Goal: Transaction & Acquisition: Purchase product/service

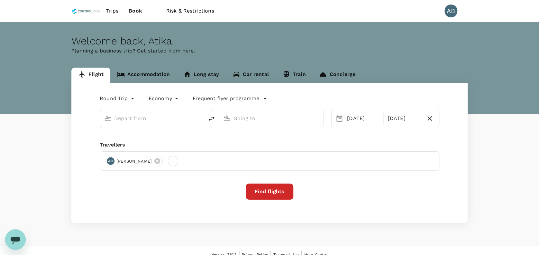
type input "Kota Kinabalu Intl (BKI)"
type input "Lahad Datu Airport (LDU)"
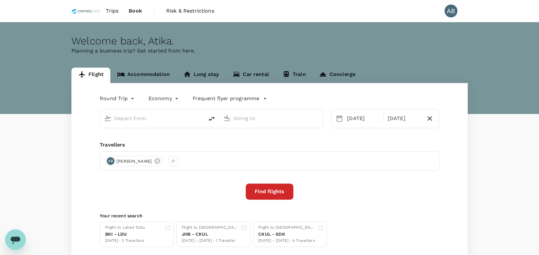
type input "Kota Kinabalu Intl (BKI)"
type input "Lahad Datu Airport (LDU)"
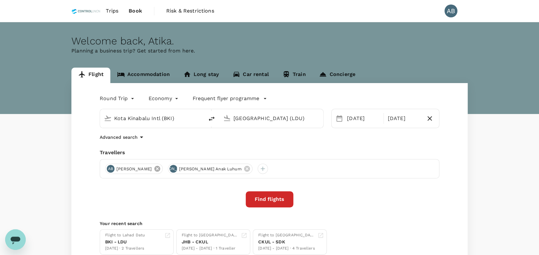
click at [160, 168] on icon at bounding box center [158, 169] width 6 height 6
click at [181, 167] on icon at bounding box center [184, 168] width 7 height 7
click at [113, 169] on div at bounding box center [110, 169] width 10 height 10
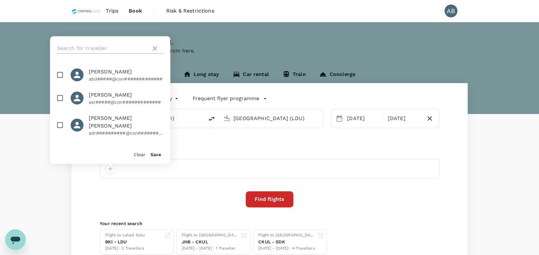
click at [102, 51] on input "text" at bounding box center [102, 48] width 91 height 10
type input "yuges"
click at [60, 73] on input "checkbox" at bounding box center [60, 75] width 14 height 14
checkbox input "true"
click at [156, 152] on button "Save" at bounding box center [156, 154] width 11 height 5
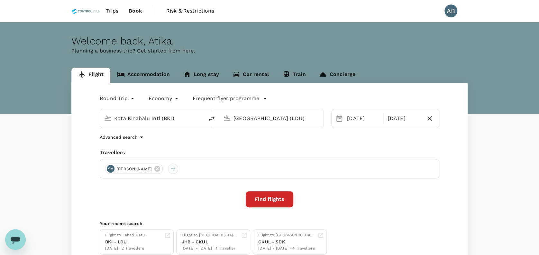
click at [178, 169] on div at bounding box center [173, 169] width 10 height 10
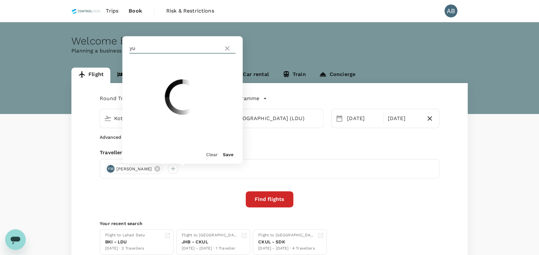
type input "y"
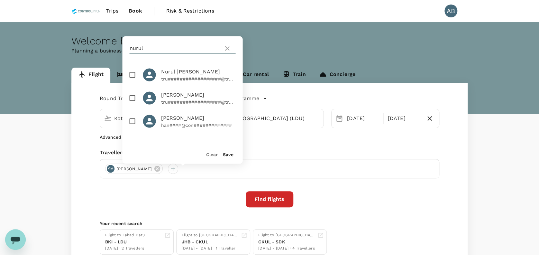
type input "nurul"
click at [129, 78] on input "checkbox" at bounding box center [133, 75] width 14 height 14
checkbox input "true"
click at [232, 152] on button "Save" at bounding box center [228, 154] width 11 height 5
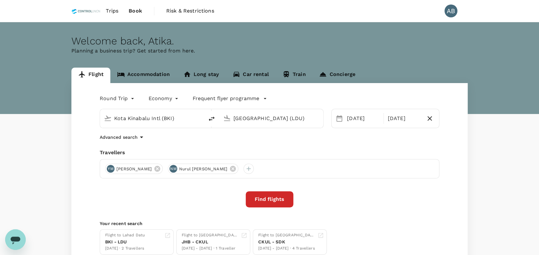
click at [305, 136] on div "Advanced search" at bounding box center [270, 137] width 340 height 8
click at [162, 116] on input "Kota Kinabalu Intl (BKI)" at bounding box center [152, 118] width 76 height 10
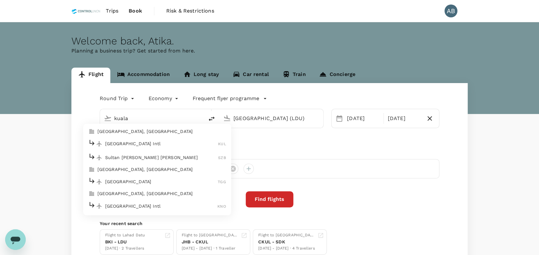
click at [142, 143] on p "Kuala Lumpur Intl" at bounding box center [161, 143] width 113 height 6
type input "Kuala Lumpur Intl ([GEOGRAPHIC_DATA])"
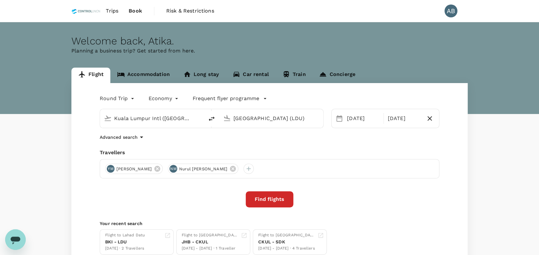
click at [281, 121] on input "Lahad Datu Airport (LDU)" at bounding box center [272, 118] width 76 height 10
click at [269, 130] on p "Bintulu, Malaysia" at bounding box center [281, 131] width 129 height 6
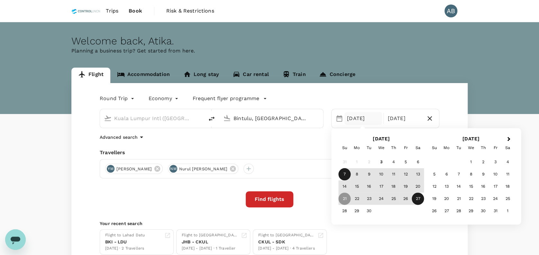
type input "Bintulu, [GEOGRAPHIC_DATA] (any)"
click at [345, 173] on div "7" at bounding box center [345, 174] width 12 height 12
click at [345, 187] on div "14" at bounding box center [345, 187] width 12 height 12
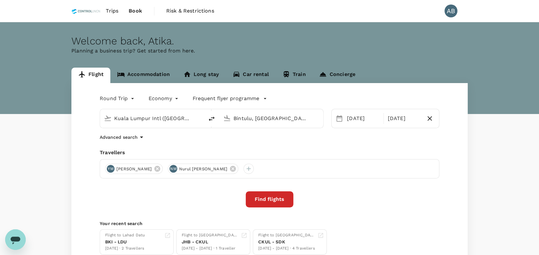
click at [327, 201] on div "Find flights" at bounding box center [270, 199] width 340 height 16
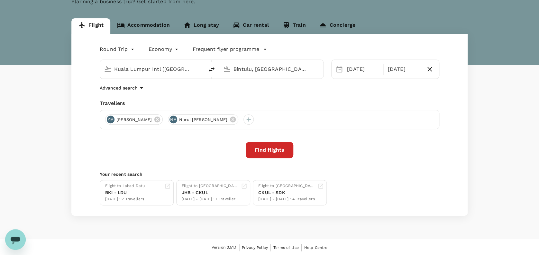
scroll to position [50, 0]
click at [282, 155] on button "Find flights" at bounding box center [270, 150] width 48 height 16
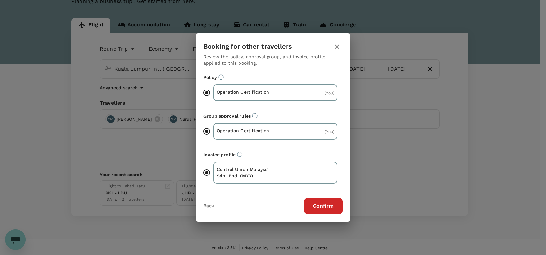
click at [326, 202] on button "Confirm" at bounding box center [323, 206] width 39 height 16
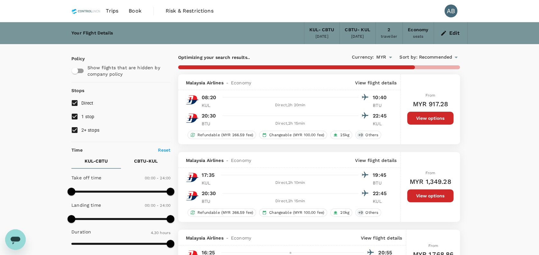
type input "745"
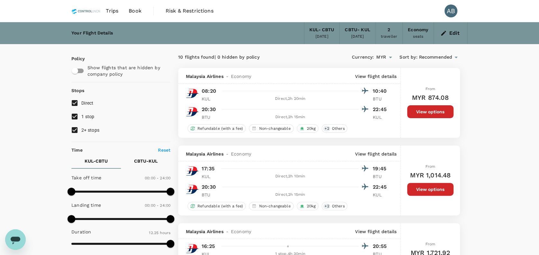
click at [74, 116] on input "1 stop" at bounding box center [75, 117] width 14 height 14
checkbox input "false"
click at [75, 129] on input "2+ stops" at bounding box center [75, 130] width 14 height 14
checkbox input "false"
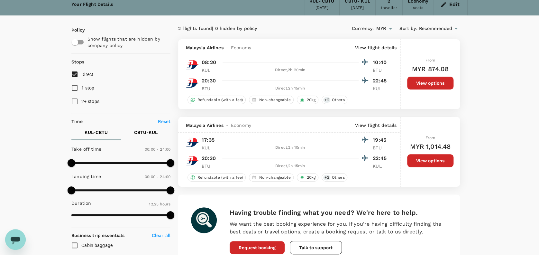
scroll to position [20, 0]
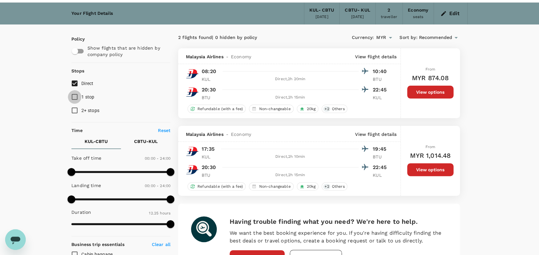
click at [75, 95] on input "1 stop" at bounding box center [75, 97] width 14 height 14
checkbox input "true"
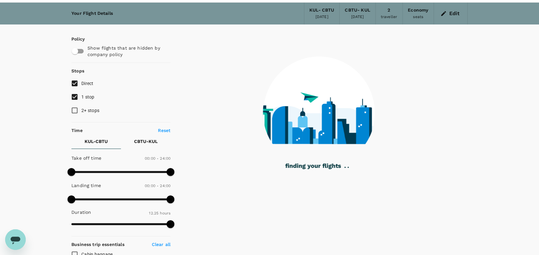
click at [73, 107] on input "2+ stops" at bounding box center [75, 111] width 14 height 14
checkbox input "true"
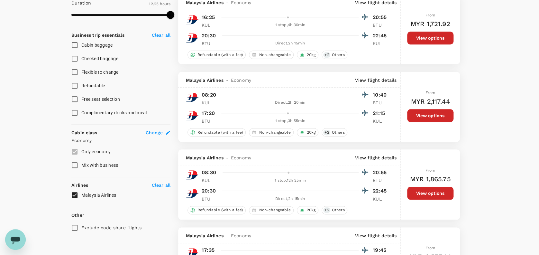
scroll to position [286, 0]
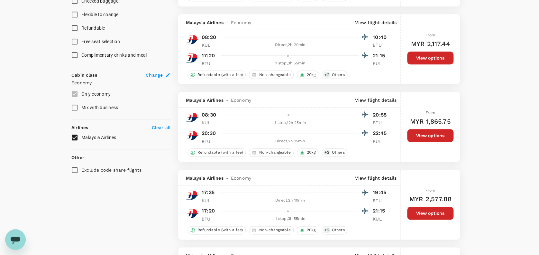
click at [163, 122] on div "Clear all" at bounding box center [159, 126] width 21 height 9
click at [164, 125] on p "Clear all" at bounding box center [161, 127] width 19 height 6
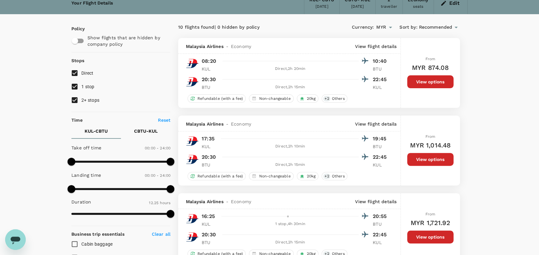
scroll to position [0, 0]
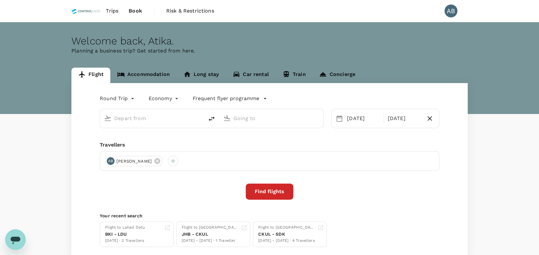
type input "Kuala Lumpur Intl (KUL)"
type input "Bintulu, [GEOGRAPHIC_DATA] (any)"
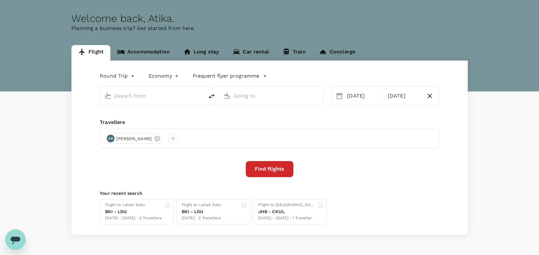
type input "Kuala Lumpur Intl (KUL)"
type input "Bintulu, [GEOGRAPHIC_DATA] (any)"
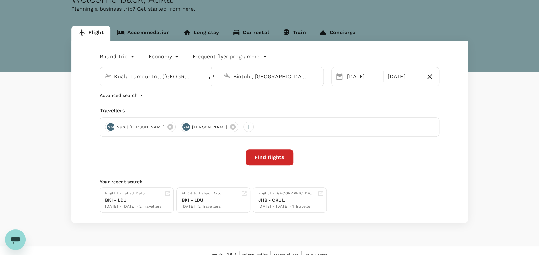
click at [306, 104] on div "Round Trip roundtrip Economy economy Frequent flyer programme Kuala Lumpur Intl…" at bounding box center [269, 132] width 397 height 182
click at [281, 155] on button "Find flights" at bounding box center [270, 157] width 48 height 16
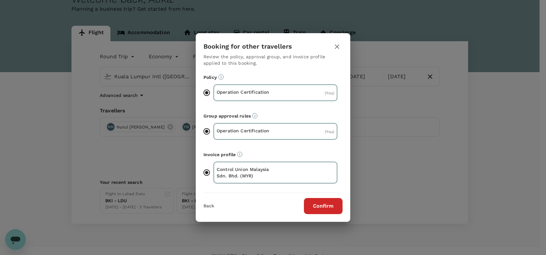
click at [315, 204] on button "Confirm" at bounding box center [323, 206] width 39 height 16
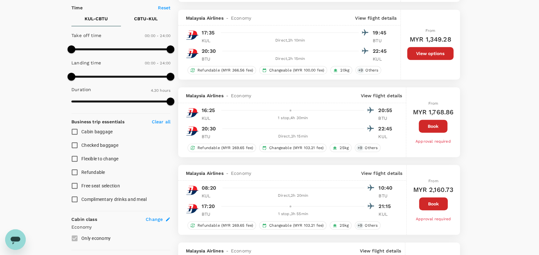
scroll to position [49, 0]
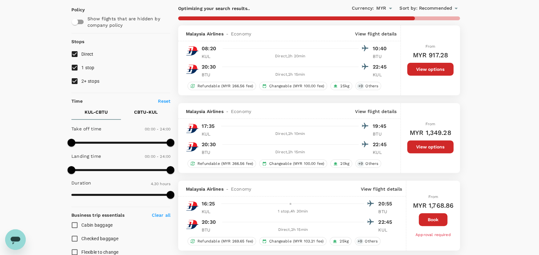
type input "745"
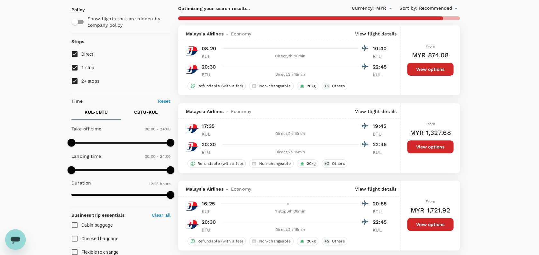
scroll to position [0, 0]
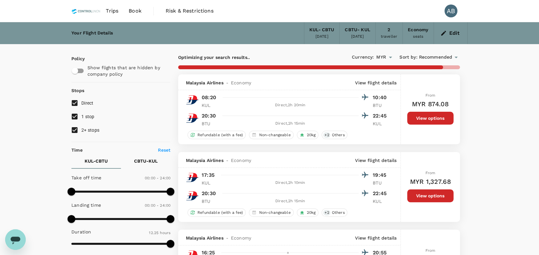
click at [452, 36] on button "Edit" at bounding box center [450, 33] width 23 height 10
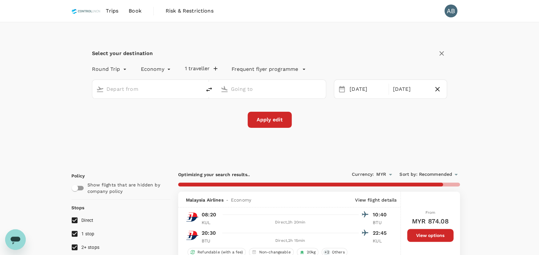
type input "Kuala Lumpur Intl ([GEOGRAPHIC_DATA])"
type input "Bintulu, [GEOGRAPHIC_DATA] (any)"
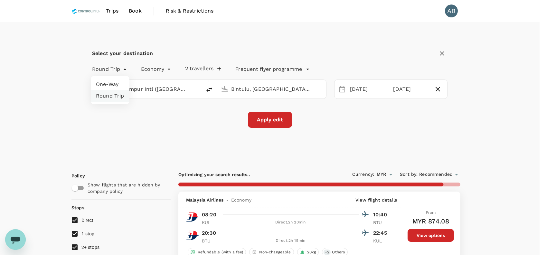
click at [110, 82] on li "One-Way" at bounding box center [110, 85] width 39 height 12
type input "oneway"
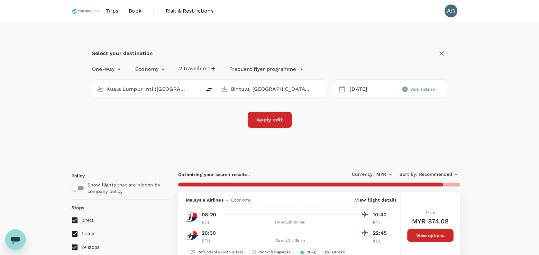
click at [273, 118] on button "Apply edit" at bounding box center [270, 120] width 44 height 16
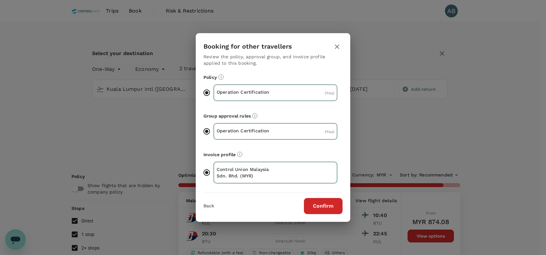
drag, startPoint x: 316, startPoint y: 200, endPoint x: 316, endPoint y: 195, distance: 4.9
click at [316, 200] on button "Confirm" at bounding box center [323, 206] width 39 height 16
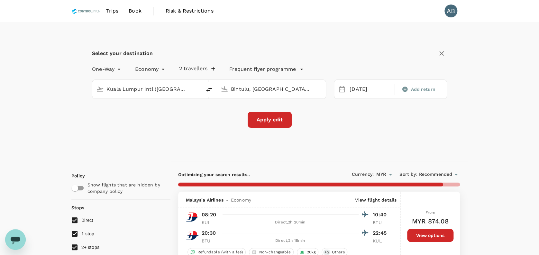
checkbox input "false"
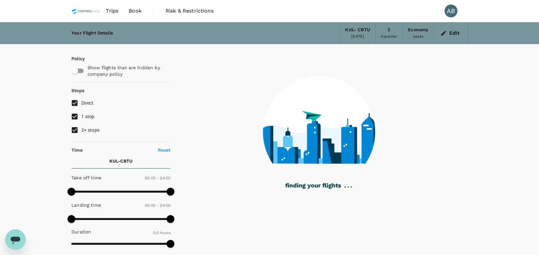
click at [76, 127] on input "2+ stops" at bounding box center [75, 130] width 14 height 14
checkbox input "false"
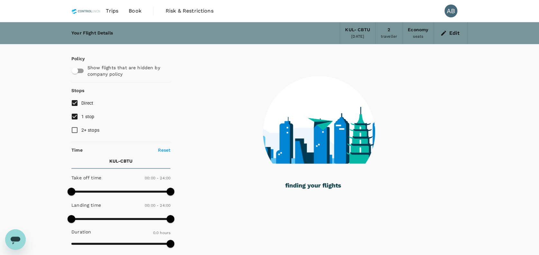
click at [75, 116] on input "1 stop" at bounding box center [75, 117] width 14 height 14
checkbox input "false"
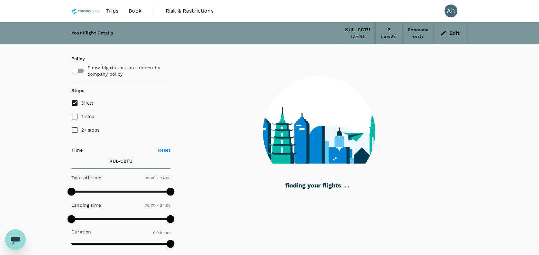
type input "595"
checkbox input "true"
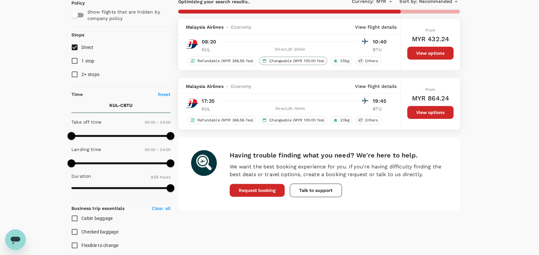
type input "745"
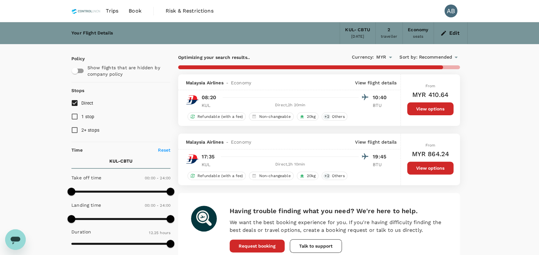
click at [447, 32] on button "Edit" at bounding box center [450, 33] width 23 height 10
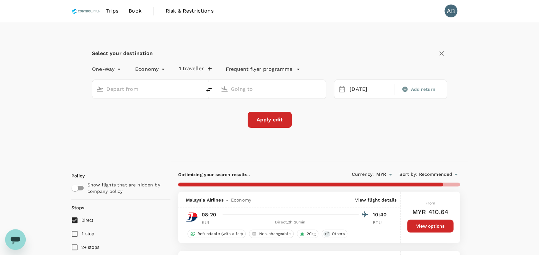
type input "Kuala Lumpur Intl ([GEOGRAPHIC_DATA])"
type input "Bintulu, [GEOGRAPHIC_DATA] (any)"
click at [430, 85] on div "Add return" at bounding box center [419, 89] width 46 height 12
type input "roundtrip"
click at [386, 63] on div "Round Trip roundtrip Economy economy 2 travellers Frequent flyer programme" at bounding box center [263, 67] width 368 height 13
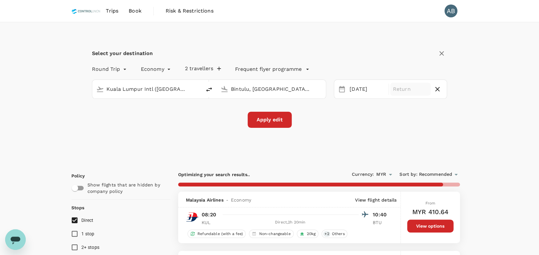
click at [411, 87] on p "Return" at bounding box center [410, 89] width 35 height 8
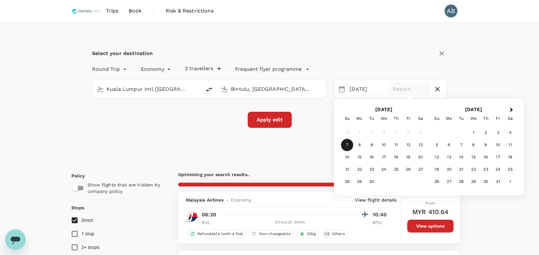
type input "1540"
checkbox input "false"
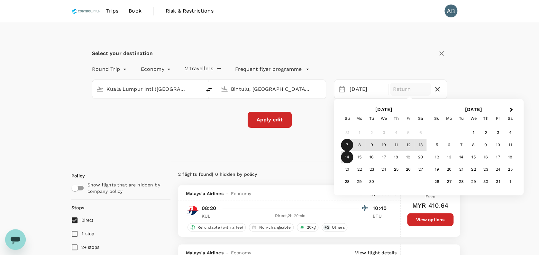
click at [348, 157] on div "14" at bounding box center [347, 157] width 12 height 12
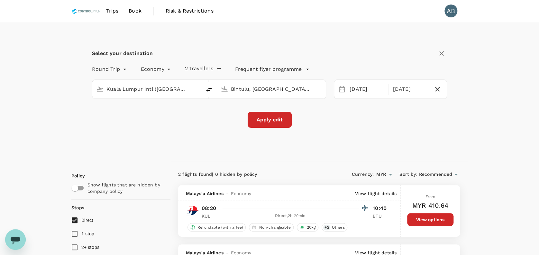
click at [269, 120] on button "Apply edit" at bounding box center [270, 120] width 44 height 16
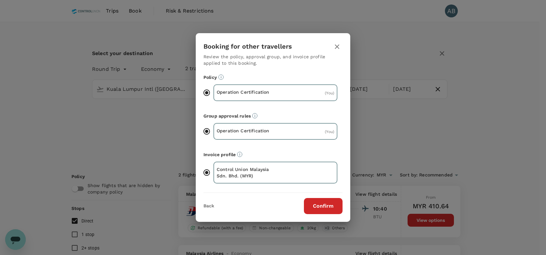
click at [314, 206] on button "Confirm" at bounding box center [323, 206] width 39 height 16
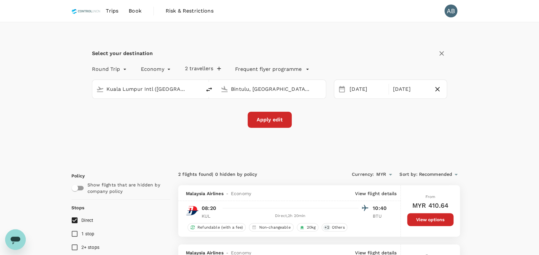
checkbox input "false"
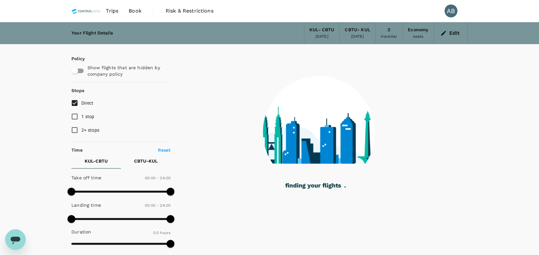
type input "270"
checkbox input "true"
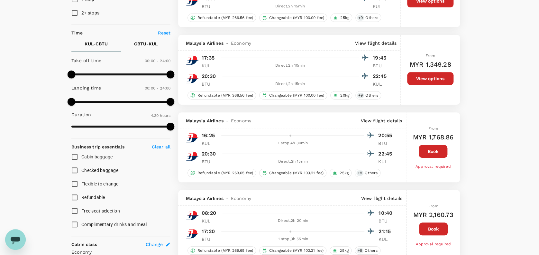
scroll to position [129, 0]
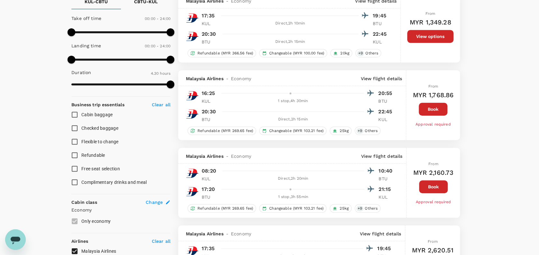
type input "745"
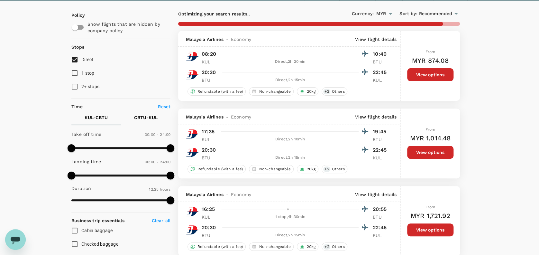
scroll to position [86, 0]
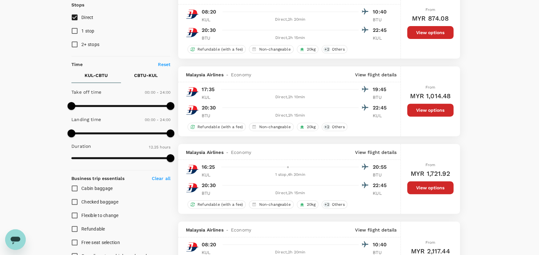
click at [95, 71] on button "KUL - CBTU" at bounding box center [96, 75] width 50 height 15
type input "630"
drag, startPoint x: 71, startPoint y: 103, endPoint x: 116, endPoint y: 105, distance: 44.1
click at [116, 105] on span at bounding box center [115, 106] width 8 height 8
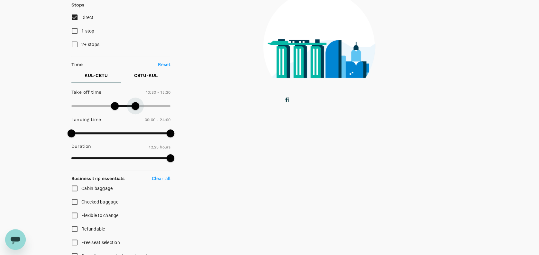
type input "1020"
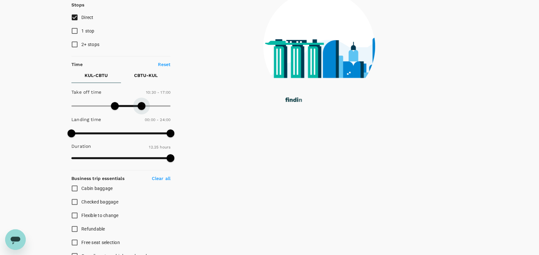
drag, startPoint x: 156, startPoint y: 104, endPoint x: 142, endPoint y: 104, distance: 14.2
click at [142, 104] on span at bounding box center [142, 106] width 8 height 8
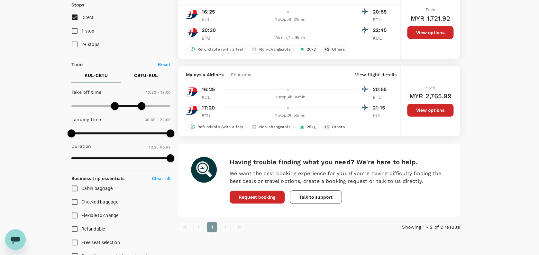
click at [142, 75] on p "CBTU - KUL" at bounding box center [145, 75] width 23 height 6
type input "0"
drag, startPoint x: 73, startPoint y: 100, endPoint x: 67, endPoint y: 103, distance: 6.6
click at [70, 103] on span at bounding box center [74, 106] width 8 height 8
type input "990"
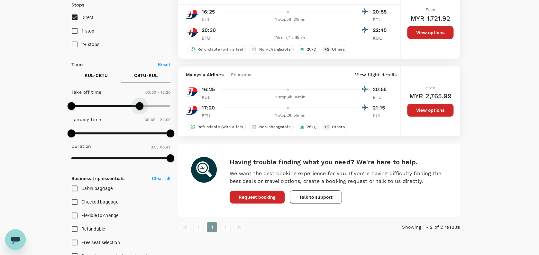
drag, startPoint x: 173, startPoint y: 105, endPoint x: 140, endPoint y: 105, distance: 32.2
click at [140, 105] on span at bounding box center [140, 106] width 8 height 8
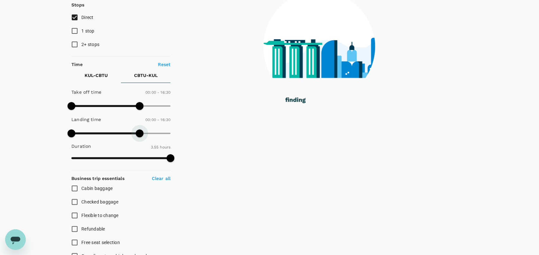
type input "1020"
drag, startPoint x: 170, startPoint y: 129, endPoint x: 141, endPoint y: 129, distance: 29.3
click at [141, 129] on span at bounding box center [140, 133] width 8 height 8
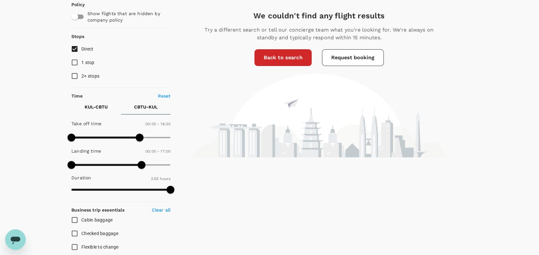
scroll to position [0, 0]
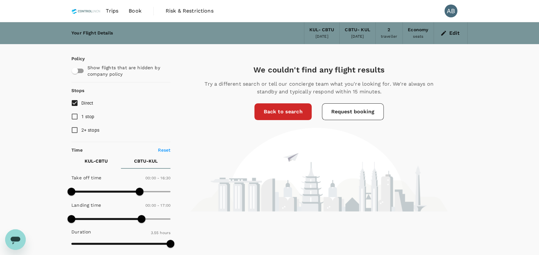
click at [285, 113] on link "Back to search" at bounding box center [283, 111] width 57 height 17
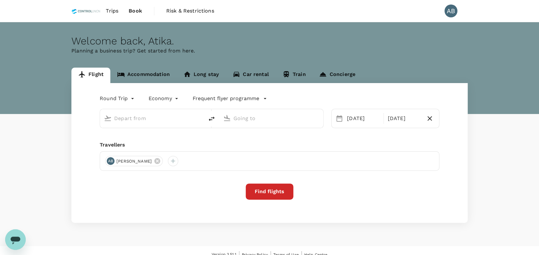
type input "Kuala Lumpur Intl ([GEOGRAPHIC_DATA])"
type input "Bintulu, [GEOGRAPHIC_DATA] (any)"
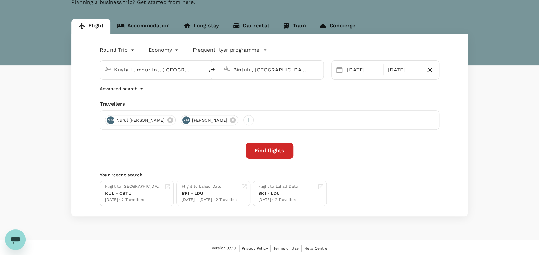
scroll to position [50, 0]
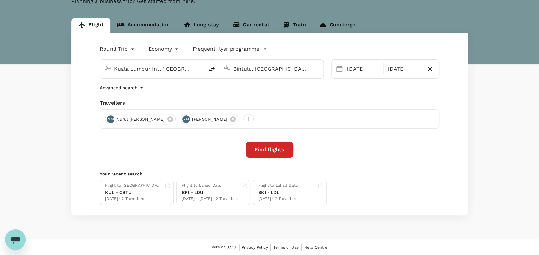
click at [269, 148] on button "Find flights" at bounding box center [270, 150] width 48 height 16
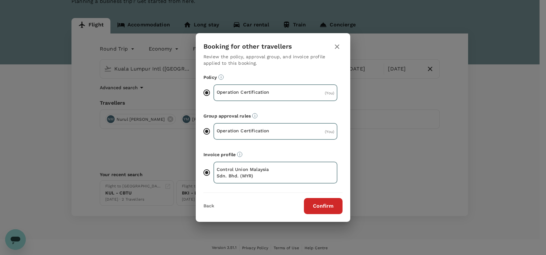
click at [324, 202] on button "Confirm" at bounding box center [323, 206] width 39 height 16
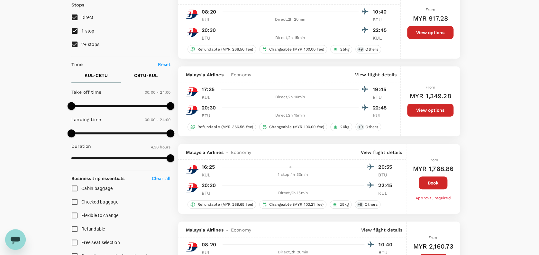
scroll to position [43, 0]
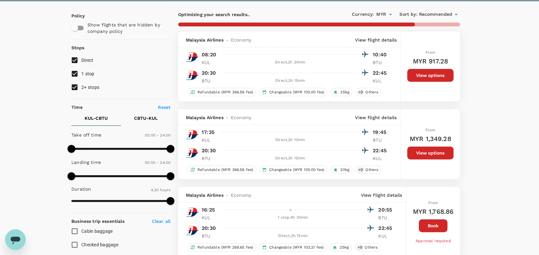
type input "745"
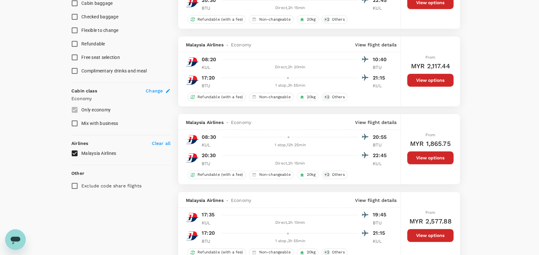
scroll to position [258, 0]
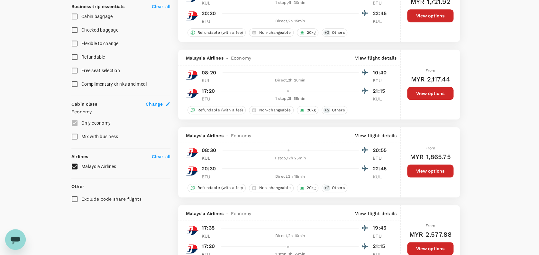
click at [505, 116] on div "Your Flight Details KUL - CBTU 07 Sep 2025 CBTU - KUL 14 Sep 2025 2 traveller E…" at bounding box center [269, 227] width 539 height 924
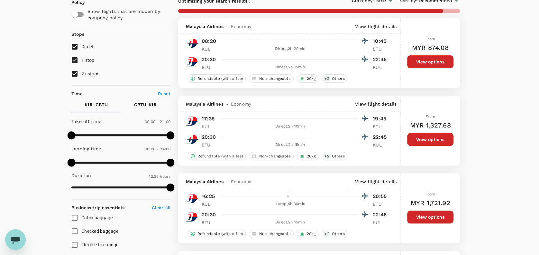
scroll to position [43, 0]
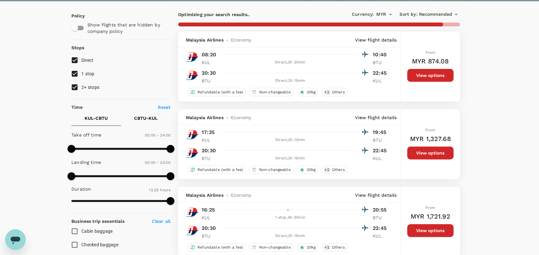
click at [73, 72] on input "1 stop" at bounding box center [75, 74] width 14 height 14
checkbox input "false"
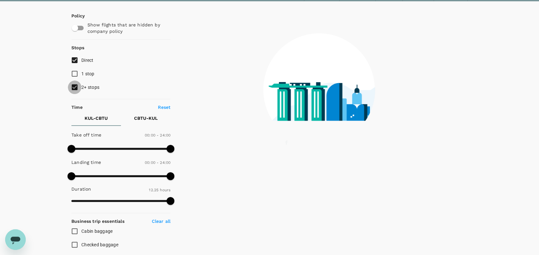
click at [77, 84] on input "2+ stops" at bounding box center [75, 87] width 14 height 14
checkbox input "false"
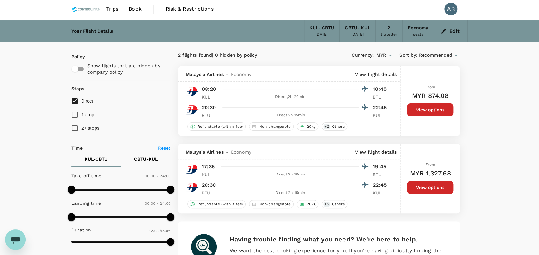
scroll to position [0, 0]
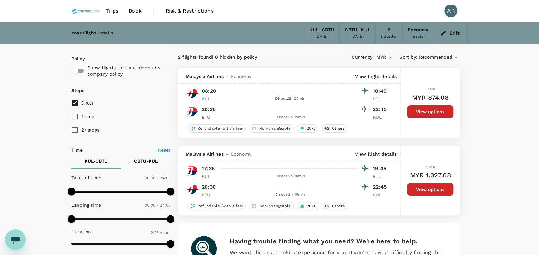
click at [494, 160] on div "Your Flight Details KUL - CBTU 07 Sep 2025 CBTU - KUL 14 Sep 2025 2 traveller E…" at bounding box center [269, 247] width 539 height 451
click at [79, 69] on input "checkbox" at bounding box center [75, 71] width 37 height 12
click at [80, 68] on input "checkbox" at bounding box center [81, 71] width 37 height 12
checkbox input "false"
type input "MYR"
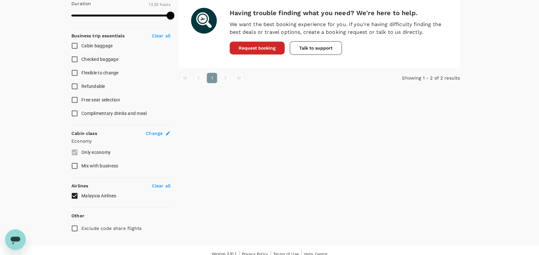
scroll to position [234, 0]
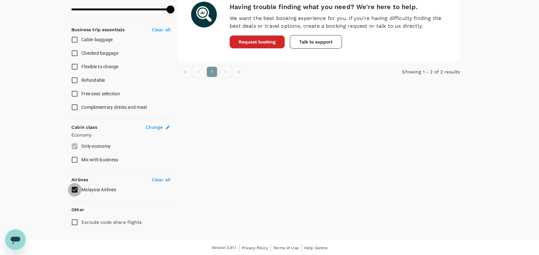
click at [75, 189] on input "Malaysia Airlines" at bounding box center [75, 190] width 14 height 14
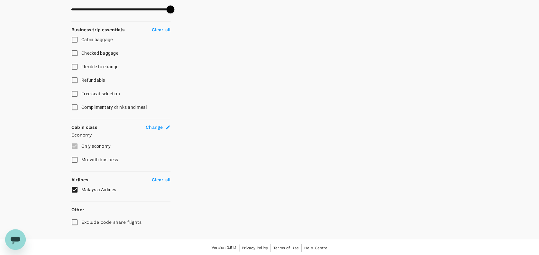
click at [75, 189] on input "Malaysia Airlines" at bounding box center [75, 190] width 14 height 14
checkbox input "true"
click at [160, 178] on p "Clear all" at bounding box center [161, 179] width 19 height 6
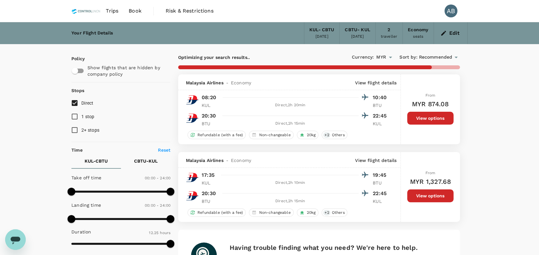
click at [445, 33] on icon "button" at bounding box center [444, 33] width 5 height 5
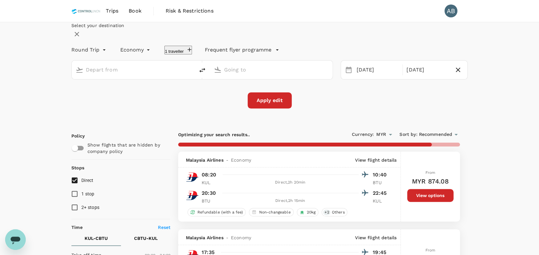
type input "oneway"
type input "[GEOGRAPHIC_DATA], [GEOGRAPHIC_DATA] (any)"
type input "Bintulu, [GEOGRAPHIC_DATA] (any)"
click at [250, 54] on p "AirAsia BIG Rewards" at bounding box center [225, 50] width 51 height 8
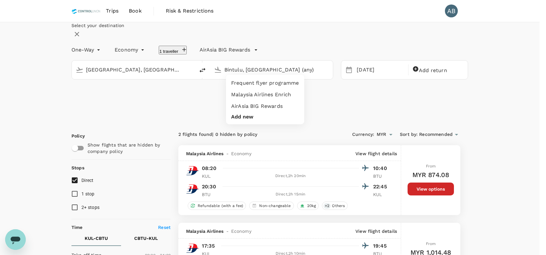
click at [240, 114] on button "Add new" at bounding box center [242, 117] width 22 height 6
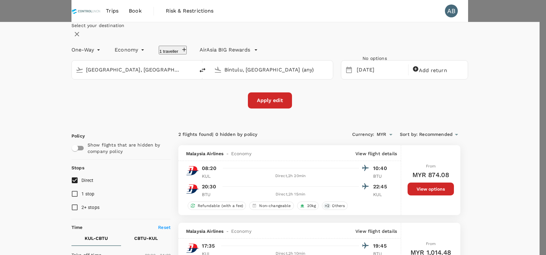
type input "a"
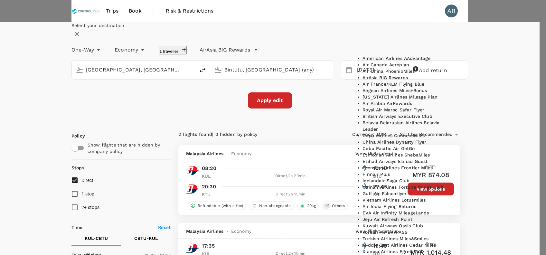
click at [396, 81] on p "AirAsia BIG Rewards" at bounding box center [384, 77] width 45 height 6
type input "AirAsia BIG Rewards"
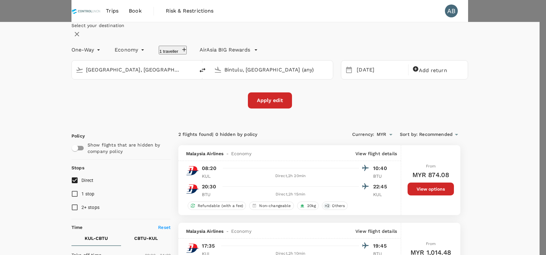
click at [467, 80] on div at bounding box center [273, 127] width 546 height 255
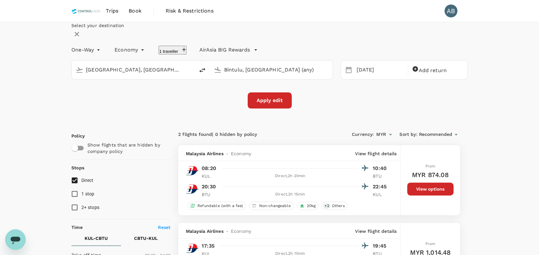
click at [302, 40] on div "Select your destination" at bounding box center [269, 30] width 397 height 17
click at [187, 54] on button "1 traveller" at bounding box center [173, 50] width 28 height 9
click at [140, 80] on icon at bounding box center [136, 76] width 6 height 6
click at [336, 108] on div "Apply edit" at bounding box center [269, 100] width 397 height 16
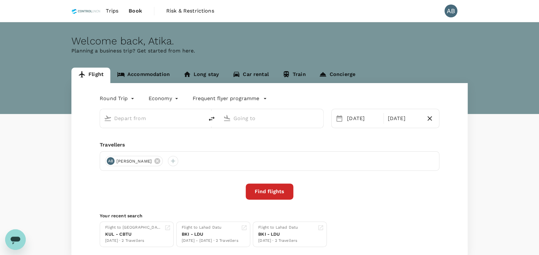
type input "Kuala Lumpur Intl ([GEOGRAPHIC_DATA])"
type input "Bintulu, [GEOGRAPHIC_DATA] (any)"
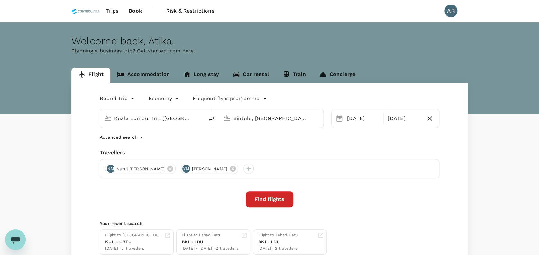
click at [178, 118] on input "Kuala Lumpur Intl ([GEOGRAPHIC_DATA])" at bounding box center [152, 118] width 76 height 10
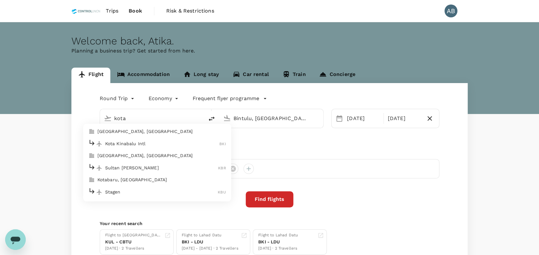
type input "[GEOGRAPHIC_DATA], [GEOGRAPHIC_DATA] (any)"
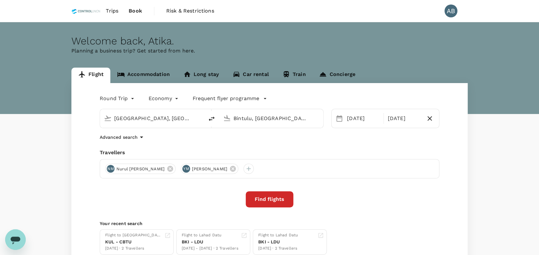
drag, startPoint x: 341, startPoint y: 139, endPoint x: 348, endPoint y: 139, distance: 7.7
click at [341, 139] on div "Advanced search" at bounding box center [270, 137] width 340 height 8
click at [173, 167] on icon at bounding box center [170, 169] width 6 height 6
click at [160, 169] on icon at bounding box center [158, 169] width 6 height 6
click at [108, 169] on div at bounding box center [110, 169] width 10 height 10
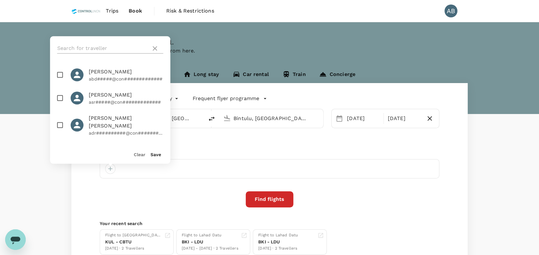
click at [102, 50] on input "text" at bounding box center [102, 48] width 91 height 10
type input "[PERSON_NAME]"
click at [62, 77] on input "checkbox" at bounding box center [60, 75] width 14 height 14
checkbox input "true"
drag, startPoint x: 158, startPoint y: 155, endPoint x: 167, endPoint y: 154, distance: 9.1
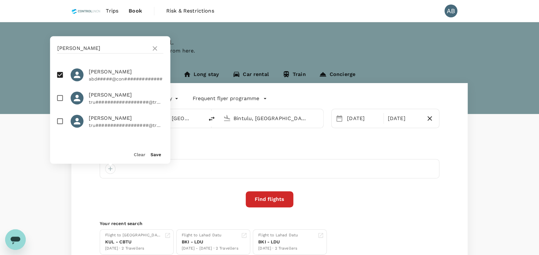
click at [158, 155] on button "Save" at bounding box center [156, 154] width 11 height 5
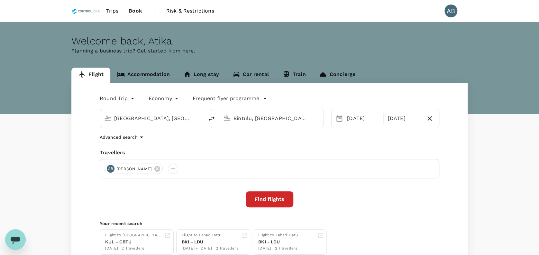
click at [215, 141] on div "Round Trip roundtrip Economy economy Frequent flyer programme [GEOGRAPHIC_DATA]…" at bounding box center [269, 174] width 397 height 182
click at [406, 141] on div "Round Trip roundtrip Economy economy Frequent flyer programme [GEOGRAPHIC_DATA]…" at bounding box center [269, 174] width 397 height 182
click at [284, 196] on button "Find flights" at bounding box center [270, 199] width 48 height 16
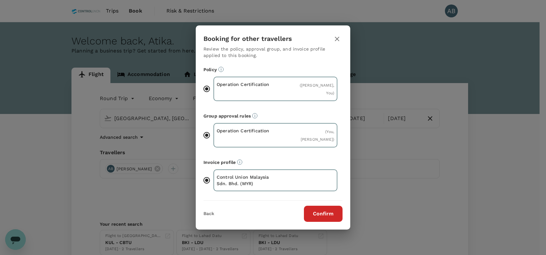
click at [319, 213] on button "Confirm" at bounding box center [323, 214] width 39 height 16
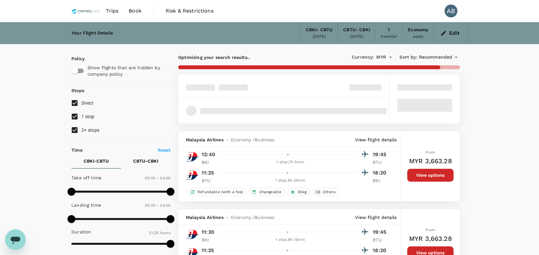
click at [76, 129] on input "2+ stops" at bounding box center [75, 130] width 14 height 14
checkbox input "false"
click at [73, 116] on input "1 stop" at bounding box center [75, 117] width 14 height 14
checkbox input "false"
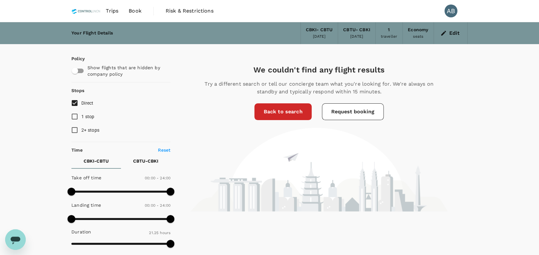
click at [277, 111] on link "Back to search" at bounding box center [283, 111] width 57 height 17
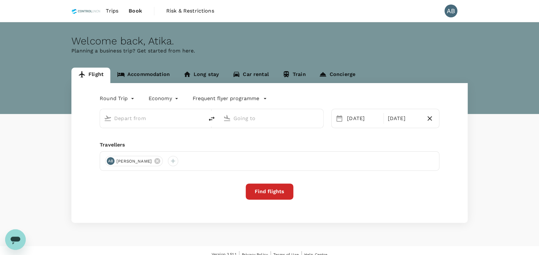
type input "[GEOGRAPHIC_DATA], [GEOGRAPHIC_DATA] (any)"
type input "Bintulu, [GEOGRAPHIC_DATA] (any)"
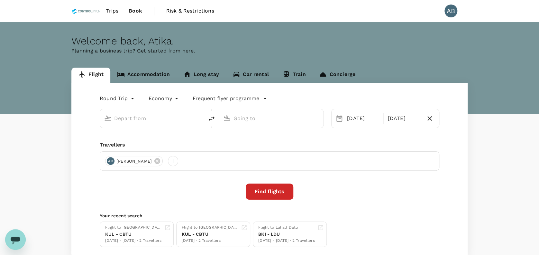
type input "[GEOGRAPHIC_DATA], [GEOGRAPHIC_DATA] (any)"
type input "Bintulu, [GEOGRAPHIC_DATA] (any)"
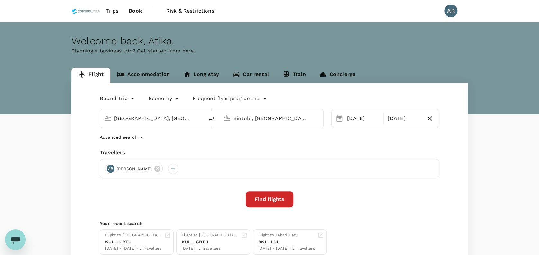
click at [333, 140] on div "Advanced search" at bounding box center [270, 137] width 340 height 8
click at [199, 147] on div "Round Trip roundtrip Economy economy Frequent flyer programme Kota Kinabalu, Ma…" at bounding box center [269, 174] width 397 height 182
click at [287, 142] on div "Round Trip roundtrip Economy economy Frequent flyer programme Kota Kinabalu, Ma…" at bounding box center [269, 174] width 397 height 182
click at [363, 147] on div "Round Trip roundtrip Economy economy Frequent flyer programme Kota Kinabalu, Ma…" at bounding box center [269, 174] width 397 height 182
click at [212, 140] on div "Advanced search" at bounding box center [270, 137] width 340 height 8
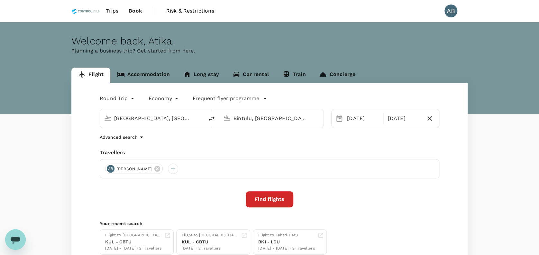
click at [121, 98] on body "Trips Book Risk & Restrictions AB Welcome back , Atika . Planning a business tr…" at bounding box center [269, 152] width 539 height 305
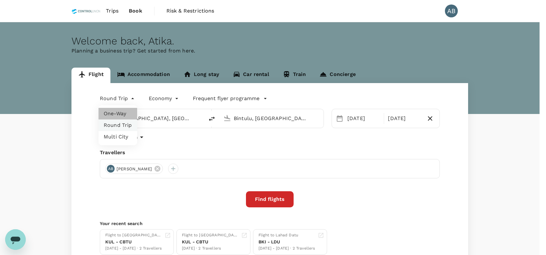
click at [122, 114] on li "One-Way" at bounding box center [117, 114] width 39 height 12
type input "oneway"
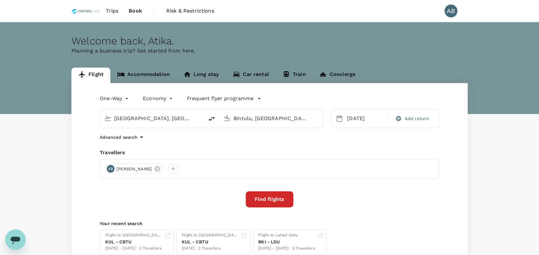
click at [374, 148] on div "One-Way oneway Economy economy Frequent flyer programme Kota Kinabalu, Malaysia…" at bounding box center [269, 174] width 397 height 182
click at [258, 202] on button "Find flights" at bounding box center [270, 199] width 48 height 16
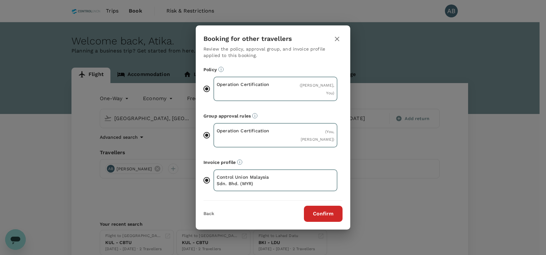
click at [328, 211] on button "Confirm" at bounding box center [323, 214] width 39 height 16
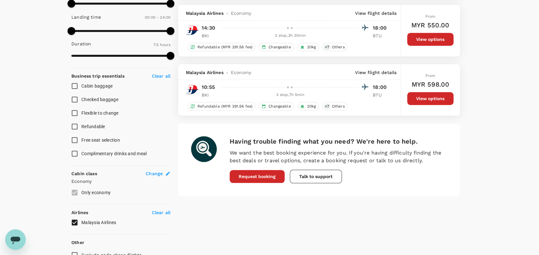
scroll to position [214, 0]
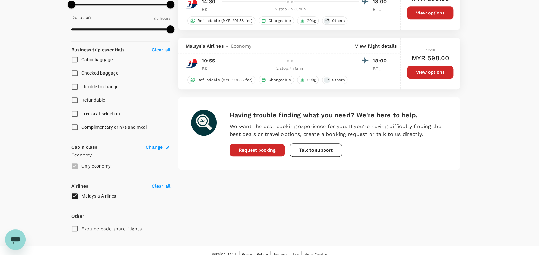
type input "1540"
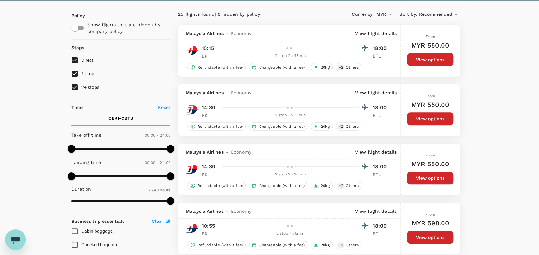
scroll to position [0, 0]
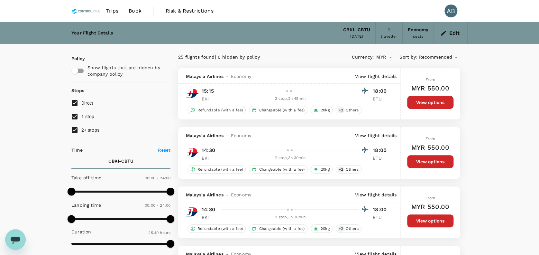
click at [75, 116] on input "1 stop" at bounding box center [75, 117] width 14 height 14
checkbox input "false"
click at [75, 127] on input "2+ stops" at bounding box center [75, 130] width 14 height 14
checkbox input "false"
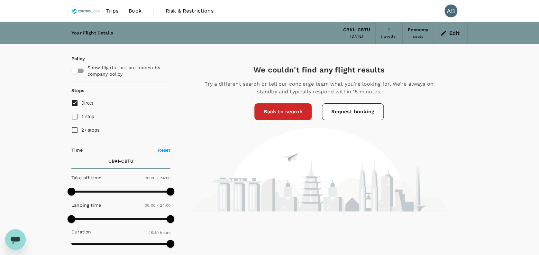
click at [295, 112] on link "Back to search" at bounding box center [283, 111] width 57 height 17
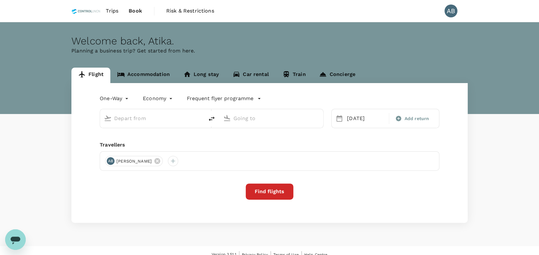
type input "[GEOGRAPHIC_DATA], [GEOGRAPHIC_DATA] (any)"
type input "Bintulu, [GEOGRAPHIC_DATA] (any)"
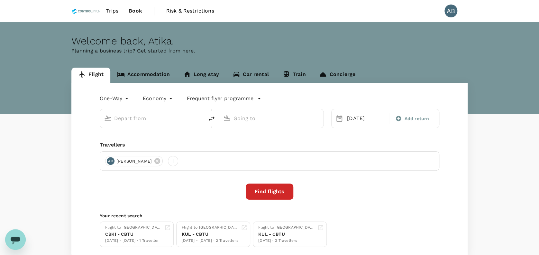
type input "[GEOGRAPHIC_DATA], [GEOGRAPHIC_DATA] (any)"
type input "Bintulu, [GEOGRAPHIC_DATA] (any)"
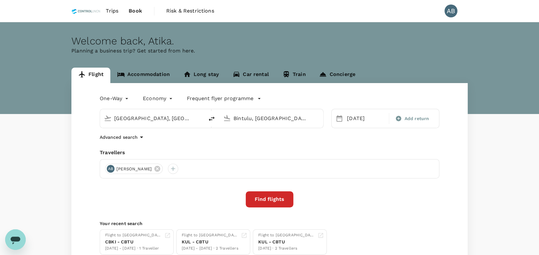
click at [191, 142] on div "One-Way oneway Economy economy Frequent flyer programme [GEOGRAPHIC_DATA], [GEO…" at bounding box center [269, 174] width 397 height 182
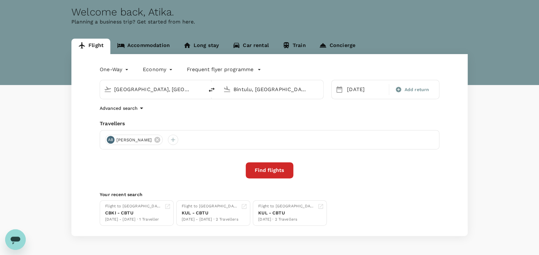
scroll to position [50, 0]
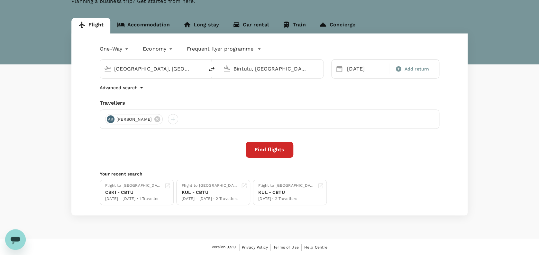
click at [222, 105] on div "Travellers" at bounding box center [270, 103] width 340 height 8
click at [270, 99] on div "Travellers" at bounding box center [270, 103] width 340 height 8
click at [170, 160] on div "One-Way oneway Economy economy Frequent flyer programme Kota Kinabalu, Malaysia…" at bounding box center [269, 124] width 397 height 182
click at [341, 92] on div "One-Way oneway Economy economy Frequent flyer programme Kota Kinabalu, Malaysia…" at bounding box center [269, 124] width 397 height 182
click at [273, 154] on button "Find flights" at bounding box center [270, 150] width 48 height 16
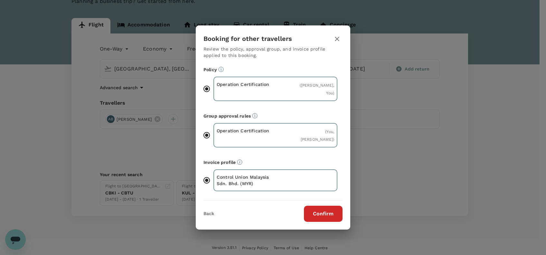
click at [312, 211] on button "Confirm" at bounding box center [323, 214] width 39 height 16
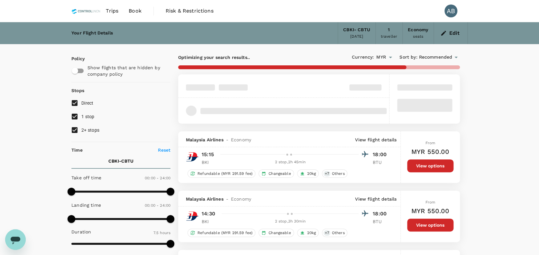
type input "1540"
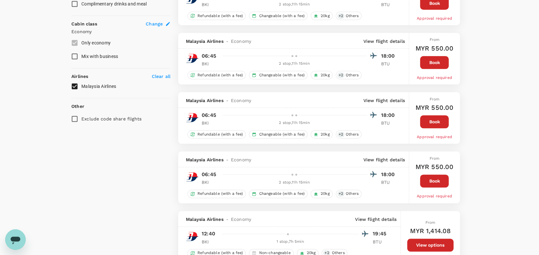
scroll to position [300, 0]
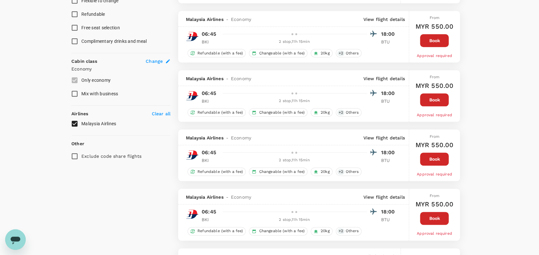
click at [70, 120] on input "Malaysia Airlines" at bounding box center [75, 124] width 14 height 14
click at [76, 120] on input "Malaysia Airlines" at bounding box center [75, 124] width 14 height 14
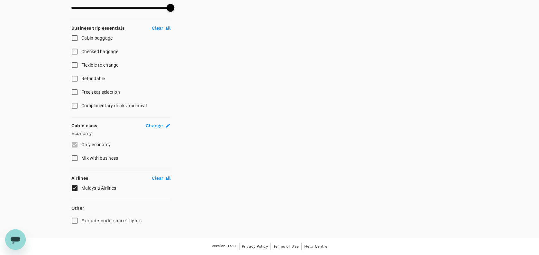
scroll to position [234, 0]
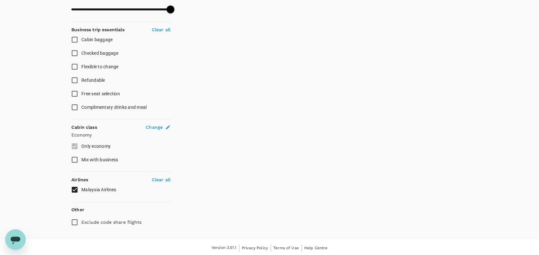
click at [74, 122] on div "Policy Show flights that are hidden by company policy Stops Direct 1 stop 2+ st…" at bounding box center [120, 25] width 99 height 408
click at [73, 148] on label "Only economy" at bounding box center [117, 146] width 98 height 14
click at [75, 191] on input "Malaysia Airlines" at bounding box center [75, 190] width 14 height 14
checkbox input "true"
click at [165, 175] on div "Clear all" at bounding box center [159, 178] width 21 height 9
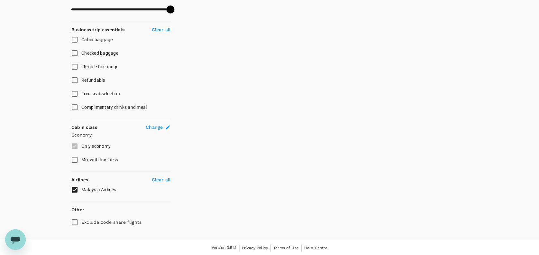
click at [159, 178] on p "Clear all" at bounding box center [161, 179] width 19 height 6
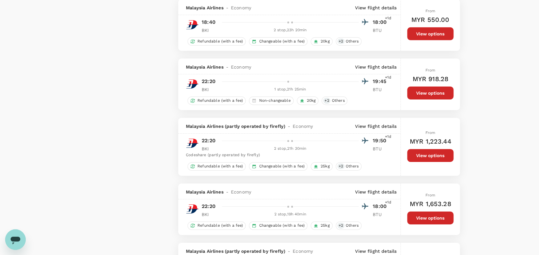
scroll to position [1143, 0]
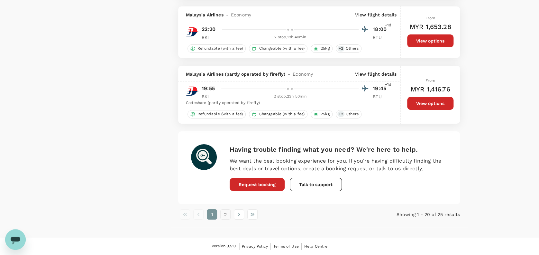
click at [224, 214] on button "2" at bounding box center [225, 214] width 10 height 10
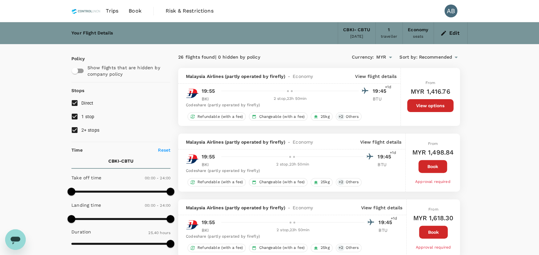
scroll to position [0, 0]
click at [134, 12] on span "Book" at bounding box center [135, 11] width 13 height 8
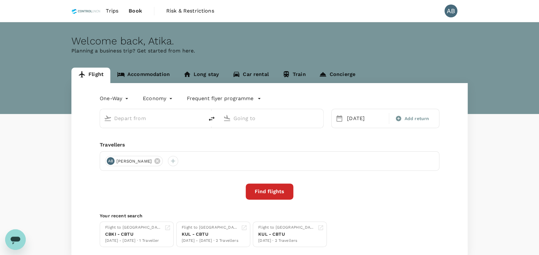
type input "Kota Kinabalu, Malaysia (any)"
type input "Bintulu, [GEOGRAPHIC_DATA] (any)"
type input "Kota Kinabalu, Malaysia (any)"
type input "Bintulu, [GEOGRAPHIC_DATA] (any)"
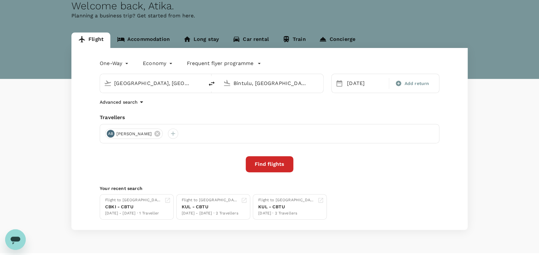
scroll to position [50, 0]
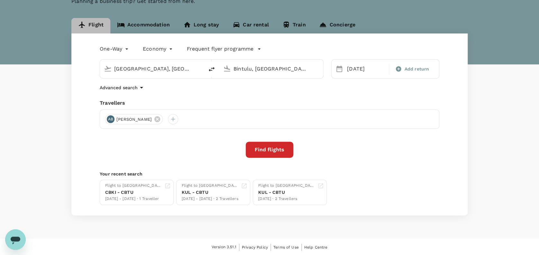
click at [85, 23] on icon at bounding box center [82, 25] width 8 height 8
click at [224, 49] on p "Frequent flyer programme" at bounding box center [220, 49] width 67 height 8
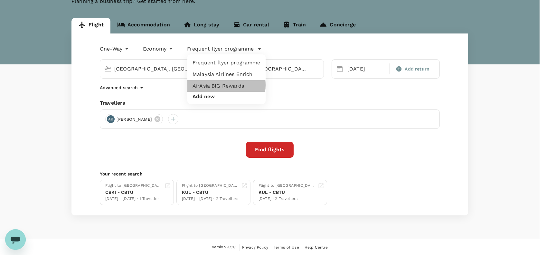
click at [220, 85] on li "AirAsia BIG Rewards" at bounding box center [226, 86] width 78 height 12
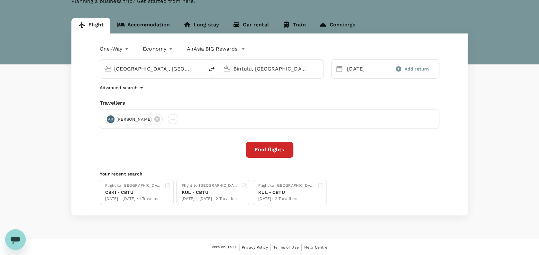
click at [266, 49] on div "One-Way oneway Economy economy AirAsia BIG Rewards" at bounding box center [263, 47] width 353 height 13
click at [233, 49] on p "AirAsia BIG Rewards" at bounding box center [212, 49] width 51 height 8
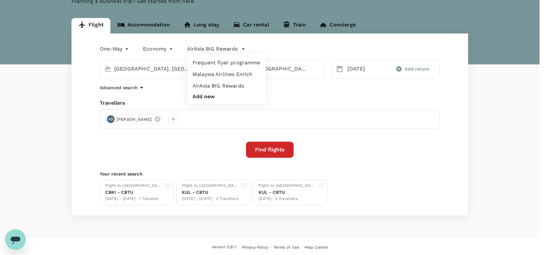
click at [214, 86] on li "AirAsia BIG Rewards" at bounding box center [226, 86] width 78 height 12
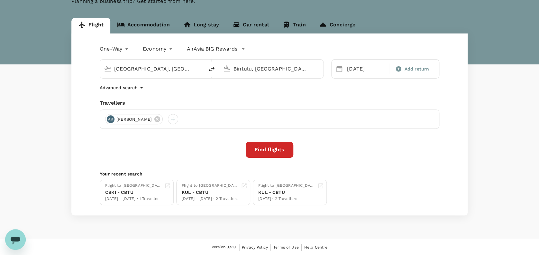
click at [255, 48] on div "One-Way oneway Economy economy AirAsia BIG Rewards" at bounding box center [263, 47] width 353 height 13
click at [266, 148] on button "Find flights" at bounding box center [270, 150] width 48 height 16
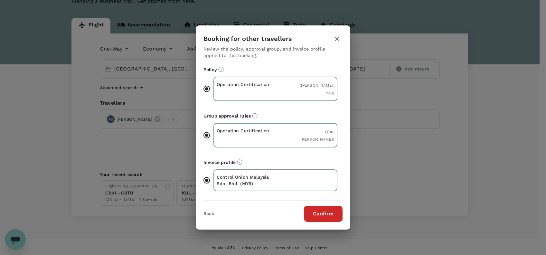
click at [324, 211] on button "Confirm" at bounding box center [323, 214] width 39 height 16
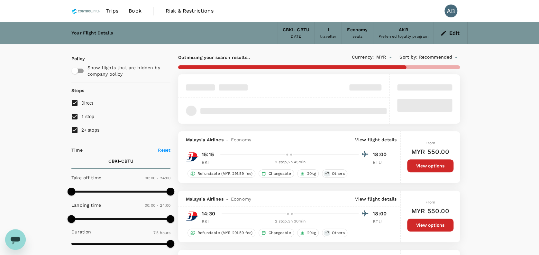
type input "1540"
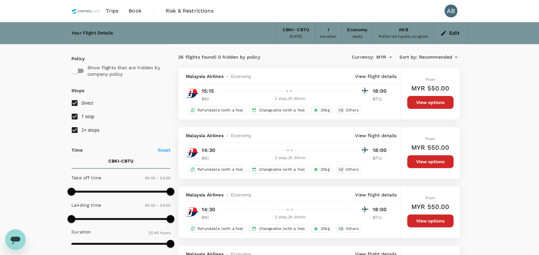
click at [447, 35] on icon "button" at bounding box center [444, 33] width 6 height 6
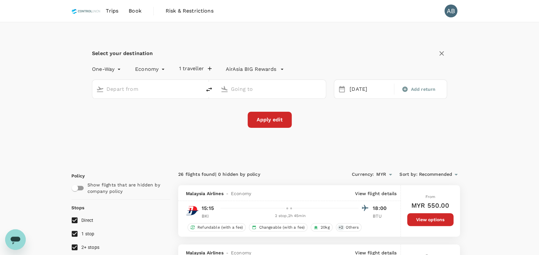
type input "Kota Kinabalu, Malaysia (any)"
type input "Bintulu, [GEOGRAPHIC_DATA] (any)"
click at [253, 68] on p "AirAsia BIG Rewards" at bounding box center [251, 69] width 51 height 8
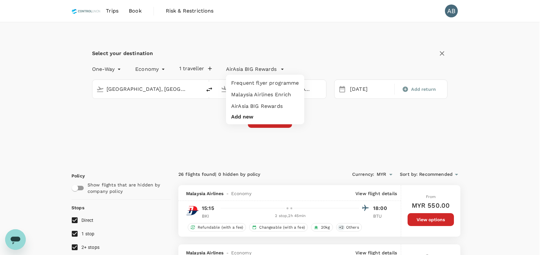
click at [149, 68] on div at bounding box center [273, 127] width 546 height 255
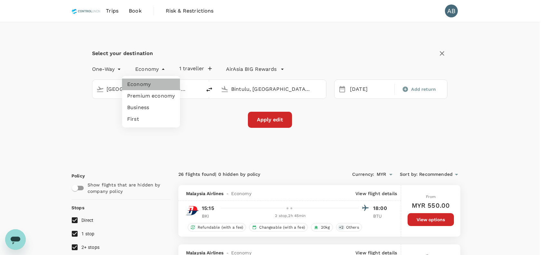
click at [146, 85] on li "Economy" at bounding box center [151, 85] width 58 height 12
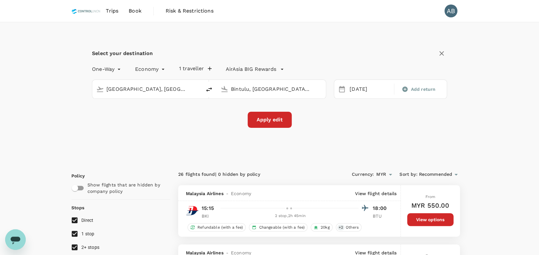
click at [283, 71] on icon "button" at bounding box center [282, 69] width 6 height 6
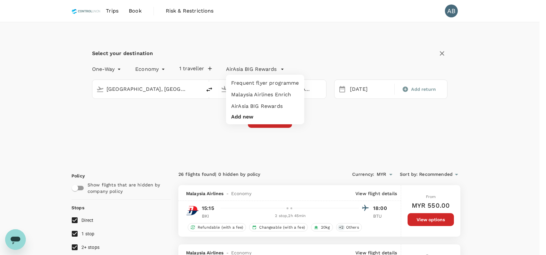
click at [329, 59] on div at bounding box center [273, 127] width 546 height 255
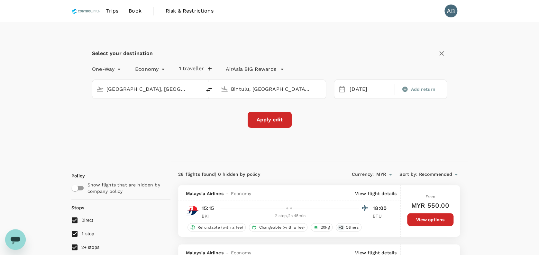
click at [443, 52] on icon "button" at bounding box center [442, 53] width 5 height 5
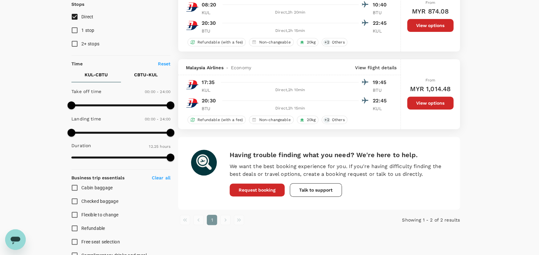
scroll to position [214, 0]
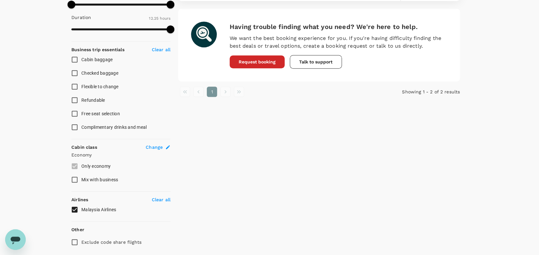
drag, startPoint x: 73, startPoint y: 163, endPoint x: 77, endPoint y: 164, distance: 3.7
click at [73, 163] on label "Only economy" at bounding box center [117, 166] width 98 height 14
click at [160, 142] on div "Policy Show flights that are hidden by company policy Stops Direct 1 stop 2+ st…" at bounding box center [120, 45] width 99 height 408
click at [156, 146] on span "Change" at bounding box center [154, 147] width 17 height 6
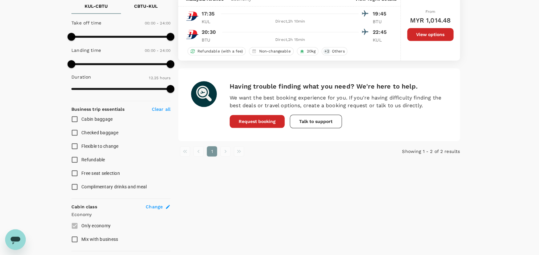
scroll to position [72, 0]
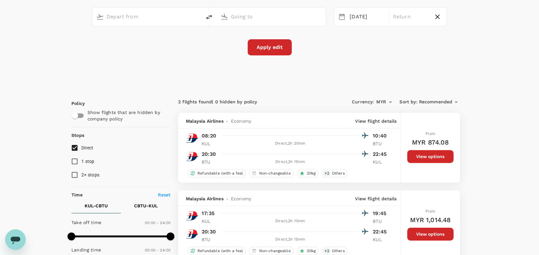
type input "oneway"
type input "[GEOGRAPHIC_DATA], [GEOGRAPHIC_DATA] (any)"
type input "Bintulu, [GEOGRAPHIC_DATA] (any)"
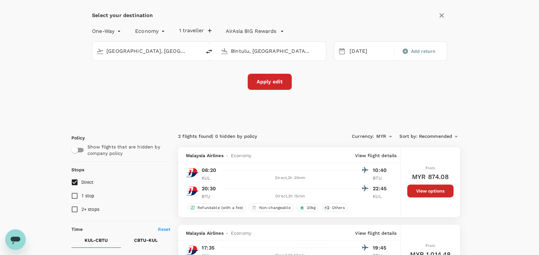
scroll to position [0, 0]
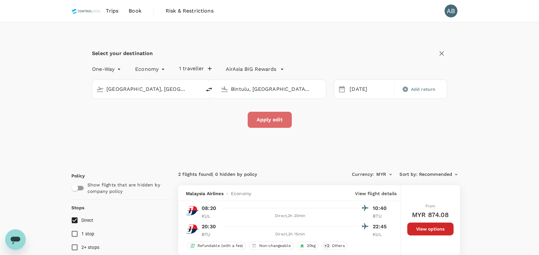
click at [278, 119] on button "Apply edit" at bounding box center [270, 120] width 44 height 16
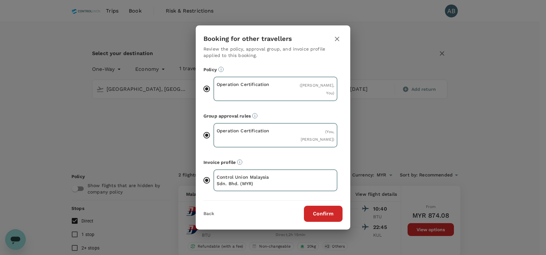
click at [327, 213] on button "Confirm" at bounding box center [323, 214] width 39 height 16
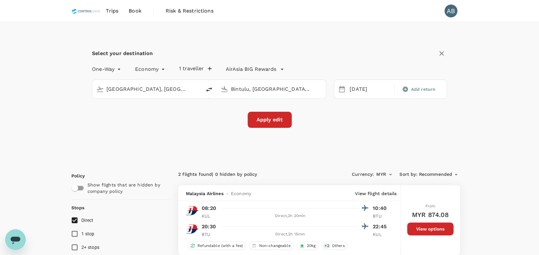
checkbox input "false"
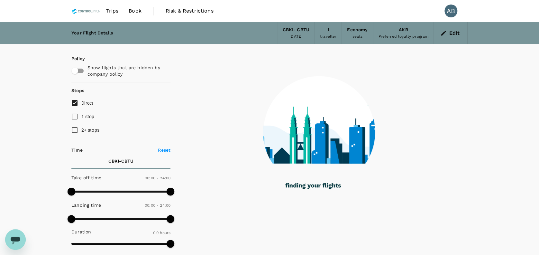
type input "425"
checkbox input "true"
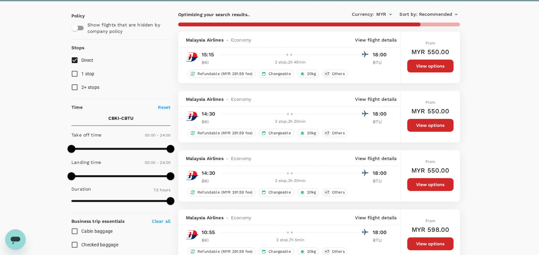
scroll to position [129, 0]
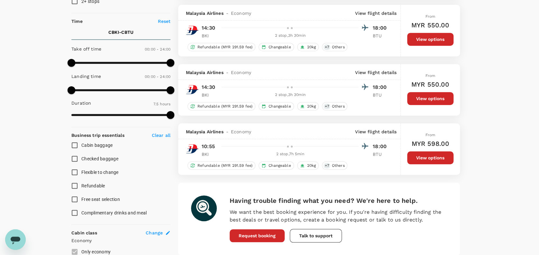
click at [165, 134] on p "Clear all" at bounding box center [161, 135] width 19 height 6
click at [153, 232] on span "Change" at bounding box center [154, 233] width 17 height 6
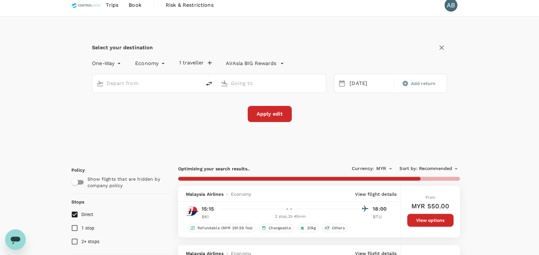
scroll to position [0, 0]
type input "1540"
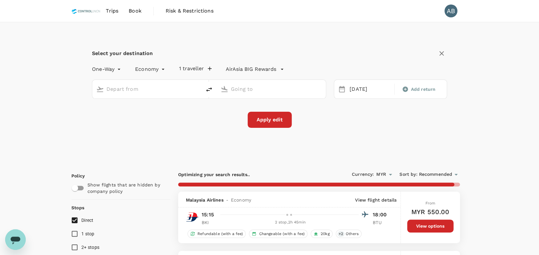
type input "[GEOGRAPHIC_DATA], [GEOGRAPHIC_DATA] (any)"
type input "Bintulu, [GEOGRAPHIC_DATA] (any)"
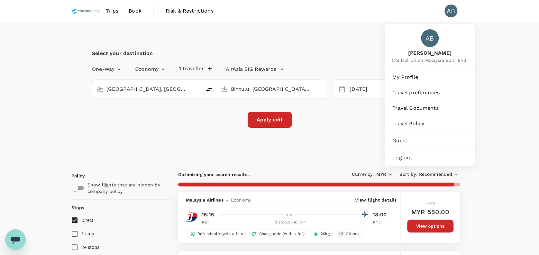
click at [453, 12] on div "AB" at bounding box center [451, 11] width 13 height 13
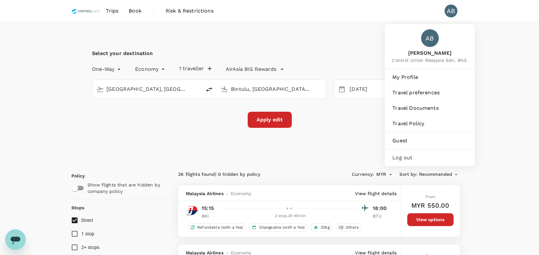
click at [443, 13] on li "AB" at bounding box center [454, 11] width 28 height 22
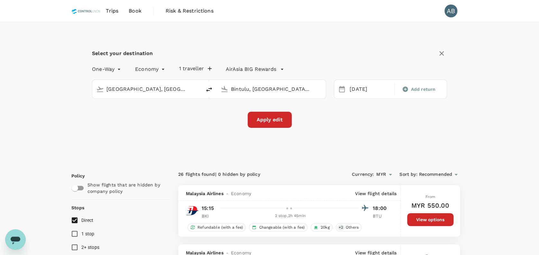
click at [445, 13] on div "AB" at bounding box center [451, 11] width 13 height 13
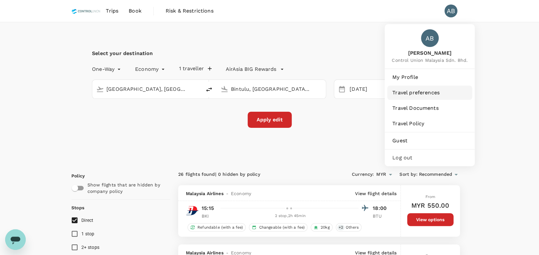
click at [415, 91] on span "Travel preferences" at bounding box center [430, 93] width 75 height 8
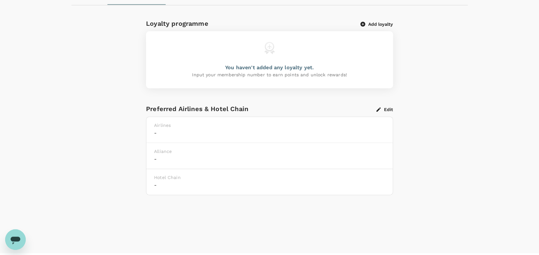
scroll to position [101, 0]
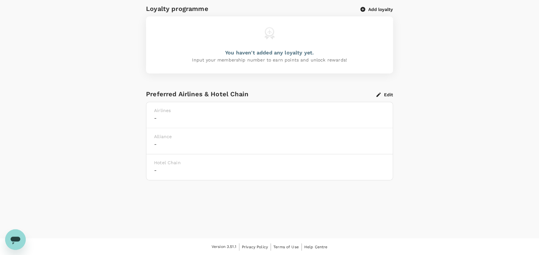
click at [214, 113] on div "Airlines -" at bounding box center [269, 115] width 247 height 26
click at [166, 118] on h6 "-" at bounding box center [269, 118] width 231 height 9
click at [384, 93] on button "Edit" at bounding box center [385, 95] width 17 height 6
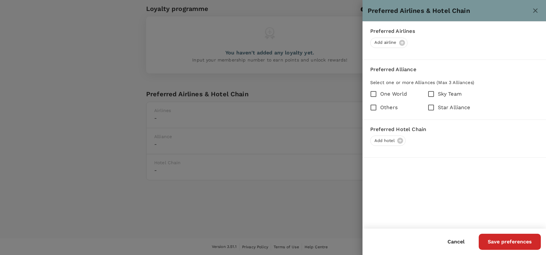
click at [338, 87] on div at bounding box center [273, 127] width 546 height 255
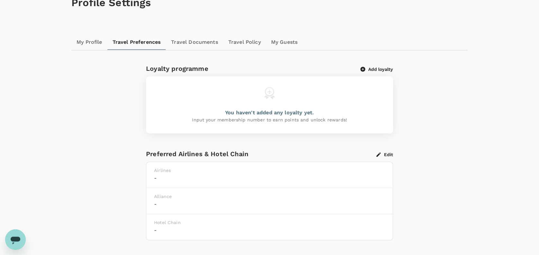
scroll to position [0, 0]
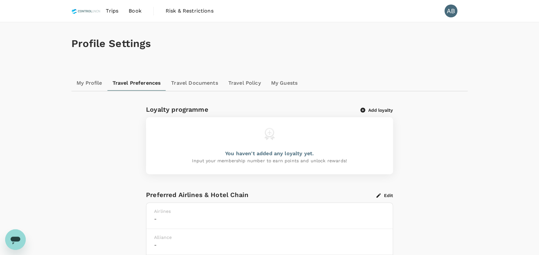
click at [97, 79] on link "My Profile" at bounding box center [89, 82] width 36 height 15
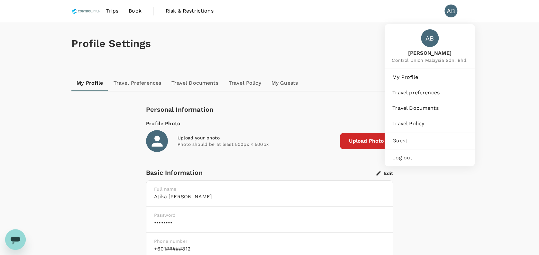
click at [450, 8] on div "AB" at bounding box center [451, 11] width 13 height 13
click at [453, 13] on div "AB" at bounding box center [451, 11] width 13 height 13
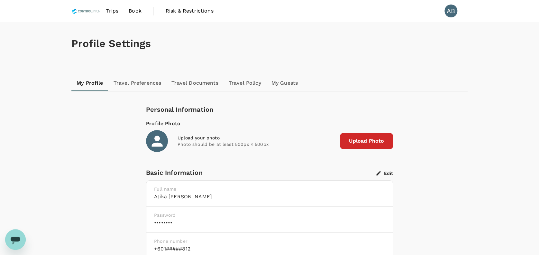
click at [453, 13] on div "AB" at bounding box center [451, 11] width 13 height 13
click at [134, 10] on span "Book" at bounding box center [135, 11] width 13 height 8
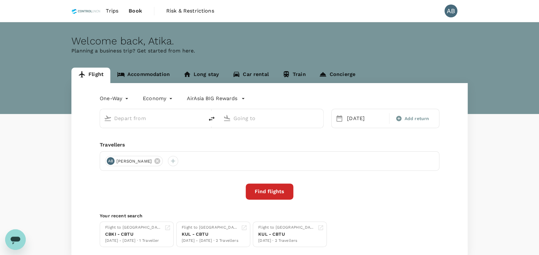
type input "Kota Kinabalu, Malaysia (any)"
type input "Bintulu, [GEOGRAPHIC_DATA] (any)"
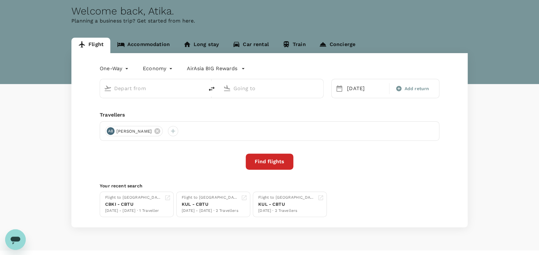
type input "Kota Kinabalu, Malaysia (any)"
type input "Bintulu, [GEOGRAPHIC_DATA] (any)"
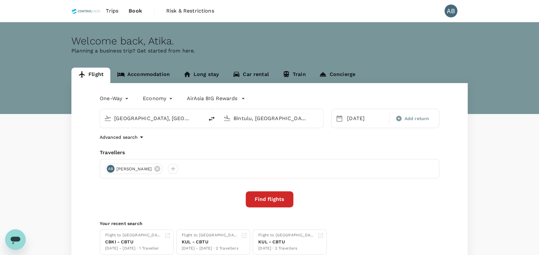
click at [94, 70] on link "Flight" at bounding box center [90, 75] width 39 height 15
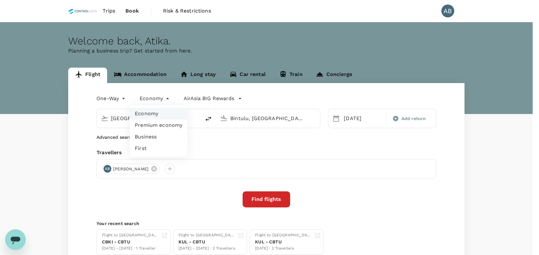
click at [152, 94] on body "Trips Book Risk & Restrictions AB Welcome back , Atika . Planning a business tr…" at bounding box center [269, 152] width 539 height 305
click at [211, 98] on div at bounding box center [273, 127] width 546 height 255
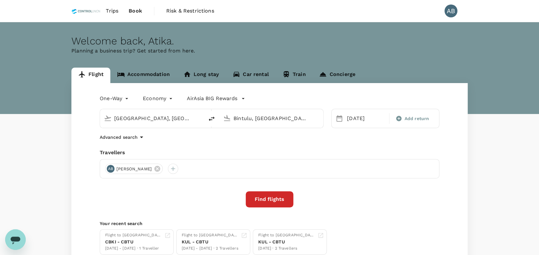
click at [240, 98] on icon "button" at bounding box center [243, 98] width 6 height 6
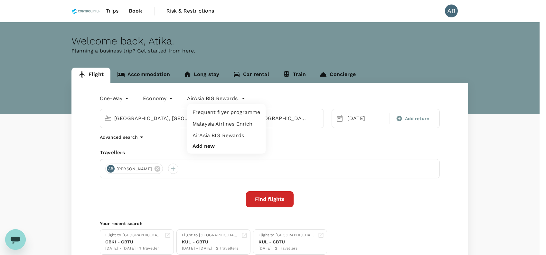
click at [237, 113] on li "Frequent flyer programme" at bounding box center [226, 113] width 78 height 12
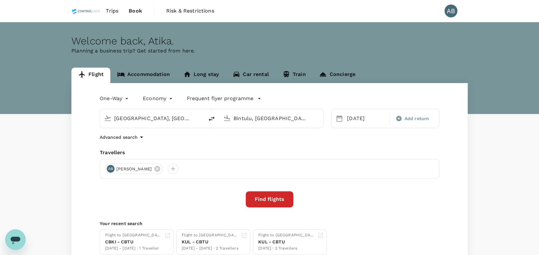
click at [224, 101] on p "Frequent flyer programme" at bounding box center [220, 99] width 67 height 8
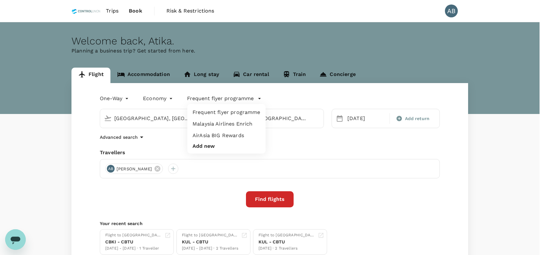
click at [231, 132] on li "AirAsia BIG Rewards" at bounding box center [226, 136] width 78 height 12
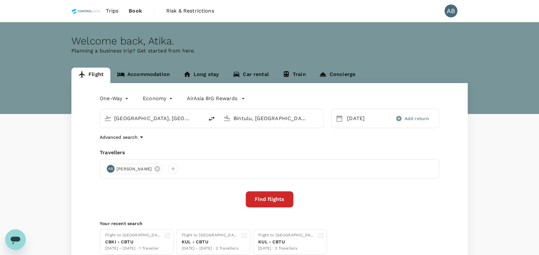
click at [278, 107] on div "Kota Kinabalu, Malaysia (any) Bintulu, Malaysia (any)" at bounding box center [208, 114] width 232 height 27
click at [212, 94] on div "AirAsia BIG Rewards" at bounding box center [209, 97] width 71 height 10
click at [214, 98] on p "AirAsia BIG Rewards" at bounding box center [212, 99] width 51 height 8
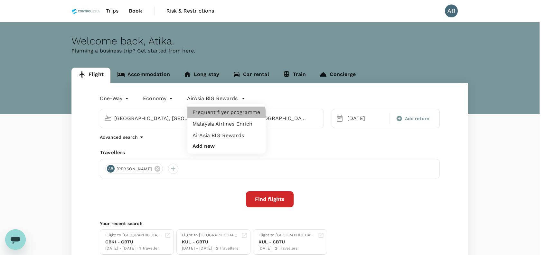
drag, startPoint x: 216, startPoint y: 116, endPoint x: 216, endPoint y: 121, distance: 5.2
click at [216, 116] on li "Frequent flyer programme" at bounding box center [226, 113] width 78 height 12
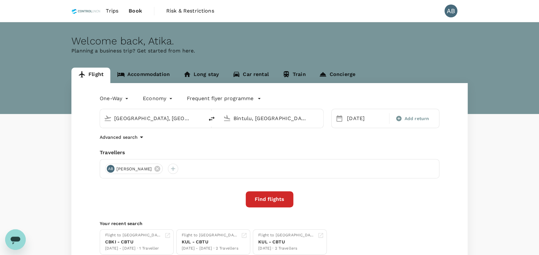
click at [232, 99] on p "Frequent flyer programme" at bounding box center [220, 99] width 67 height 8
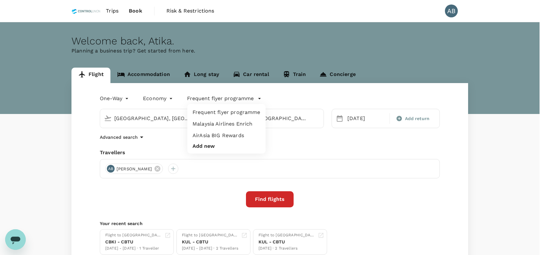
click at [166, 97] on div at bounding box center [273, 127] width 546 height 255
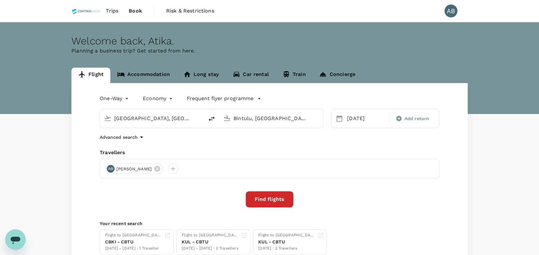
click at [160, 100] on body "Trips Book Risk & Restrictions AB Welcome back , Atika . Planning a business tr…" at bounding box center [269, 152] width 539 height 305
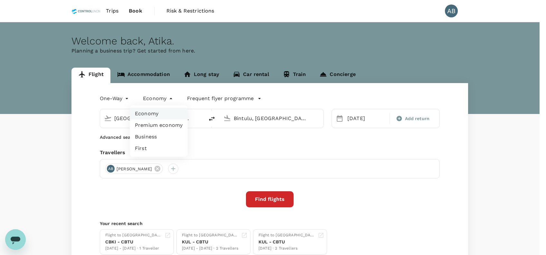
click at [270, 99] on div at bounding box center [273, 127] width 546 height 255
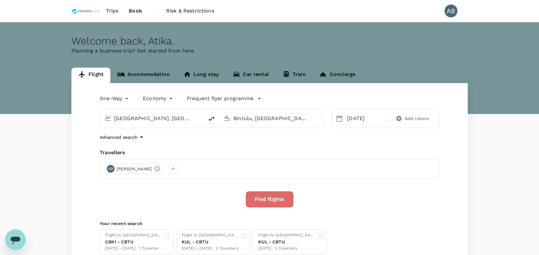
click at [278, 193] on button "Find flights" at bounding box center [270, 199] width 48 height 16
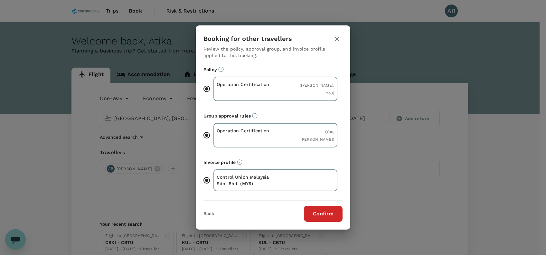
click at [322, 213] on button "Confirm" at bounding box center [323, 214] width 39 height 16
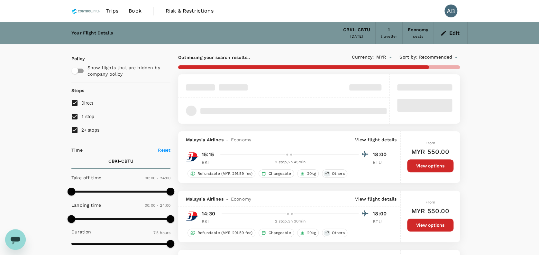
click at [5, 230] on div "Your Flight Details CBKI - CBTU 07 Sep 2025 1 traveller Economy seats Edit Poli…" at bounding box center [269, 243] width 539 height 442
click at [8, 234] on div "Open messaging window" at bounding box center [15, 239] width 19 height 19
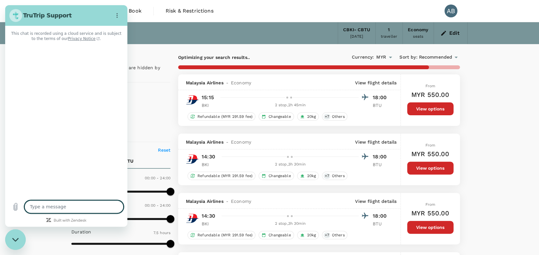
type input "1540"
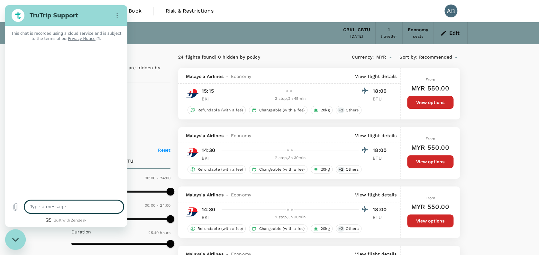
click at [54, 209] on textarea at bounding box center [73, 206] width 99 height 13
type textarea "x"
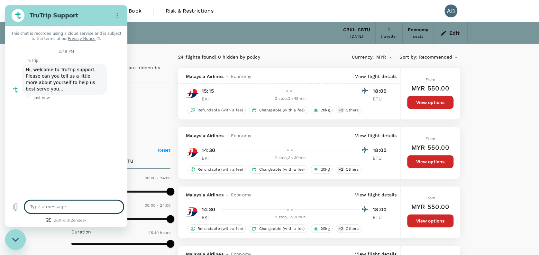
type textarea "h"
type textarea "x"
type textarea "hi"
type textarea "x"
type textarea "hi"
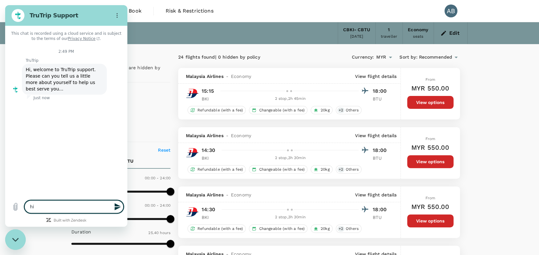
type textarea "x"
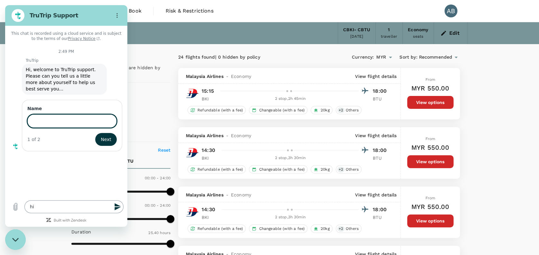
click at [95, 133] on button "Next" at bounding box center [106, 139] width 22 height 13
type input "Atika"
click at [107, 136] on span "Next" at bounding box center [106, 140] width 11 height 8
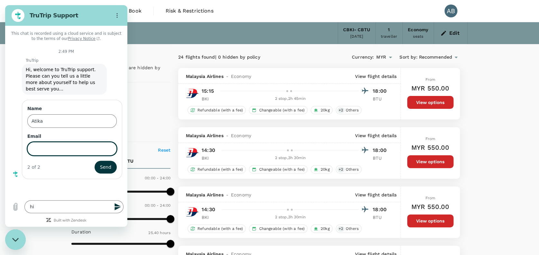
click at [52, 142] on input "Email" at bounding box center [71, 149] width 89 height 14
type input "[EMAIL_ADDRESS][DOMAIN_NAME]"
click at [52, 206] on textarea "hi" at bounding box center [73, 206] width 99 height 13
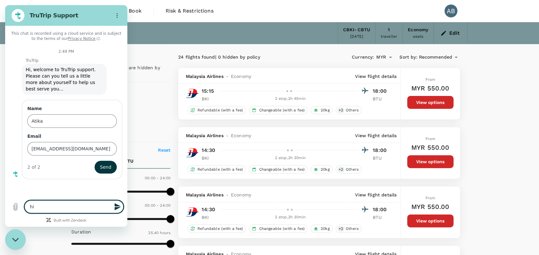
click at [117, 209] on icon "Send message" at bounding box center [118, 206] width 6 height 7
type textarea "x"
click at [109, 209] on textarea at bounding box center [73, 206] width 99 height 13
type textarea "hi"
type textarea "x"
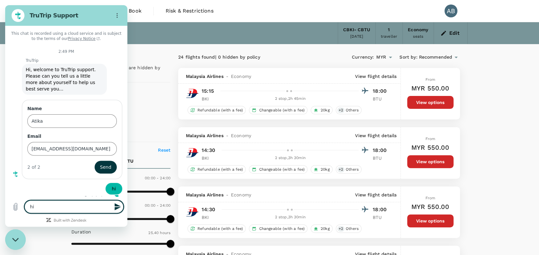
click at [69, 211] on textarea "hi" at bounding box center [73, 206] width 99 height 13
type textarea "h"
type textarea "x"
click at [21, 183] on div "says: hi" at bounding box center [63, 186] width 117 height 15
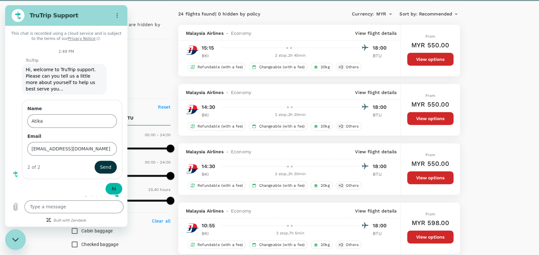
scroll to position [129, 0]
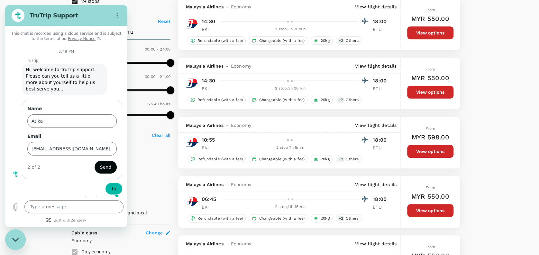
click at [104, 163] on span "Send" at bounding box center [105, 167] width 11 height 8
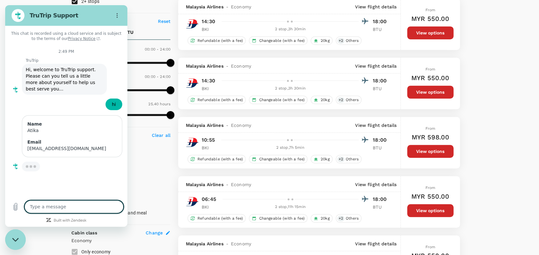
type textarea "x"
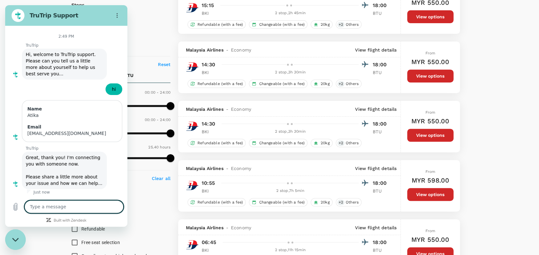
scroll to position [0, 0]
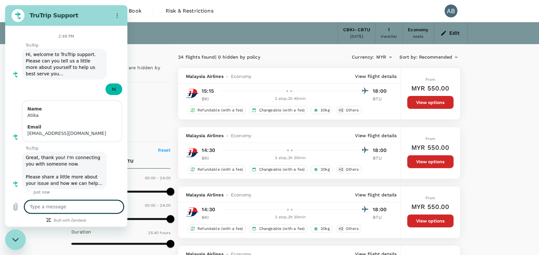
click at [49, 211] on textarea at bounding box center [73, 206] width 99 height 13
type textarea "W"
type textarea "x"
type textarea "WH"
type textarea "x"
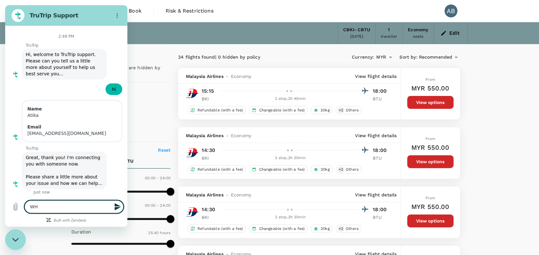
type textarea "W"
type textarea "x"
type textarea "Wh"
type textarea "x"
type textarea "Why"
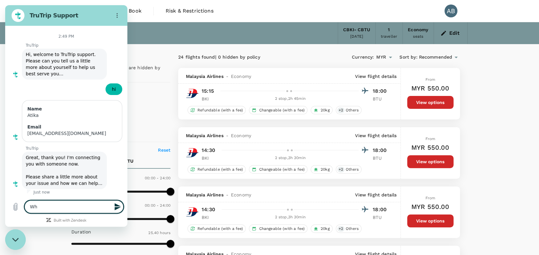
type textarea "x"
type textarea "Why"
type textarea "x"
type textarea "Why i"
type textarea "x"
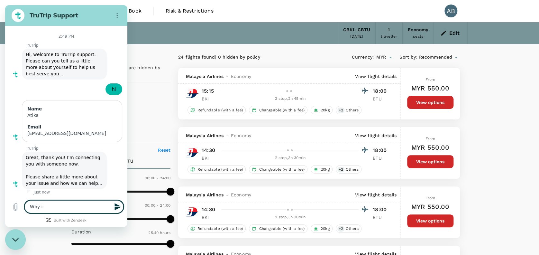
type textarea "Why i"
type textarea "x"
type textarea "Why i c"
type textarea "x"
type textarea "Why i ca"
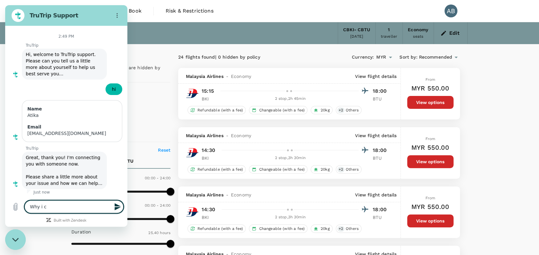
type textarea "x"
type textarea "Why i can"
type textarea "x"
type textarea "Why i cann"
type textarea "x"
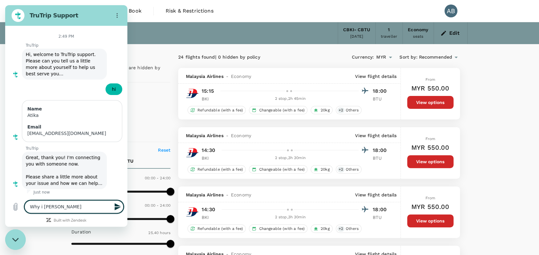
type textarea "Why i canno"
type textarea "x"
type textarea "Why i cannoy"
type textarea "x"
type textarea "Why i canno"
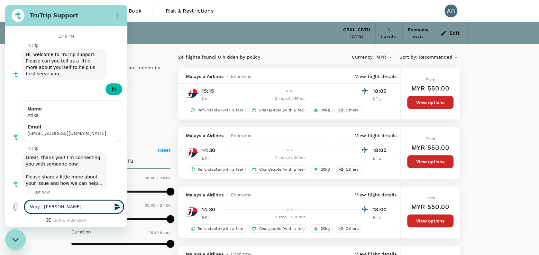
type textarea "x"
type textarea "Why i cannot"
type textarea "x"
type textarea "Why i cannot"
type textarea "x"
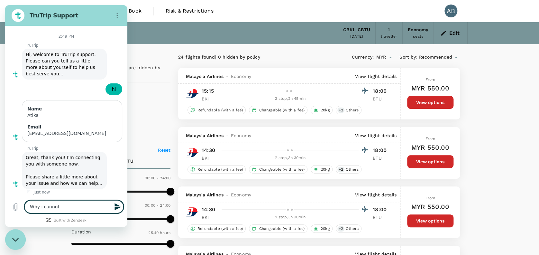
type textarea "Why i cannot b"
type textarea "x"
type textarea "Why i cannot bo"
type textarea "x"
type textarea "Why i cannot boo"
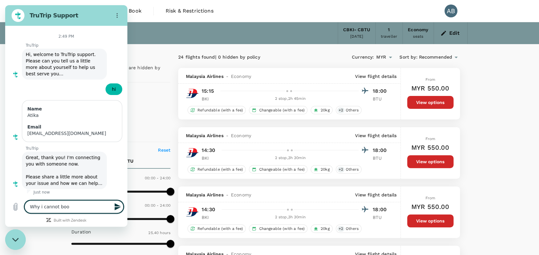
type textarea "x"
type textarea "Why i cannot book"
type textarea "x"
type textarea "Why i cannot book"
type textarea "x"
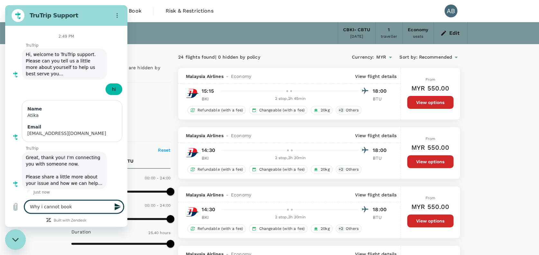
type textarea "Why i cannot book f"
type textarea "x"
type textarea "Why i cannot book fo"
type textarea "x"
type textarea "Why i cannot book for"
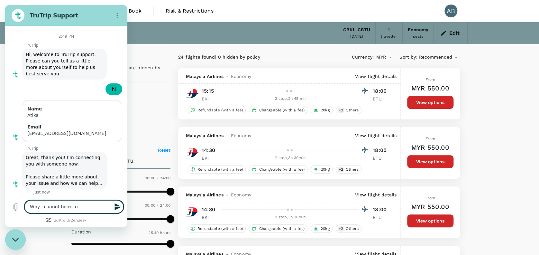
type textarea "x"
type textarea "Why i cannot book for"
type textarea "x"
type textarea "Why i cannot book for f"
type textarea "x"
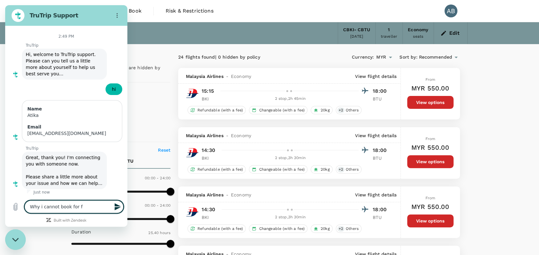
type textarea "Why i cannot book for fl"
type textarea "x"
type textarea "Why i cannot book for fli"
type textarea "x"
type textarea "Why i cannot book for flig"
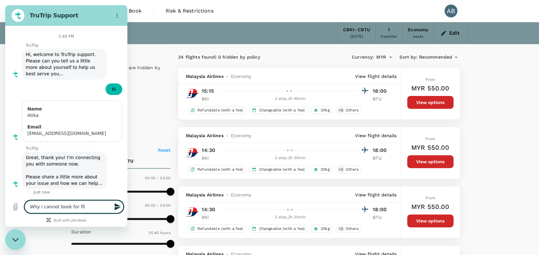
type textarea "x"
type textarea "Why i cannot book for fligh"
type textarea "x"
type textarea "Why i cannot book for flight"
type textarea "x"
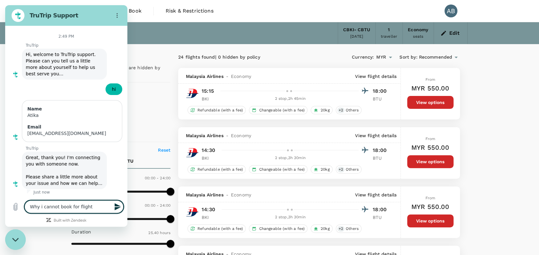
type textarea "Why i cannot book for flight"
type textarea "x"
type textarea "Why i cannot book for flight f"
type textarea "x"
type textarea "Why i cannot book for flight fo"
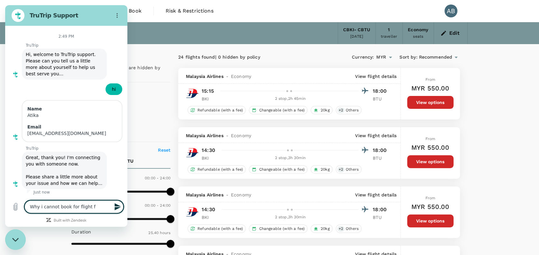
type textarea "x"
type textarea "Why i cannot book for flight for"
type textarea "x"
type textarea "Why i cannot book for flight form"
type textarea "x"
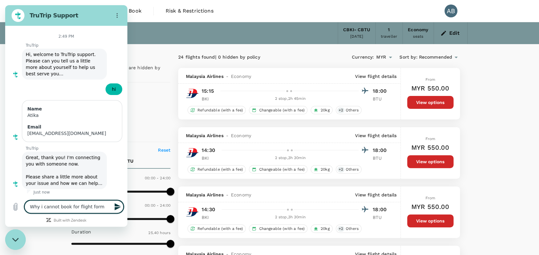
type textarea "Why i cannot book for flight form"
type textarea "x"
type textarea "Why i cannot book for flight form"
type textarea "x"
type textarea "Why i cannot book for flight for"
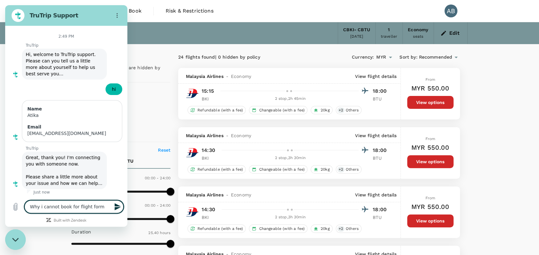
type textarea "x"
type textarea "Why i cannot book for flight fo"
type textarea "x"
type textarea "Why i cannot book for flight f"
type textarea "x"
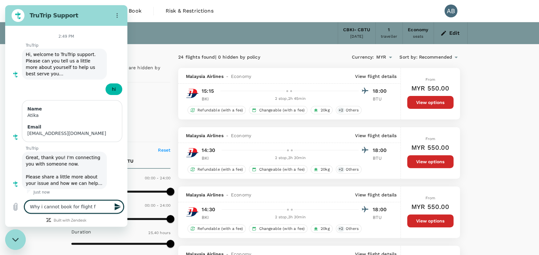
type textarea "Why i cannot book for flight fr"
type textarea "x"
type textarea "Why i cannot book for flight fro"
type textarea "x"
type textarea "Why i cannot book for flight from"
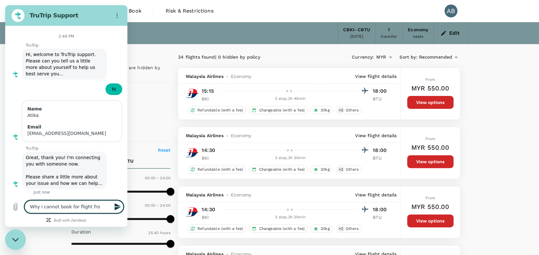
type textarea "x"
type textarea "Why i cannot book for flight from"
type textarea "x"
type textarea "Why i cannot book for flight from o"
type textarea "x"
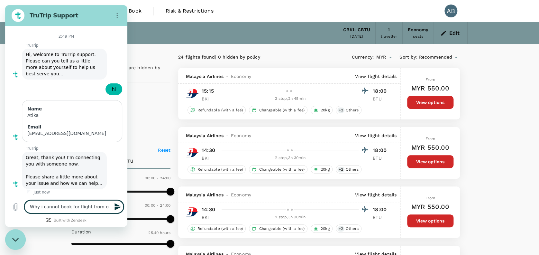
type textarea "Why i cannot book for flight from ot"
type textarea "x"
type textarea "Why i cannot book for flight from oth"
type textarea "x"
type textarea "Why i cannot book for flight from othe"
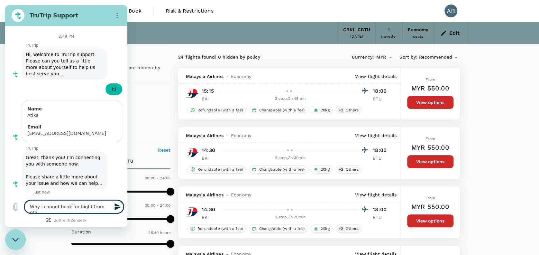
type textarea "x"
type textarea "Why i cannot book for flight from other"
type textarea "x"
type textarea "Why i cannot book for flight from other"
type textarea "x"
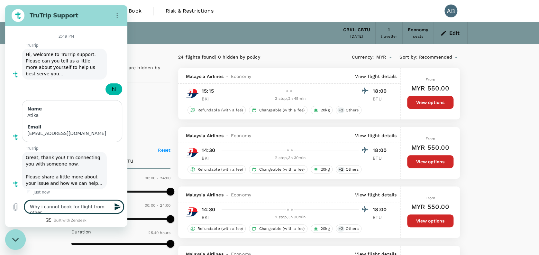
type textarea "Why i cannot book for flight from other a"
type textarea "x"
type textarea "Why i cannot book for flight from other ai"
type textarea "x"
type textarea "Why i cannot book for flight from other air"
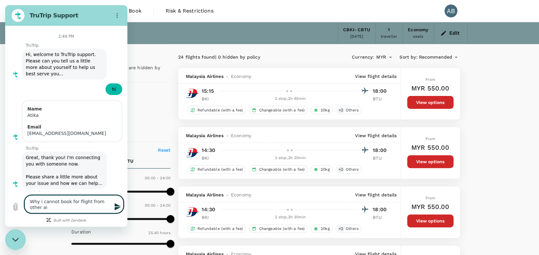
type textarea "x"
type textarea "Why i cannot book for flight from other airl"
type textarea "x"
type textarea "Why i cannot book for flight from other airli"
type textarea "x"
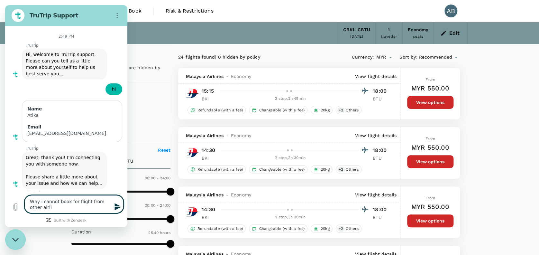
type textarea "Why i cannot book for flight from other airlin"
type textarea "x"
type textarea "Why i cannot book for flight from other airline"
type textarea "x"
type textarea "Why i cannot book for flight from other airlines"
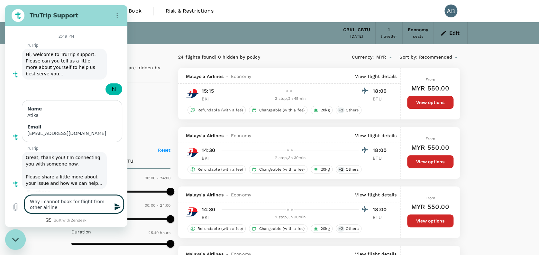
type textarea "x"
type textarea "Why i cannot book for flight from other airlines"
type textarea "x"
type textarea "Why i cannot book for flight from other airlines e"
type textarea "x"
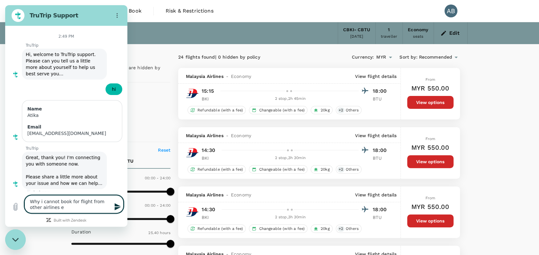
type textarea "Why i cannot book for flight from other airlines ex"
type textarea "x"
type textarea "Why i cannot book for flight from other airlines exc"
type textarea "x"
type textarea "Why i cannot book for flight from other airlines exce"
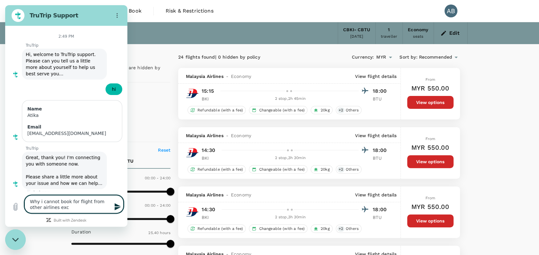
type textarea "x"
type textarea "Why i cannot book for flight from other airlines excep"
type textarea "x"
type textarea "Why i cannot book for flight from other airlines except"
type textarea "x"
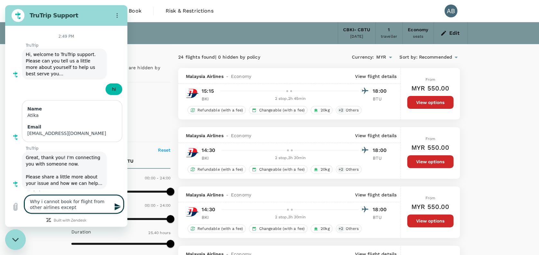
type textarea "Why i cannot book for flight from other airlines except"
type textarea "x"
type textarea "Why i cannot book for flight from other airlines except m"
type textarea "x"
type textarea "Why i cannot book for flight from other airlines except ma"
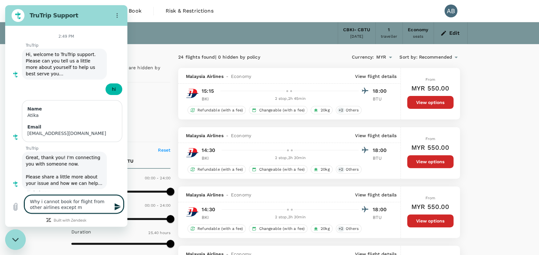
type textarea "x"
type textarea "Why i cannot book for flight from other airlines except mal"
type textarea "x"
type textarea "Why i cannot book for flight from other airlines except mala"
type textarea "x"
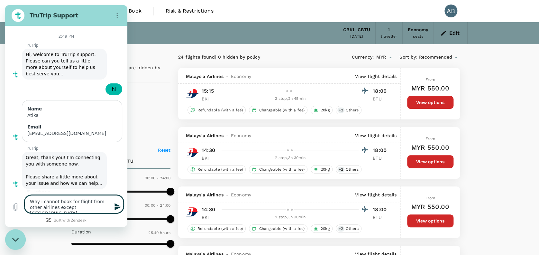
type textarea "Why i cannot book for flight from other airlines except malay"
type textarea "x"
type textarea "Why i cannot book for flight from other airlines except malays"
type textarea "x"
type textarea "Why i cannot book for flight from other airlines except malaysi"
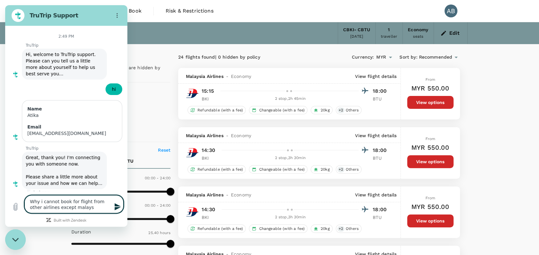
type textarea "x"
type textarea "Why i cannot book for flight from other airlines except malaysia"
type textarea "x"
type textarea "Why i cannot book for flight from other airlines except malaysia"
type textarea "x"
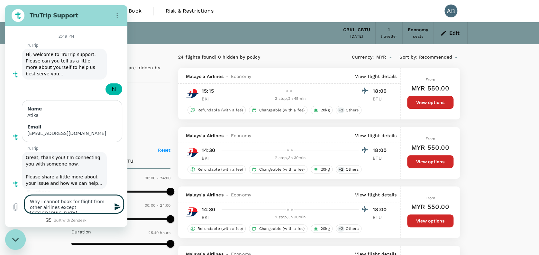
type textarea "Why i cannot book for flight from other airlines except malaysia a"
type textarea "x"
type textarea "Why i cannot book for flight from other airlines except malaysia ai"
type textarea "x"
type textarea "Why i cannot book for flight from other airlines except malaysia air"
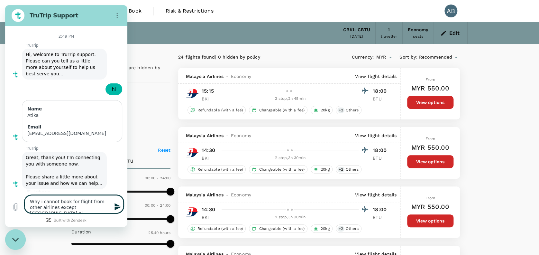
type textarea "x"
type textarea "Why i cannot book for flight from other airlines except malaysia airl"
type textarea "x"
type textarea "Why i cannot book for flight from other airlines except malaysia airli"
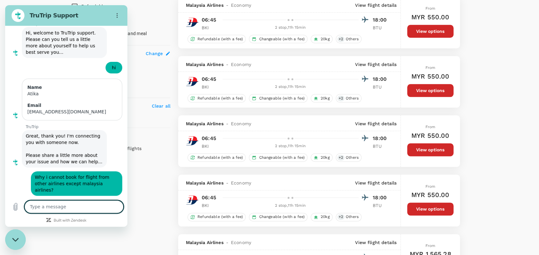
scroll to position [258, 0]
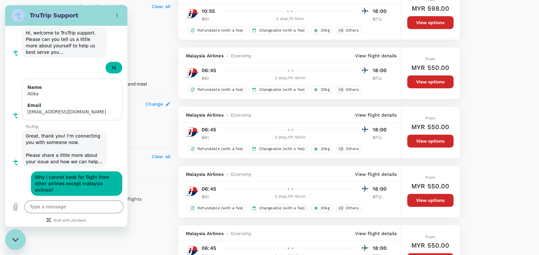
drag, startPoint x: 65, startPoint y: 11, endPoint x: 187, endPoint y: 20, distance: 122.3
click at [127, 20] on html "TruTrip Support This chat is recorded using a cloud service and is subject to t…" at bounding box center [66, 115] width 122 height 221
click at [82, 14] on h2 "TruTrip Support" at bounding box center [69, 16] width 79 height 8
click at [119, 15] on icon "Options menu" at bounding box center [117, 15] width 5 height 5
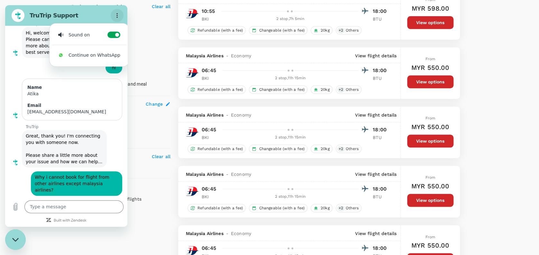
click at [117, 11] on button "Options menu" at bounding box center [117, 15] width 13 height 13
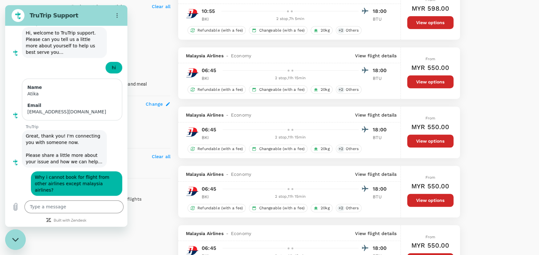
click at [157, 18] on label "Cabin baggage" at bounding box center [117, 17] width 98 height 14
click at [81, 18] on input "Cabin baggage" at bounding box center [75, 17] width 14 height 14
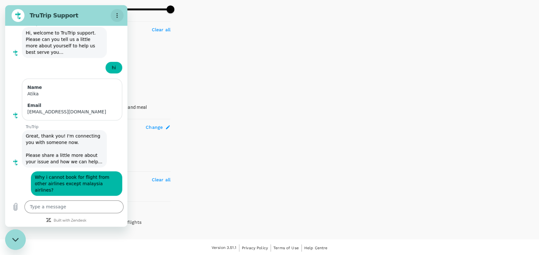
click at [116, 15] on icon "Options menu" at bounding box center [117, 15] width 5 height 5
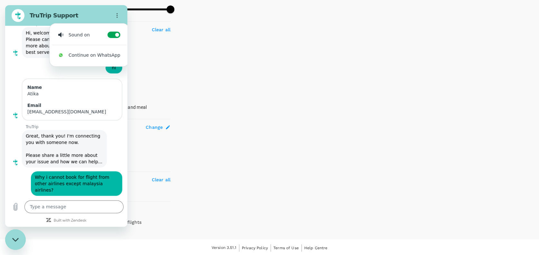
click at [81, 15] on h2 "TruTrip Support" at bounding box center [69, 16] width 79 height 8
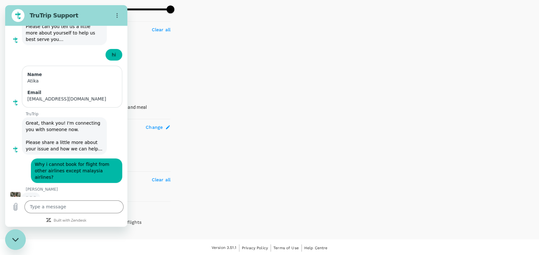
scroll to position [49, 0]
click at [16, 242] on div "Close messaging window" at bounding box center [15, 239] width 19 height 19
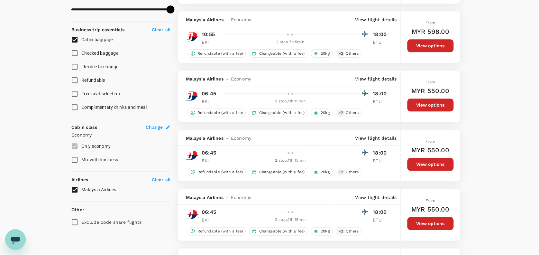
scroll to position [50, 0]
click at [77, 37] on input "Cabin baggage" at bounding box center [75, 40] width 14 height 14
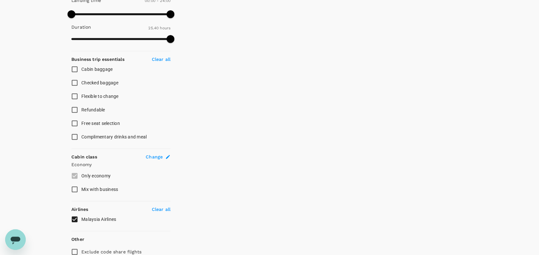
scroll to position [191, 0]
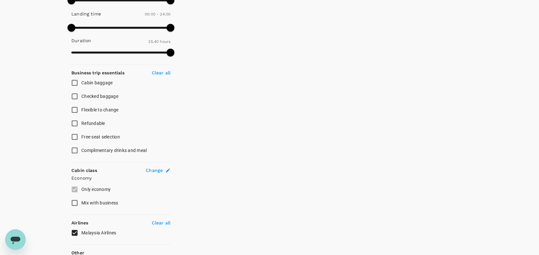
click at [75, 230] on input "Malaysia Airlines" at bounding box center [75, 233] width 14 height 14
click at [76, 230] on input "Malaysia Airlines" at bounding box center [75, 233] width 14 height 14
click at [166, 220] on p "Clear all" at bounding box center [161, 223] width 19 height 6
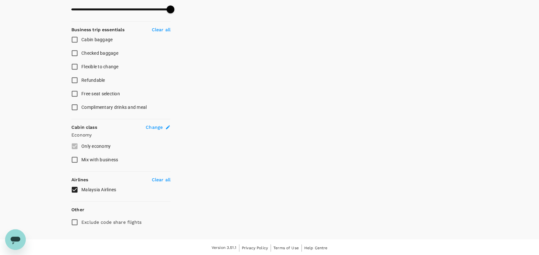
click at [73, 220] on input "Exclude code share flights" at bounding box center [75, 222] width 14 height 14
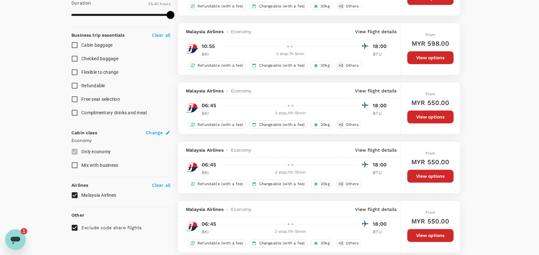
scroll to position [229, 0]
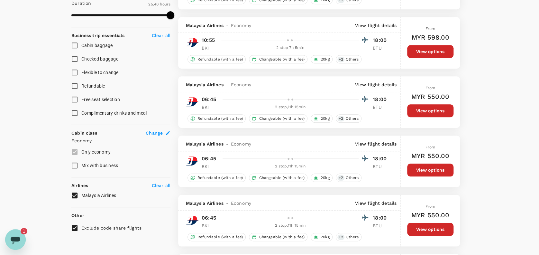
click at [72, 193] on input "Malaysia Airlines" at bounding box center [75, 196] width 14 height 14
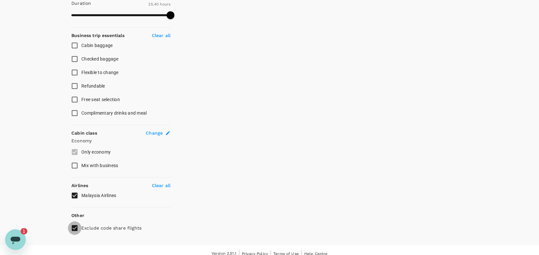
click at [73, 225] on input "Exclude code share flights" at bounding box center [75, 228] width 14 height 14
click at [22, 236] on div "Open messaging window, 1 unread message" at bounding box center [15, 239] width 19 height 19
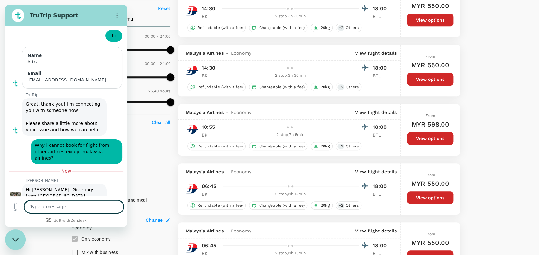
scroll to position [0, 0]
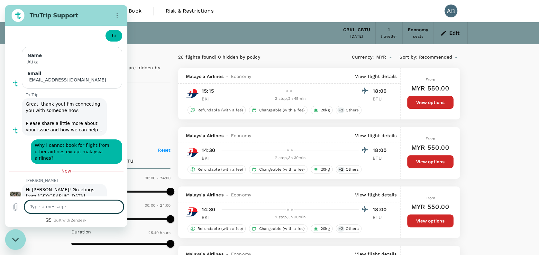
click at [54, 209] on textarea at bounding box center [73, 206] width 99 height 13
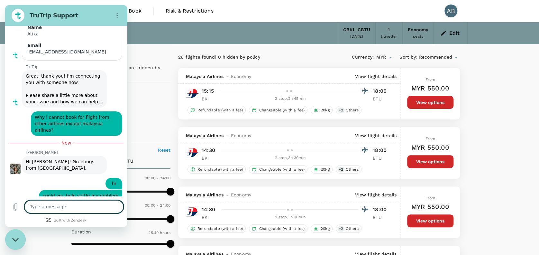
scroll to position [96, 0]
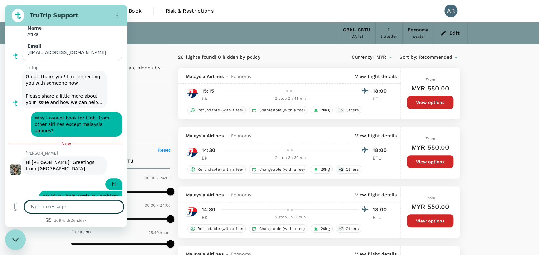
click at [391, 57] on icon "Open" at bounding box center [390, 58] width 3 height 2
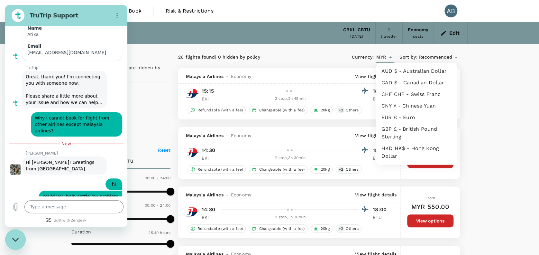
scroll to position [105, 0]
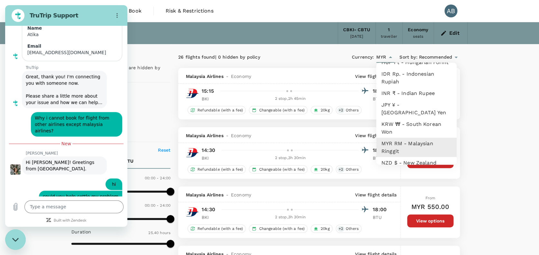
click at [440, 54] on span "Recommended" at bounding box center [435, 57] width 33 height 7
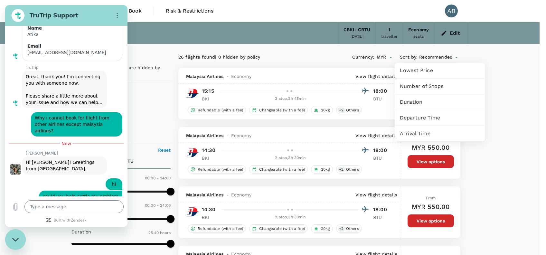
click at [337, 56] on div at bounding box center [273, 127] width 546 height 255
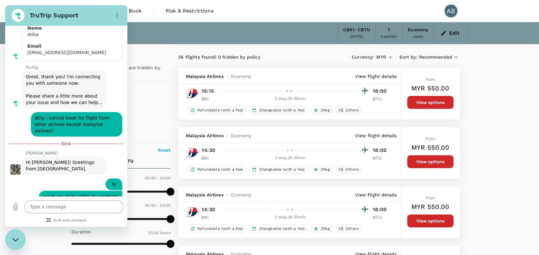
click at [60, 208] on textarea at bounding box center [73, 206] width 99 height 13
click at [148, 126] on label "2+ stops" at bounding box center [117, 130] width 98 height 14
click at [81, 126] on input "2+ stops" at bounding box center [75, 130] width 14 height 14
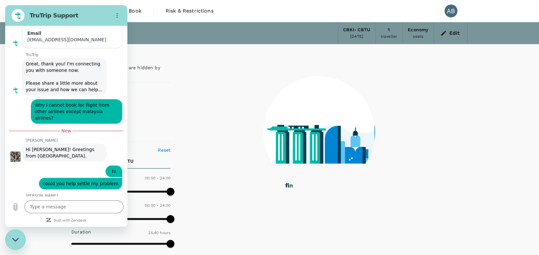
scroll to position [108, 0]
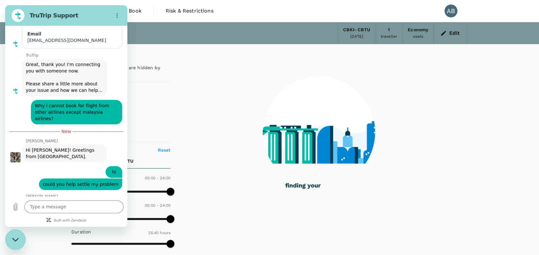
click at [164, 149] on p "Reset" at bounding box center [164, 150] width 13 height 6
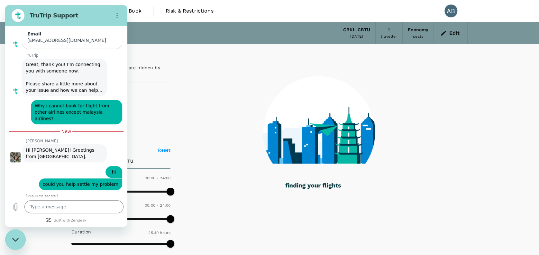
click at [164, 106] on label "Direct" at bounding box center [117, 103] width 98 height 14
click at [81, 106] on input "Direct" at bounding box center [75, 103] width 14 height 14
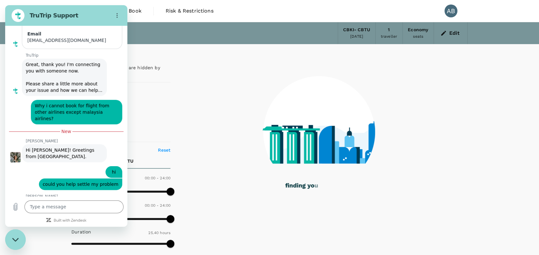
click at [166, 57] on div "Policy" at bounding box center [120, 57] width 102 height 9
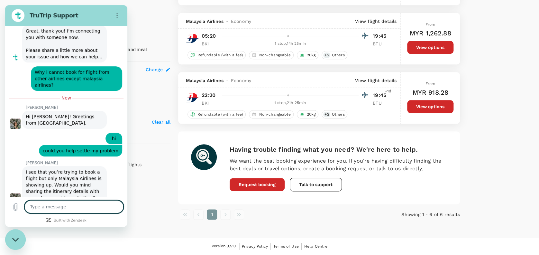
scroll to position [143, 0]
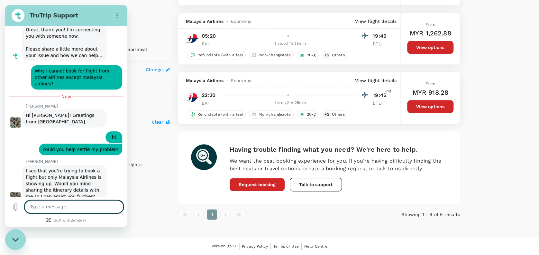
click at [57, 206] on textarea at bounding box center [73, 206] width 99 height 13
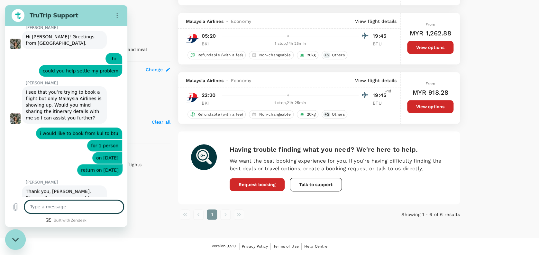
scroll to position [223, 0]
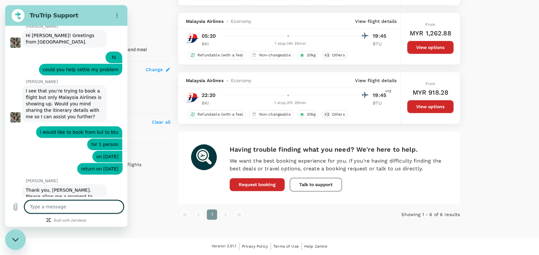
click at [163, 23] on label "Refundable" at bounding box center [117, 23] width 98 height 14
click at [81, 23] on input "Refundable" at bounding box center [75, 23] width 14 height 14
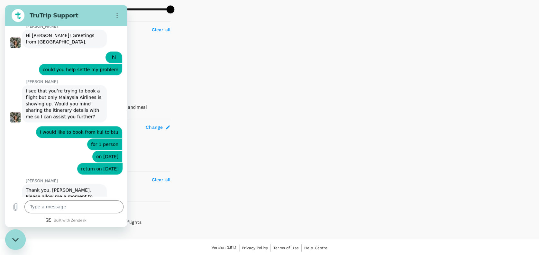
click at [82, 14] on h2 "TruTrip Support" at bounding box center [69, 16] width 79 height 8
click at [19, 237] on div "Close messaging window" at bounding box center [15, 239] width 19 height 19
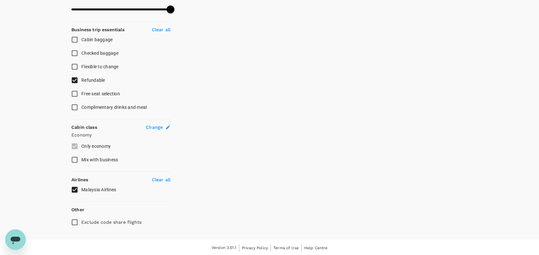
click at [73, 79] on input "Refundable" at bounding box center [75, 80] width 14 height 14
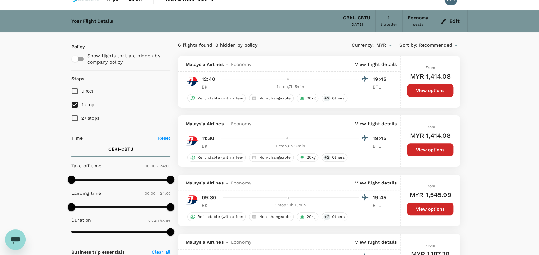
scroll to position [0, 0]
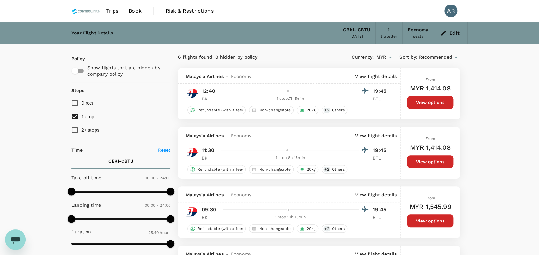
click at [136, 10] on span "Book" at bounding box center [135, 11] width 13 height 8
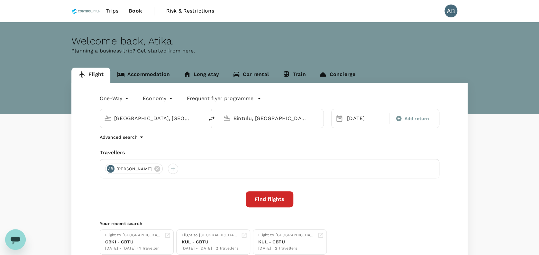
click at [276, 140] on div "Advanced search" at bounding box center [270, 137] width 340 height 8
click at [250, 98] on p "Frequent flyer programme" at bounding box center [220, 99] width 67 height 8
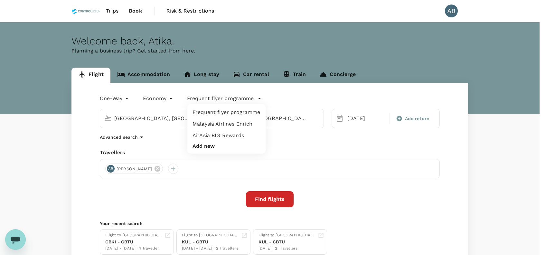
click at [237, 131] on li "AirAsia BIG Rewards" at bounding box center [226, 136] width 78 height 12
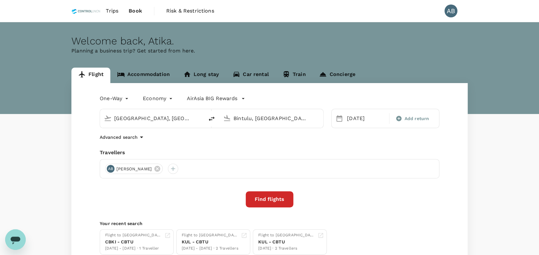
click at [278, 101] on div "Kota Kinabalu, Malaysia (any) Bintulu, Malaysia (any)" at bounding box center [208, 114] width 232 height 27
click at [276, 199] on button "Find flights" at bounding box center [270, 199] width 48 height 16
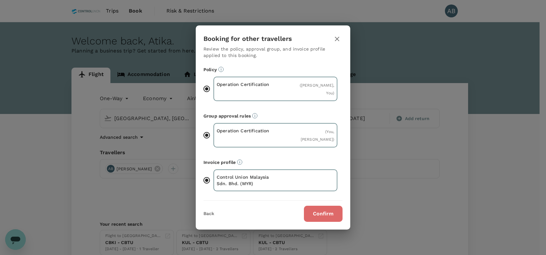
click at [319, 212] on button "Confirm" at bounding box center [323, 214] width 39 height 16
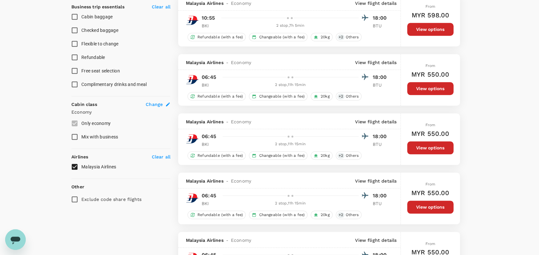
scroll to position [258, 0]
click at [167, 153] on p "Clear all" at bounding box center [161, 156] width 19 height 6
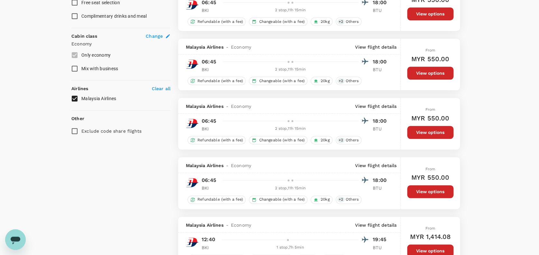
scroll to position [343, 0]
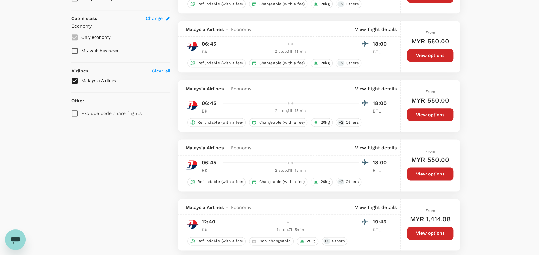
click at [75, 80] on input "Malaysia Airlines" at bounding box center [75, 81] width 14 height 14
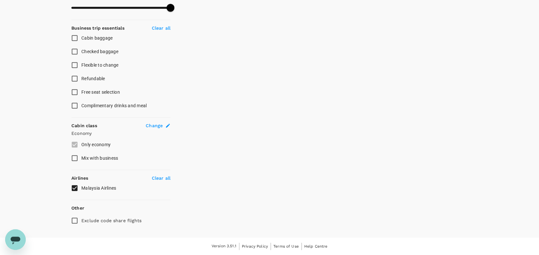
scroll to position [234, 0]
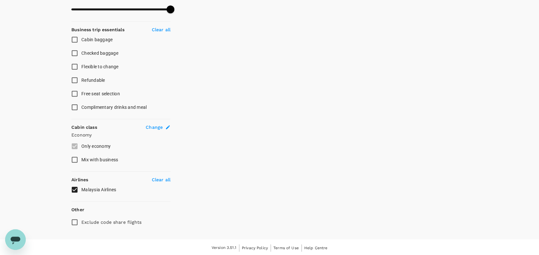
click at [75, 80] on input "Refundable" at bounding box center [75, 80] width 14 height 14
click at [79, 189] on input "Malaysia Airlines" at bounding box center [75, 190] width 14 height 14
click at [160, 176] on p "Clear all" at bounding box center [161, 179] width 19 height 6
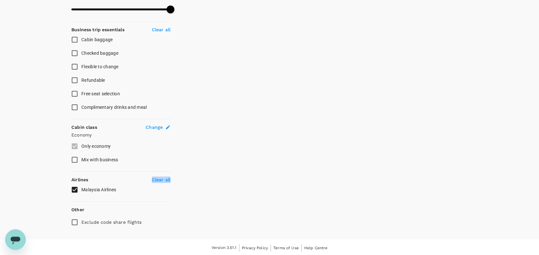
click at [160, 176] on p "Clear all" at bounding box center [161, 179] width 19 height 6
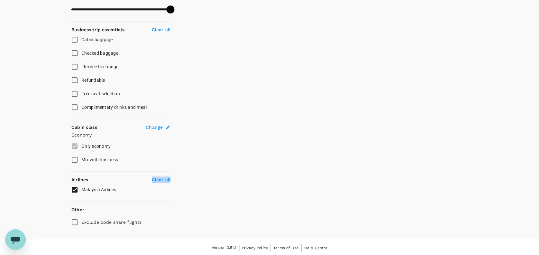
click at [160, 176] on p "Clear all" at bounding box center [161, 179] width 19 height 6
click at [44, 170] on div "Your Flight Details CBKI - CBTU 07 Sep 2025 1 traveller Economy seats AKB Prefe…" at bounding box center [269, 13] width 539 height 451
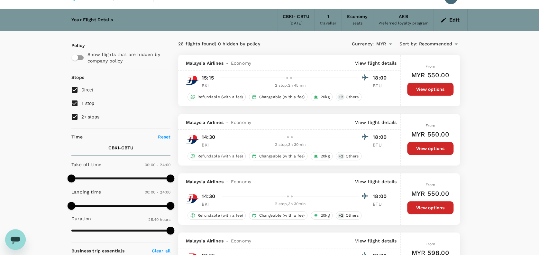
scroll to position [0, 0]
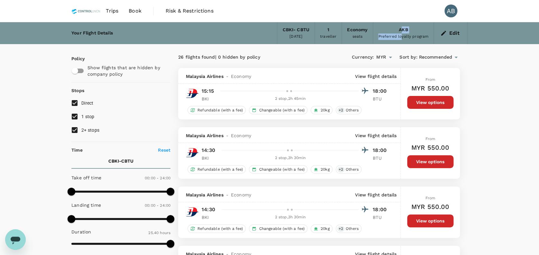
click at [402, 33] on div "AKB Preferred loyalty program" at bounding box center [403, 33] width 61 height 22
click at [416, 40] on div "Preferred loyalty program" at bounding box center [404, 36] width 50 height 6
click at [448, 31] on button "Edit" at bounding box center [450, 33] width 23 height 10
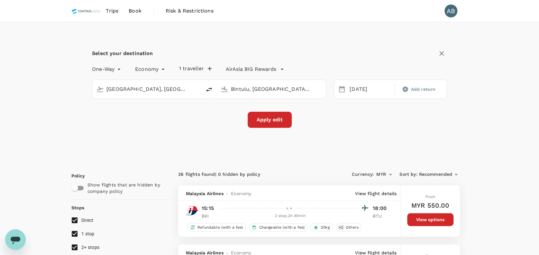
click at [277, 68] on button "AirAsia BIG Rewards" at bounding box center [255, 69] width 58 height 8
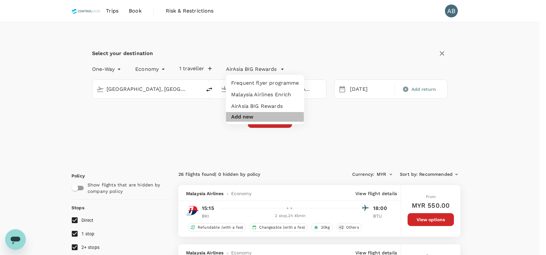
click at [250, 117] on button "Add new" at bounding box center [242, 117] width 22 height 6
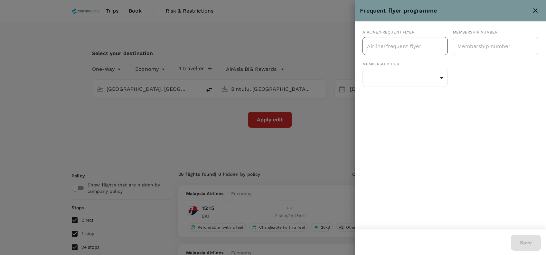
click at [410, 49] on input "text" at bounding box center [400, 46] width 70 height 12
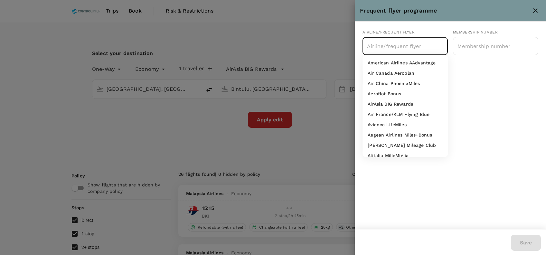
click at [404, 100] on li "AirAsia BIG Rewards" at bounding box center [404, 104] width 85 height 10
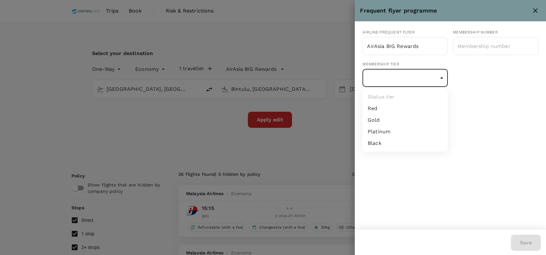
click at [380, 112] on li "Red" at bounding box center [404, 109] width 85 height 12
click at [442, 115] on div "Airline/Frequent Flyer AirAsia BIG Rewards ​ Membership number ​ Membership tie…" at bounding box center [450, 126] width 191 height 208
click at [492, 83] on div at bounding box center [273, 127] width 546 height 255
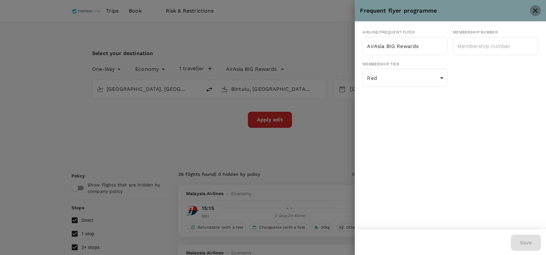
click at [535, 9] on icon "close" at bounding box center [535, 11] width 8 height 8
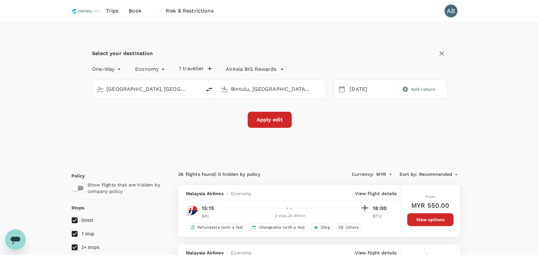
click at [422, 129] on div "Select your destination One-Way oneway Economy economy 1 traveller AirAsia BIG …" at bounding box center [269, 91] width 397 height 139
click at [17, 239] on icon "Open messaging window" at bounding box center [16, 241] width 10 height 8
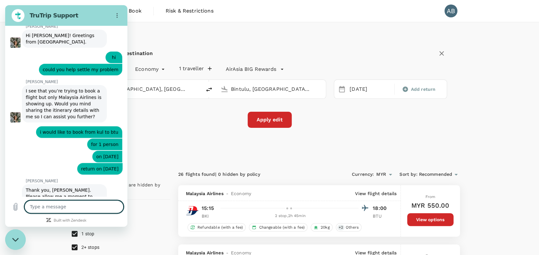
scroll to position [213, 0]
click at [183, 42] on div "Select your destination One-Way oneway Economy economy 1 traveller AirAsia BIG …" at bounding box center [269, 91] width 397 height 139
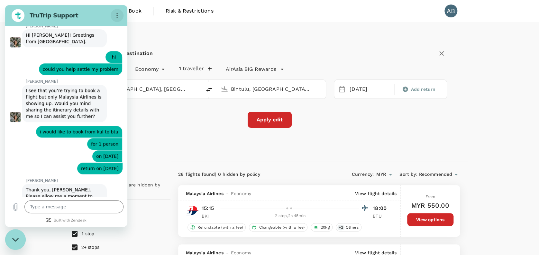
click at [118, 12] on button "Options menu" at bounding box center [117, 15] width 13 height 13
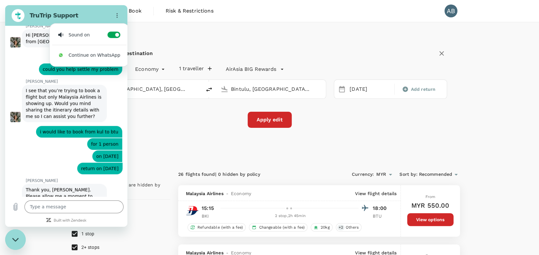
click at [184, 39] on div "Select your destination One-Way oneway Economy economy 1 traveller AirAsia BIG …" at bounding box center [269, 91] width 397 height 139
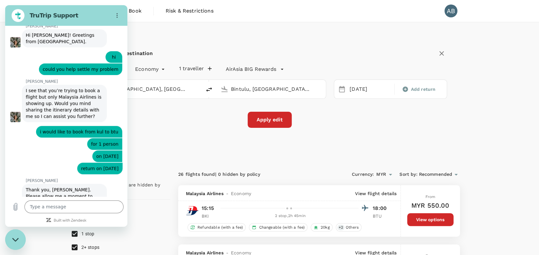
click at [227, 51] on div "Select your destination" at bounding box center [269, 53] width 355 height 11
click at [46, 205] on textarea at bounding box center [73, 206] width 99 height 13
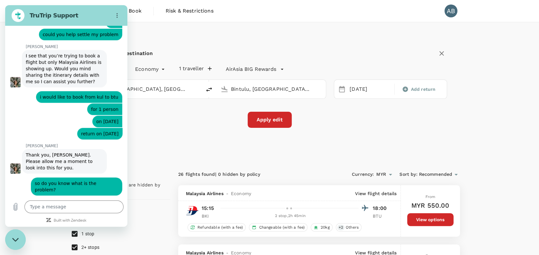
scroll to position [249, 0]
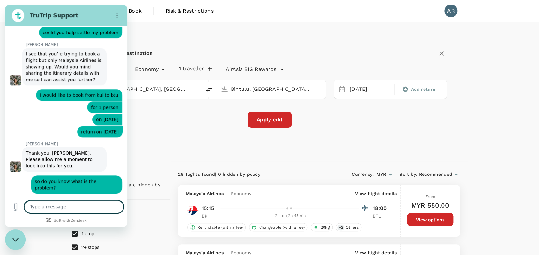
click at [52, 209] on textarea at bounding box center [73, 206] width 99 height 13
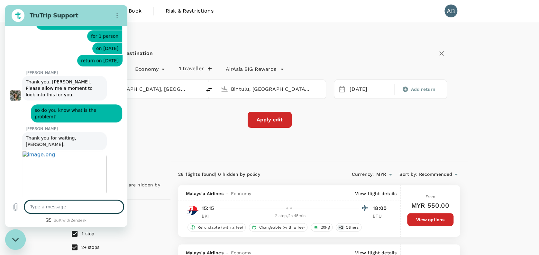
scroll to position [328, 0]
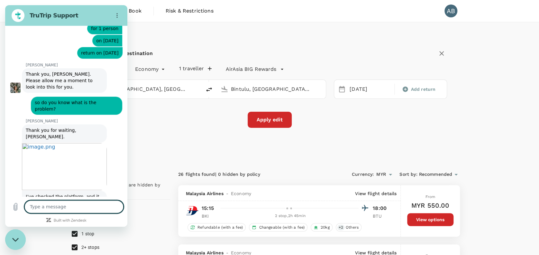
click at [46, 209] on textarea at bounding box center [73, 206] width 99 height 13
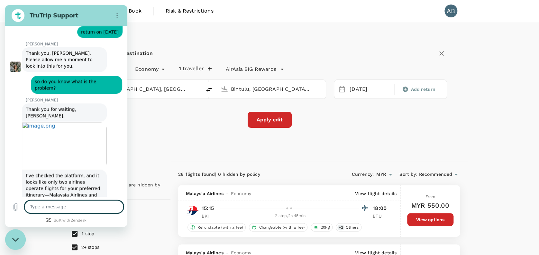
scroll to position [350, 0]
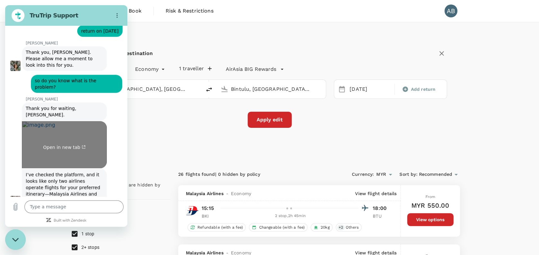
click at [72, 145] on span "Open in new tab" at bounding box center [64, 147] width 42 height 5
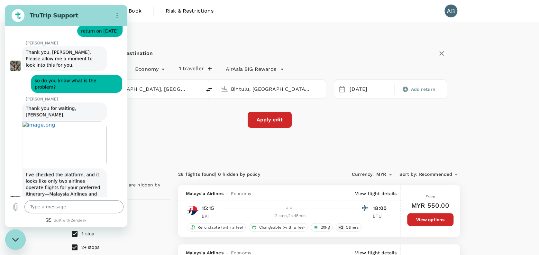
click at [50, 206] on textarea at bounding box center [73, 206] width 99 height 13
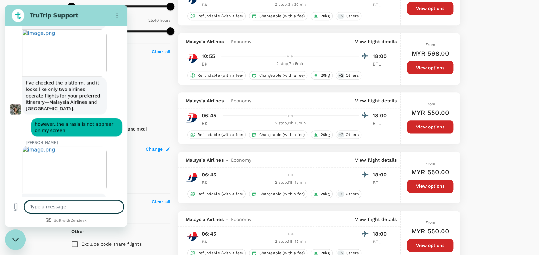
scroll to position [343, 0]
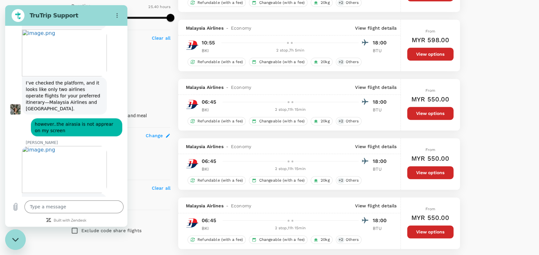
click at [11, 240] on div "Close messaging window" at bounding box center [15, 239] width 19 height 19
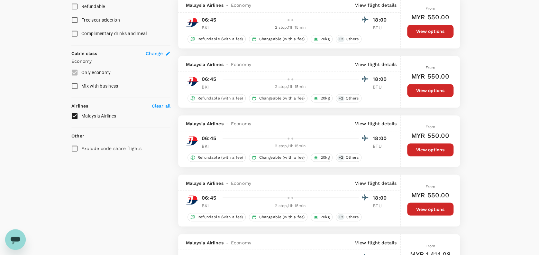
scroll to position [429, 0]
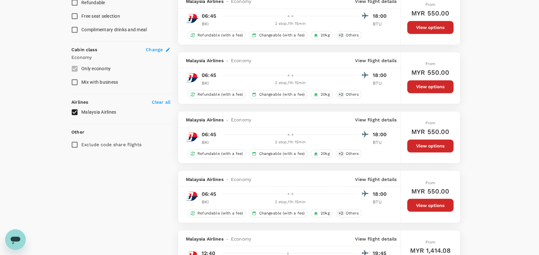
click at [93, 114] on span "Malaysia Airlines" at bounding box center [98, 112] width 35 height 8
click at [81, 114] on input "Malaysia Airlines" at bounding box center [75, 112] width 14 height 14
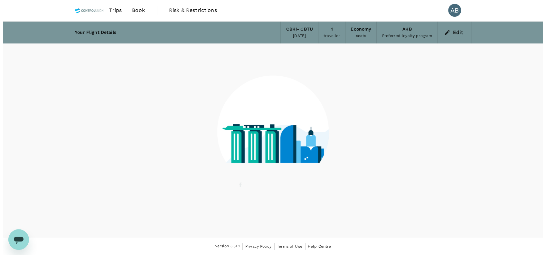
scroll to position [0, 0]
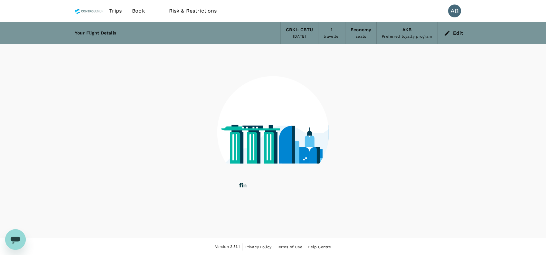
drag, startPoint x: 90, startPoint y: 120, endPoint x: 90, endPoint y: 138, distance: 18.4
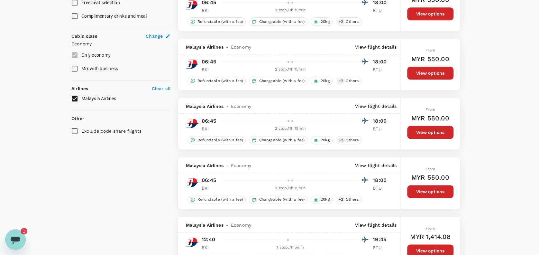
scroll to position [343, 0]
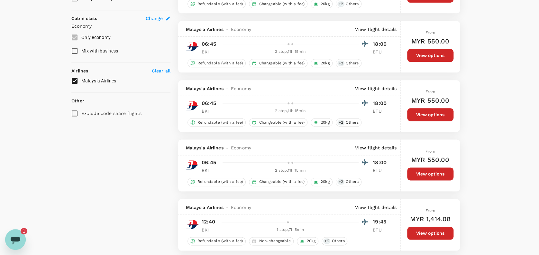
click at [164, 69] on p "Clear all" at bounding box center [161, 71] width 19 height 6
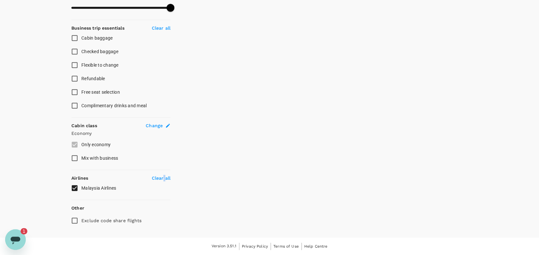
scroll to position [234, 0]
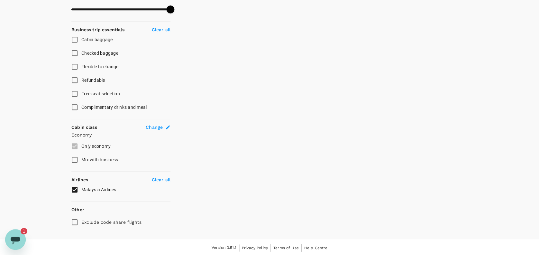
click at [90, 88] on label "Free seat selection" at bounding box center [117, 94] width 98 height 14
click at [81, 88] on input "Free seat selection" at bounding box center [75, 94] width 14 height 14
click at [76, 91] on input "Free seat selection" at bounding box center [75, 94] width 14 height 14
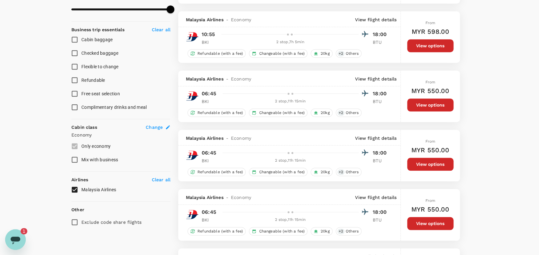
click at [18, 236] on icon "Open messaging window, 1 unread message" at bounding box center [16, 240] width 12 height 12
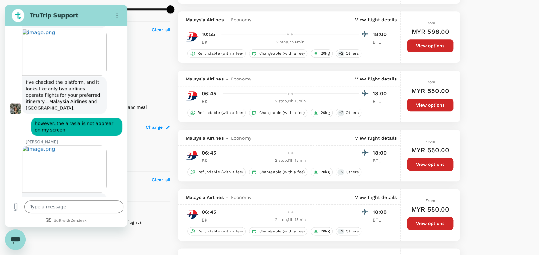
scroll to position [0, 0]
click at [54, 207] on textarea at bounding box center [73, 206] width 99 height 13
click at [14, 206] on icon "Upload file" at bounding box center [16, 206] width 4 height 7
click at [49, 201] on textarea at bounding box center [73, 206] width 99 height 13
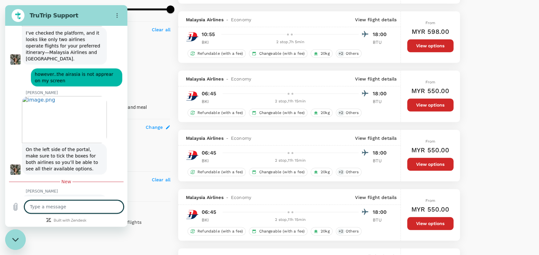
click at [52, 209] on textarea at bounding box center [73, 206] width 99 height 13
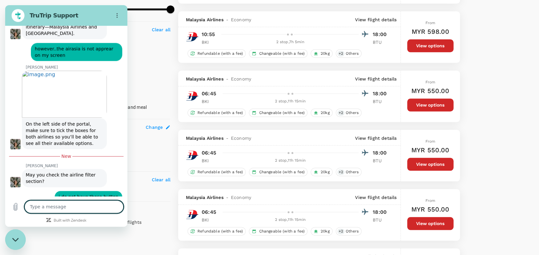
scroll to position [517, 0]
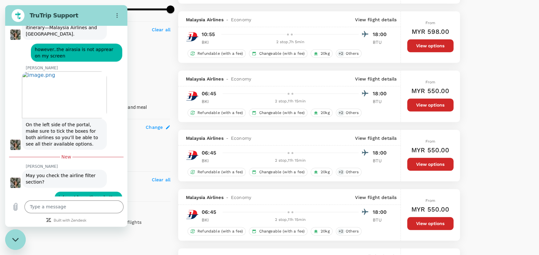
click at [6, 239] on div "Close messaging window" at bounding box center [15, 239] width 19 height 19
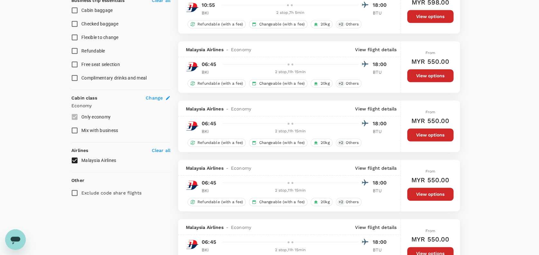
scroll to position [277, 0]
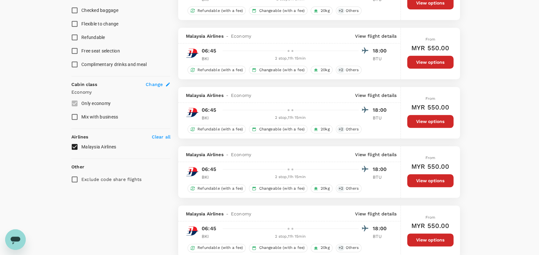
click at [160, 134] on p "Clear all" at bounding box center [161, 137] width 19 height 6
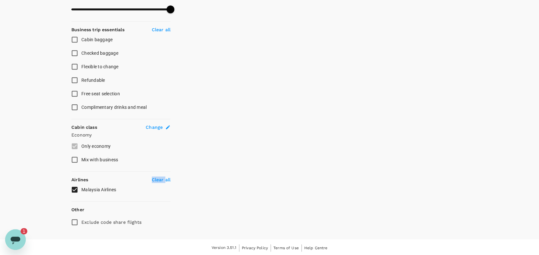
scroll to position [0, 0]
click at [143, 190] on label "Malaysia Airlines" at bounding box center [117, 190] width 98 height 14
click at [81, 190] on input "Malaysia Airlines" at bounding box center [75, 190] width 14 height 14
click at [75, 186] on input "Malaysia Airlines" at bounding box center [75, 190] width 14 height 14
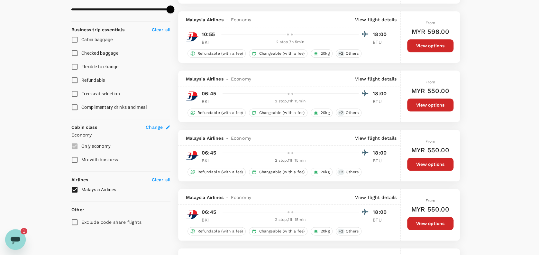
click at [19, 232] on div "Open messaging window, 1 unread message" at bounding box center [15, 239] width 19 height 19
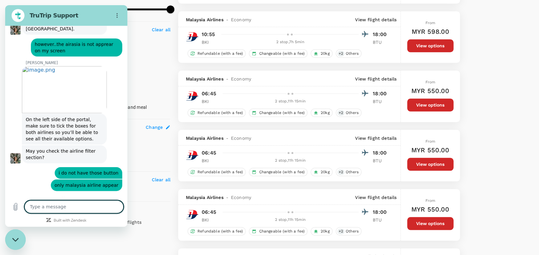
scroll to position [523, 0]
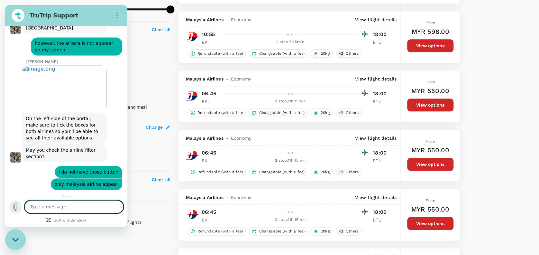
click at [16, 208] on icon "Upload file" at bounding box center [16, 207] width 8 height 8
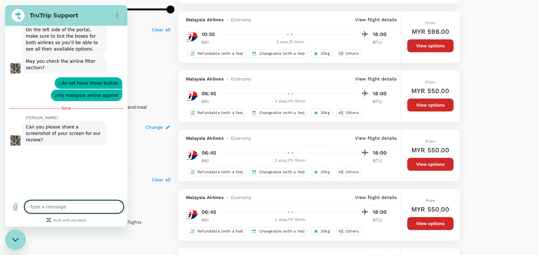
scroll to position [611, 0]
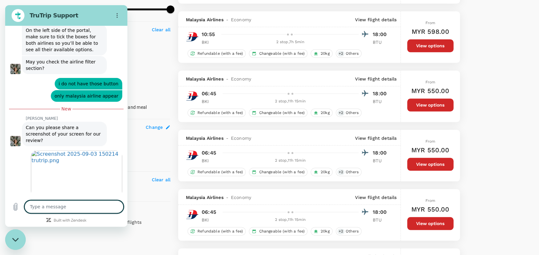
click at [63, 209] on textarea at bounding box center [73, 206] width 99 height 13
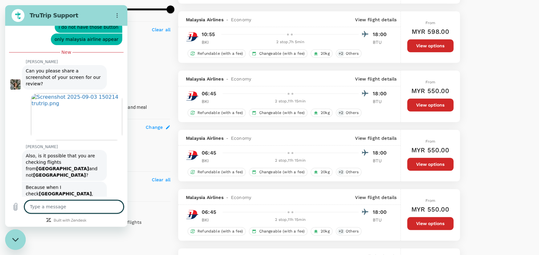
scroll to position [667, 0]
click at [53, 211] on textarea at bounding box center [73, 206] width 99 height 13
click at [66, 209] on textarea at bounding box center [73, 206] width 99 height 13
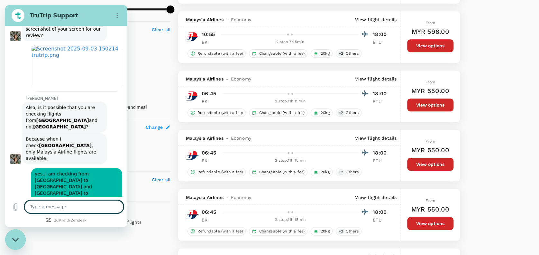
scroll to position [717, 0]
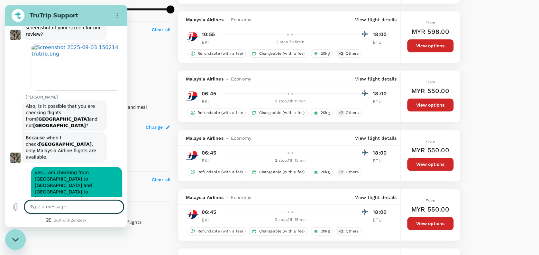
click at [53, 203] on textarea at bounding box center [73, 206] width 99 height 13
click at [52, 207] on textarea at bounding box center [73, 206] width 99 height 13
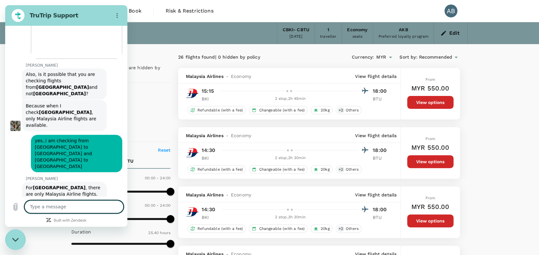
scroll to position [748, 0]
click at [447, 31] on button "Edit" at bounding box center [450, 33] width 23 height 10
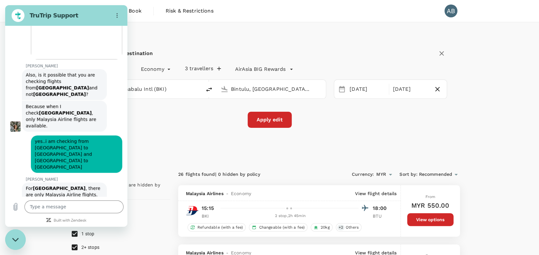
click at [182, 90] on input "Kota Kinabalu Intl (BKI)" at bounding box center [147, 89] width 81 height 10
click at [157, 91] on input "text" at bounding box center [147, 89] width 81 height 10
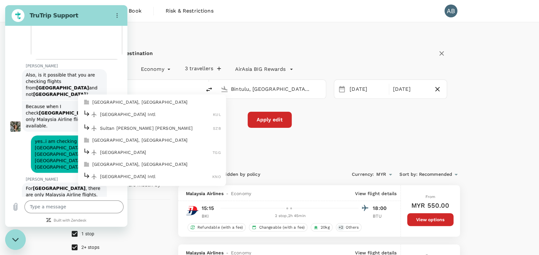
click at [136, 117] on div "Kuala Lumpur Intl KUL" at bounding box center [152, 114] width 138 height 10
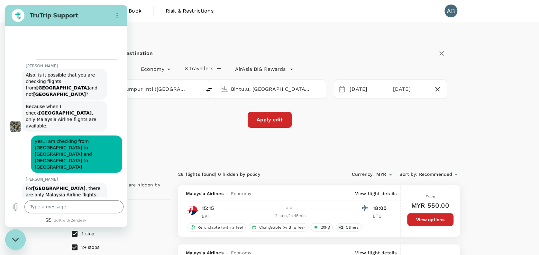
click at [365, 128] on div "Select your destination Round Trip roundtrip Economy economy 3 travellers AirAs…" at bounding box center [269, 91] width 397 height 139
click at [199, 67] on button "3 travellers" at bounding box center [203, 68] width 36 height 6
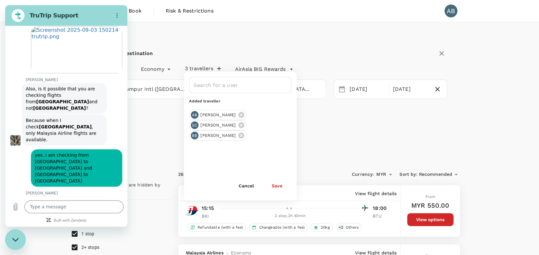
scroll to position [736, 0]
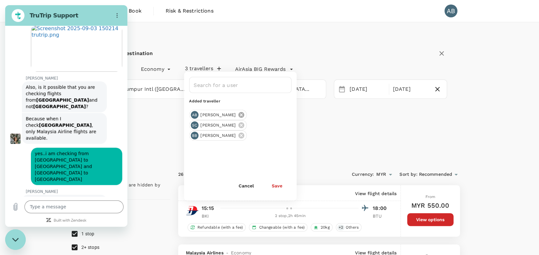
click at [244, 113] on icon at bounding box center [242, 115] width 6 height 6
click at [238, 114] on icon at bounding box center [241, 114] width 7 height 7
click at [239, 116] on icon at bounding box center [242, 115] width 6 height 6
click at [283, 183] on button "Save" at bounding box center [277, 185] width 29 height 13
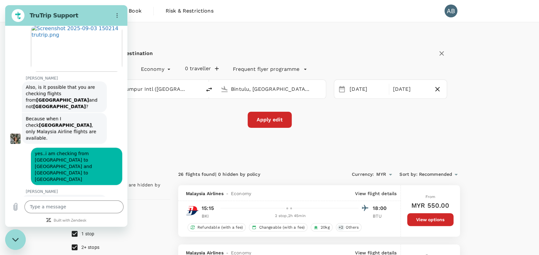
click at [329, 142] on div "Select your destination Round Trip roundtrip Economy economy 0 traveller Freque…" at bounding box center [269, 91] width 397 height 139
click at [215, 68] on icon "button" at bounding box center [217, 69] width 4 height 4
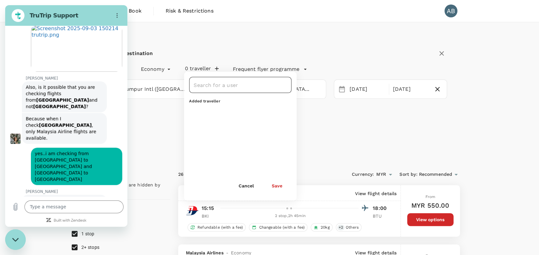
click at [207, 88] on input "text" at bounding box center [235, 85] width 87 height 12
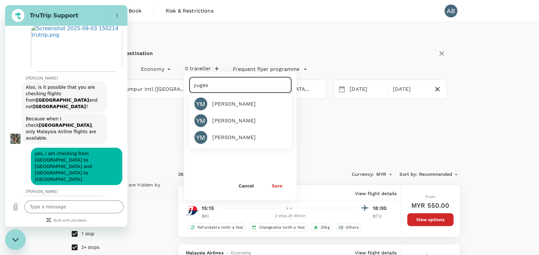
click at [228, 102] on div "Yugeswaran Muthaiah" at bounding box center [233, 104] width 43 height 8
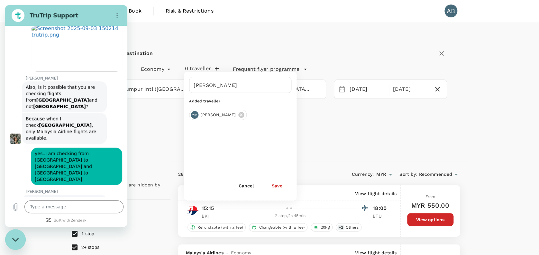
click at [280, 185] on button "Save" at bounding box center [277, 185] width 29 height 13
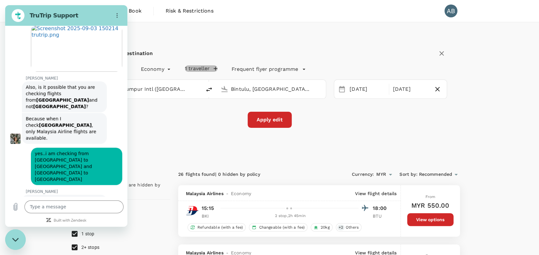
click at [215, 68] on icon "button" at bounding box center [215, 68] width 6 height 6
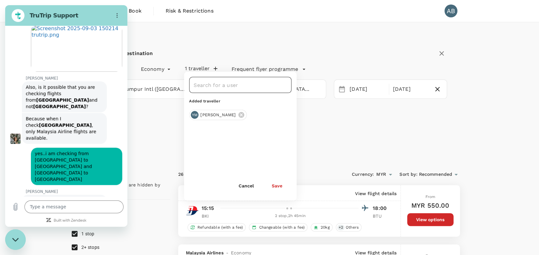
click at [217, 90] on input "text" at bounding box center [235, 85] width 87 height 12
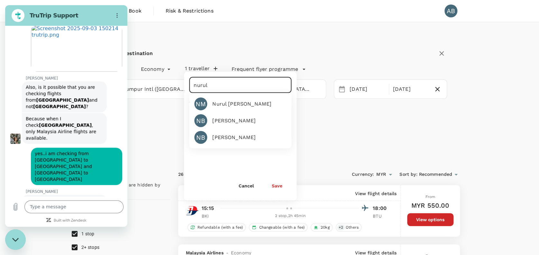
click at [222, 108] on div "Nurul Narieni Muhammad Nanda" at bounding box center [239, 101] width 64 height 13
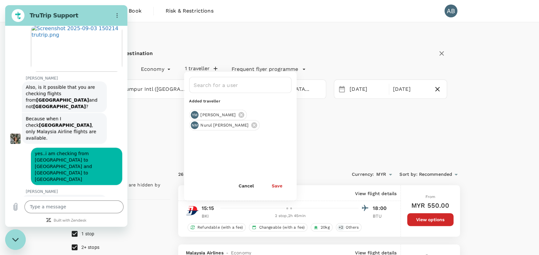
click at [275, 184] on button "Save" at bounding box center [277, 185] width 29 height 13
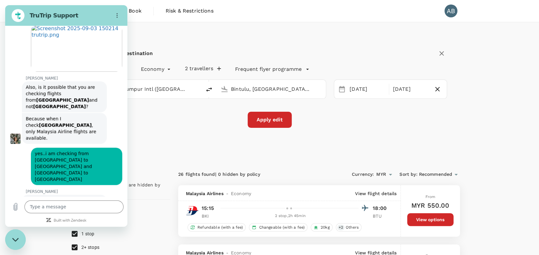
click at [337, 152] on div "Select your destination Round Trip roundtrip Economy economy 2 travellers Frequ…" at bounding box center [269, 91] width 397 height 139
click at [277, 120] on button "Apply edit" at bounding box center [270, 120] width 44 height 16
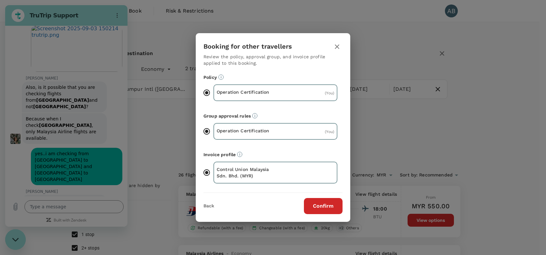
drag, startPoint x: 325, startPoint y: 208, endPoint x: 328, endPoint y: 204, distance: 4.3
click at [325, 208] on button "Confirm" at bounding box center [323, 206] width 39 height 16
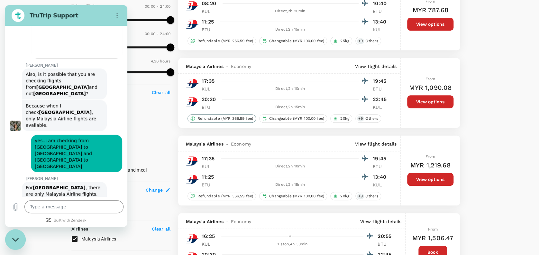
scroll to position [748, 0]
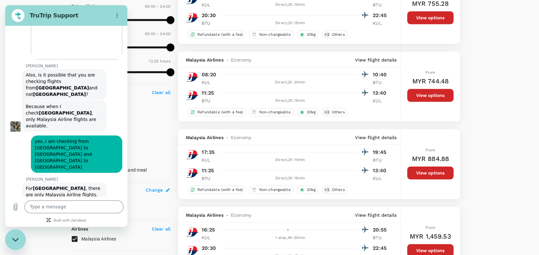
click at [17, 238] on icon "Close messaging window" at bounding box center [15, 240] width 7 height 4
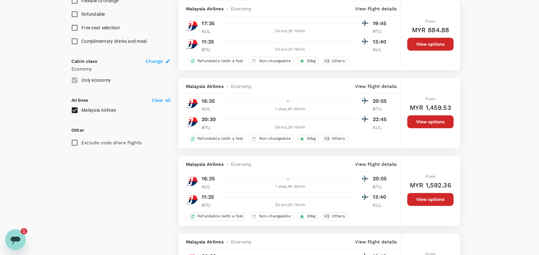
scroll to position [0, 0]
click at [153, 60] on span "Change" at bounding box center [154, 61] width 17 height 6
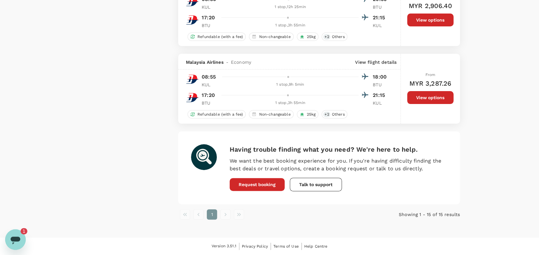
scroll to position [1223, 0]
click at [225, 217] on li "pagination navigation" at bounding box center [226, 214] width 14 height 10
click at [196, 215] on li "pagination navigation" at bounding box center [199, 214] width 14 height 10
click at [224, 214] on li "pagination navigation" at bounding box center [226, 214] width 14 height 10
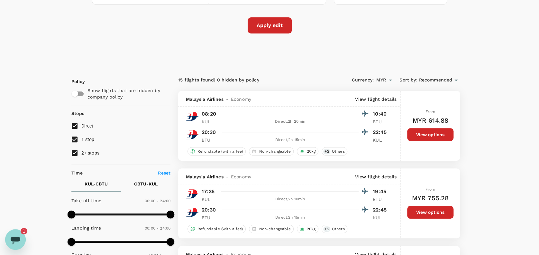
scroll to position [129, 0]
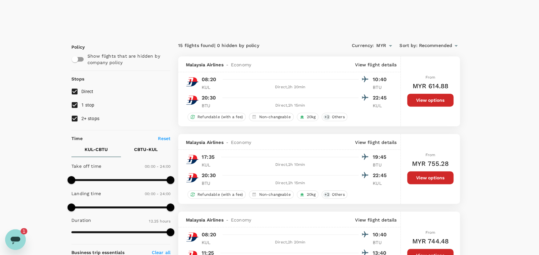
click at [23, 241] on div "Open messaging window, 1 unread message" at bounding box center [15, 239] width 19 height 19
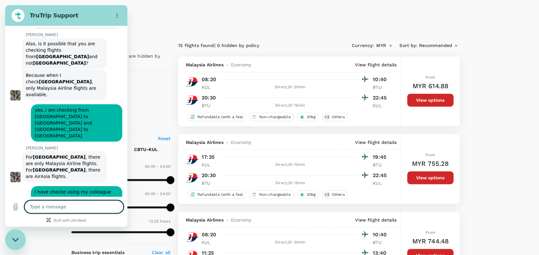
scroll to position [796, 0]
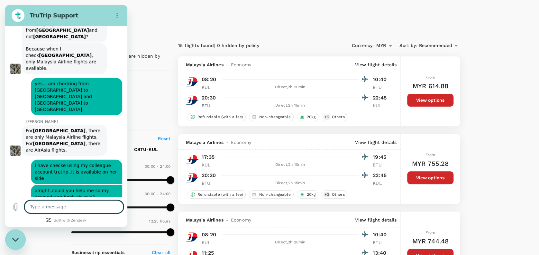
click at [96, 225] on span "I checked the portal as well and I’m not seeing any AirAsia options from Kota K…" at bounding box center [64, 247] width 77 height 45
click at [37, 208] on textarea at bounding box center [73, 206] width 99 height 13
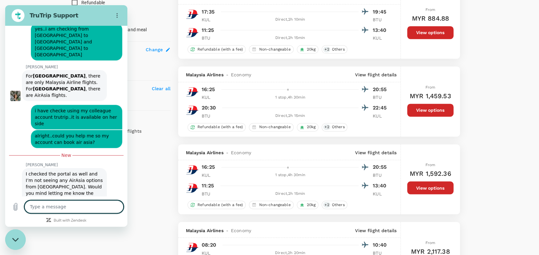
scroll to position [852, 0]
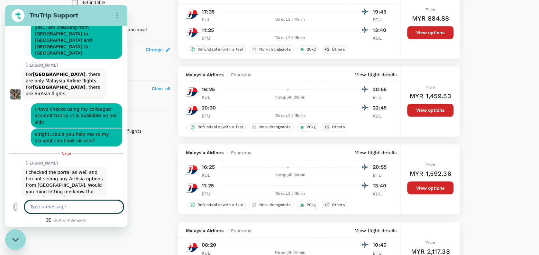
click at [41, 203] on textarea at bounding box center [73, 206] width 99 height 13
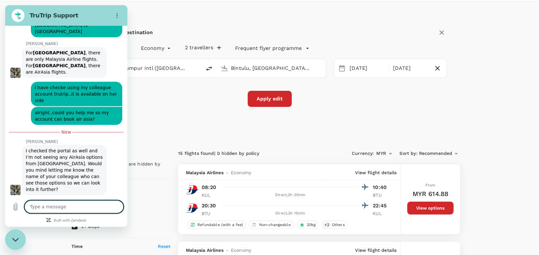
scroll to position [0, 0]
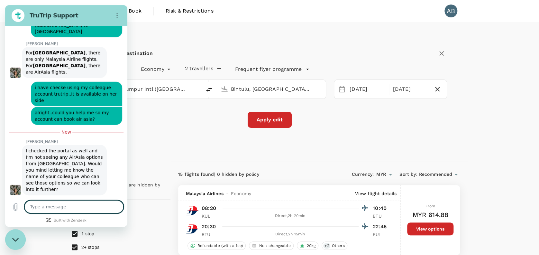
click at [96, 204] on textarea at bounding box center [73, 206] width 99 height 13
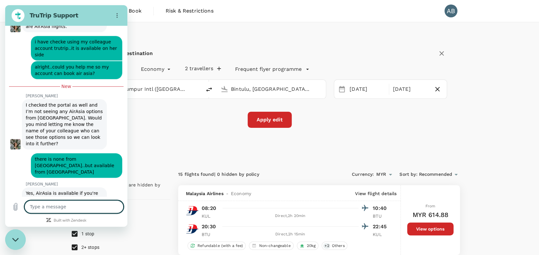
scroll to position [921, 0]
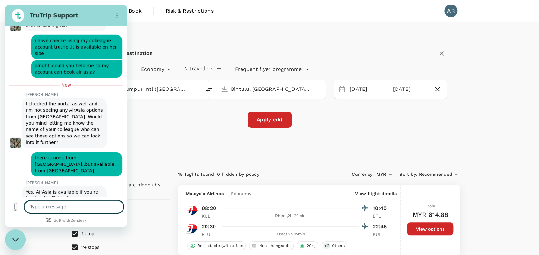
click at [37, 204] on textarea at bounding box center [73, 206] width 99 height 13
click at [116, 204] on icon "Send message" at bounding box center [118, 206] width 6 height 7
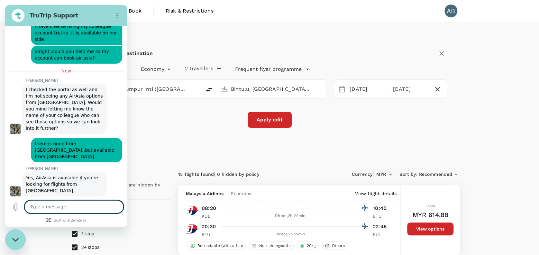
scroll to position [936, 0]
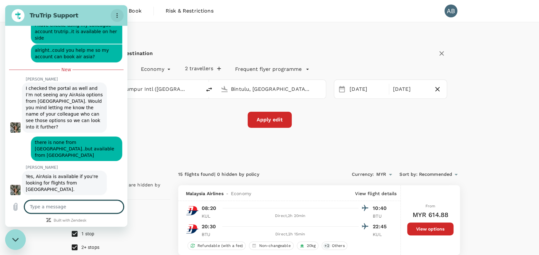
click at [117, 15] on icon "Options menu" at bounding box center [117, 15] width 5 height 5
click at [177, 45] on div "Select your destination Round Trip roundtrip Economy economy 2 travellers Frequ…" at bounding box center [269, 91] width 397 height 139
click at [15, 242] on div "Close messaging window" at bounding box center [15, 239] width 19 height 19
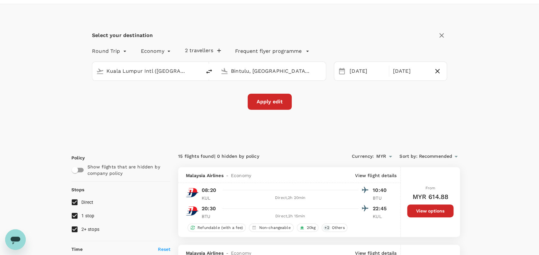
scroll to position [0, 0]
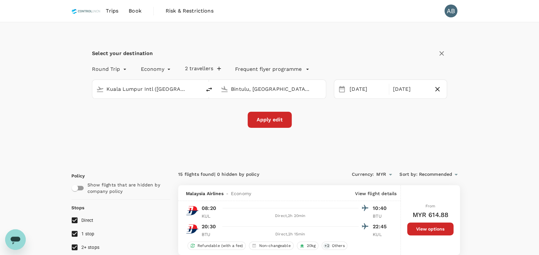
click at [274, 116] on button "Apply edit" at bounding box center [270, 120] width 44 height 16
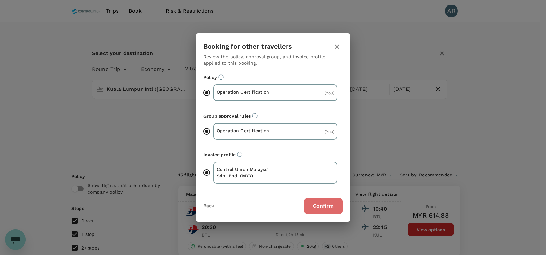
click at [336, 207] on button "Confirm" at bounding box center [323, 206] width 39 height 16
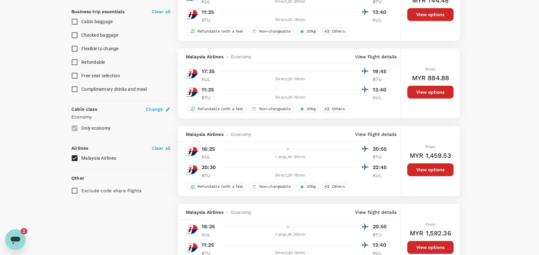
scroll to position [258, 0]
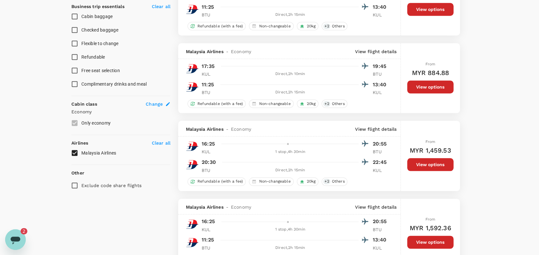
click at [14, 235] on icon "Open messaging window, 2 unread messages" at bounding box center [16, 240] width 12 height 12
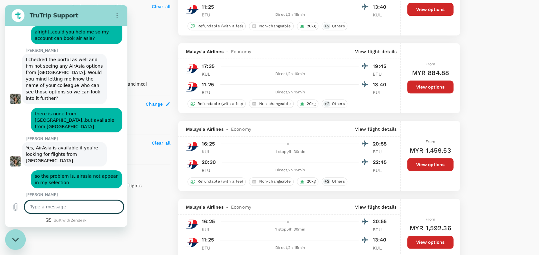
scroll to position [983, 0]
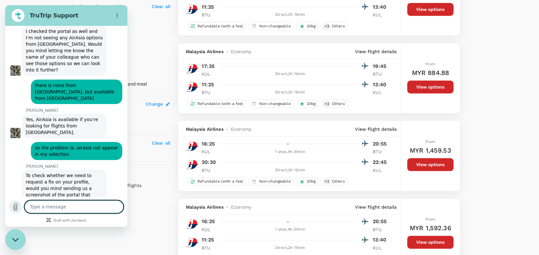
click at [16, 203] on icon "Upload file" at bounding box center [16, 207] width 8 height 8
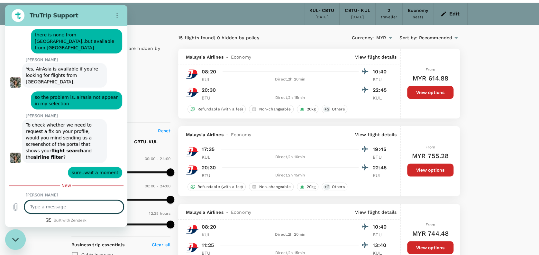
scroll to position [0, 0]
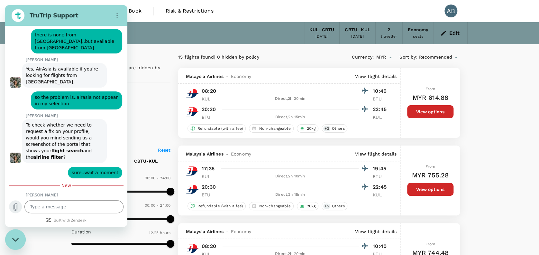
click at [15, 207] on icon "Upload file" at bounding box center [16, 207] width 8 height 8
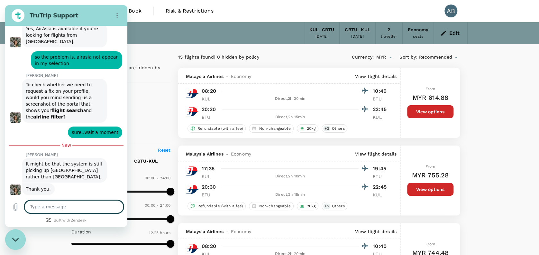
scroll to position [1081, 0]
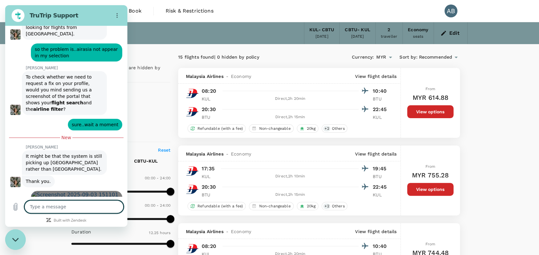
click at [79, 191] on link "Open in new tab" at bounding box center [76, 214] width 91 height 47
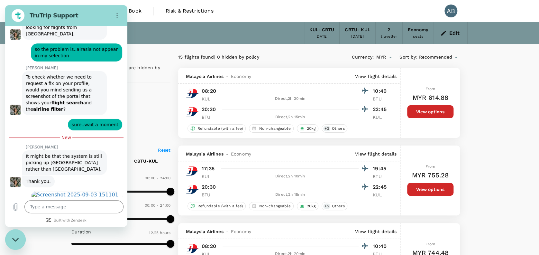
click at [19, 187] on div "Open in new tab" at bounding box center [63, 212] width 117 height 51
click at [39, 208] on textarea at bounding box center [73, 206] width 99 height 13
click at [117, 208] on icon "Send message" at bounding box center [118, 206] width 6 height 7
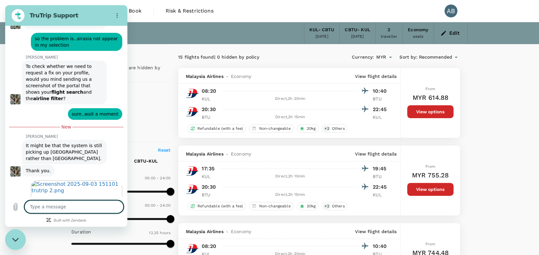
scroll to position [1093, 0]
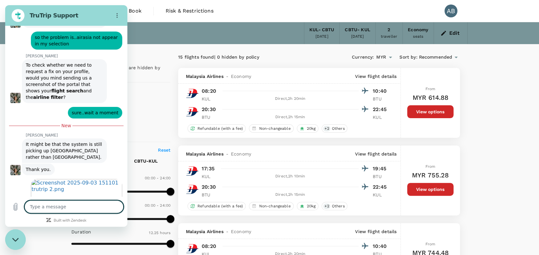
click at [46, 209] on textarea at bounding box center [73, 206] width 99 height 13
click at [47, 209] on textarea at bounding box center [73, 206] width 99 height 13
click at [118, 209] on icon "Send message" at bounding box center [118, 207] width 8 height 8
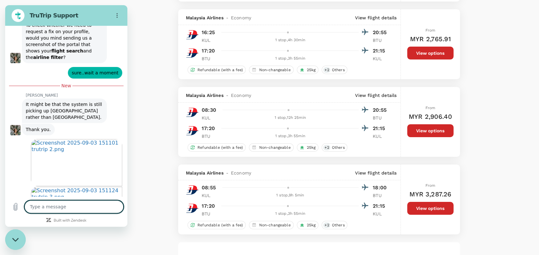
scroll to position [1106, 0]
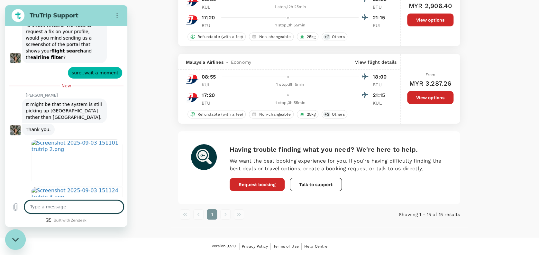
click at [18, 237] on div "Close messaging window" at bounding box center [15, 239] width 19 height 19
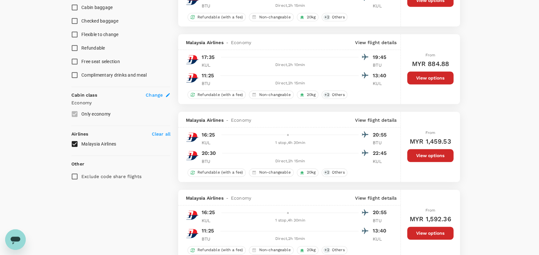
scroll to position [247, 0]
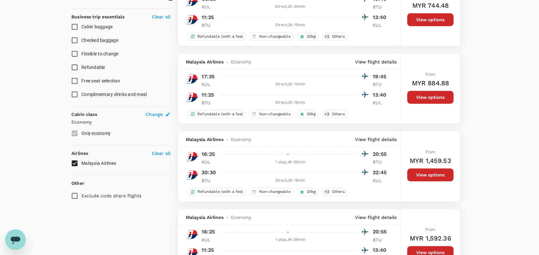
click at [75, 163] on input "Malaysia Airlines" at bounding box center [75, 163] width 14 height 14
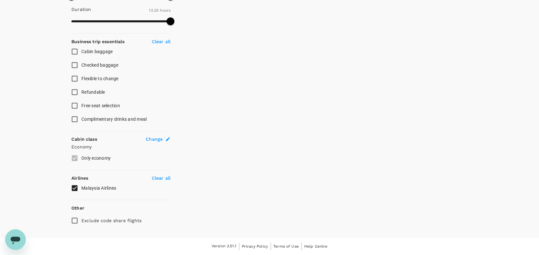
scroll to position [221, 0]
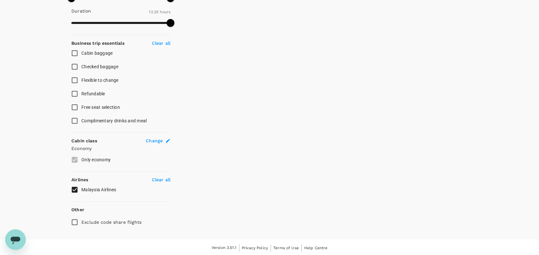
click at [75, 163] on label "Only economy" at bounding box center [117, 160] width 98 height 14
click at [163, 178] on p "Clear all" at bounding box center [161, 179] width 19 height 6
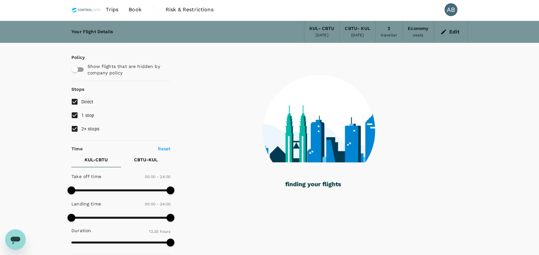
scroll to position [0, 0]
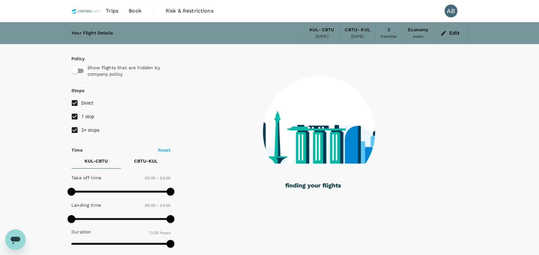
click at [136, 13] on span "Book" at bounding box center [135, 11] width 13 height 8
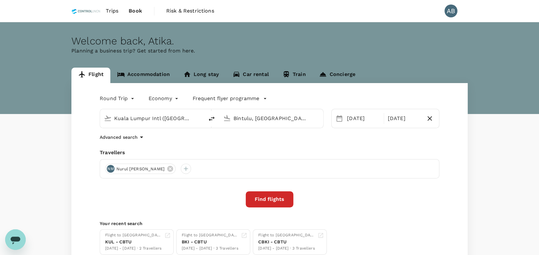
click at [227, 98] on p "Frequent flyer programme" at bounding box center [226, 99] width 67 height 8
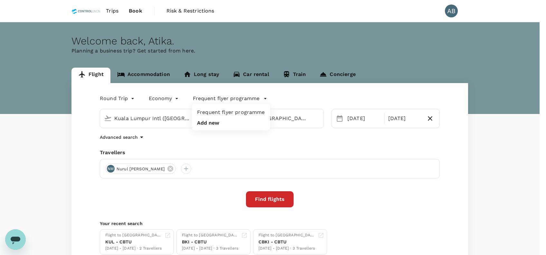
click at [248, 113] on li "Frequent flyer programme" at bounding box center [231, 113] width 78 height 12
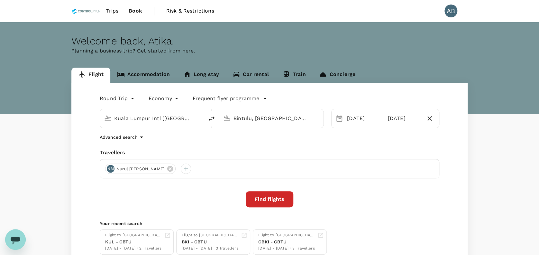
click at [286, 99] on div "Round Trip roundtrip Economy economy Frequent flyer programme" at bounding box center [263, 97] width 353 height 13
click at [248, 99] on p "Frequent flyer programme" at bounding box center [226, 99] width 67 height 8
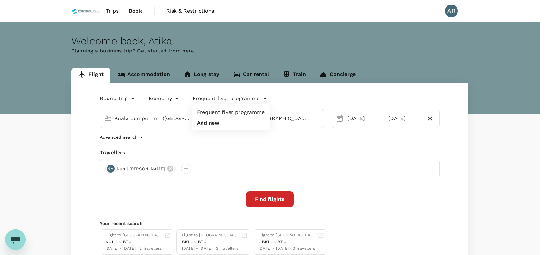
click at [158, 98] on div at bounding box center [273, 127] width 546 height 255
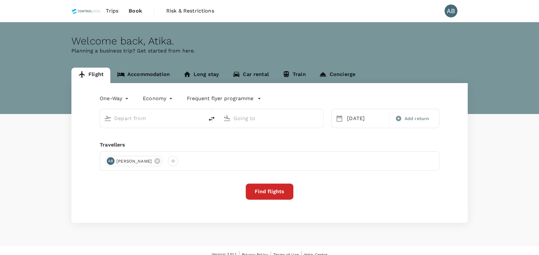
type input "[GEOGRAPHIC_DATA], [GEOGRAPHIC_DATA] (any)"
type input "Bintulu, [GEOGRAPHIC_DATA] (any)"
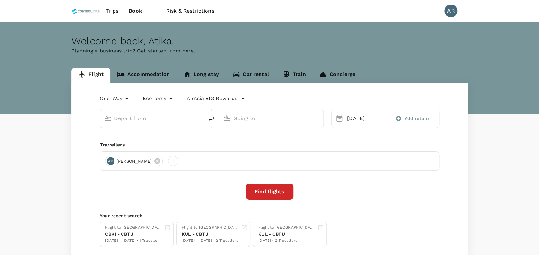
type input "[GEOGRAPHIC_DATA], [GEOGRAPHIC_DATA] (any)"
type input "Bintulu, [GEOGRAPHIC_DATA] (any)"
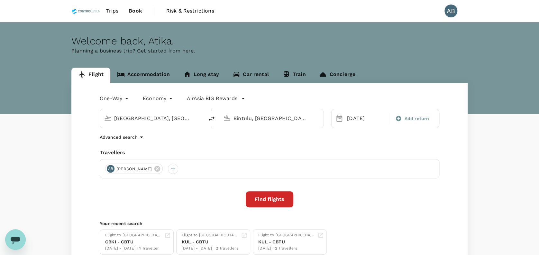
click at [272, 142] on div "One-Way oneway Economy economy AirAsia BIG Rewards Kota Kinabalu, Malaysia (any…" at bounding box center [269, 174] width 397 height 182
click at [161, 168] on icon at bounding box center [157, 168] width 7 height 7
click at [111, 167] on div at bounding box center [110, 169] width 10 height 10
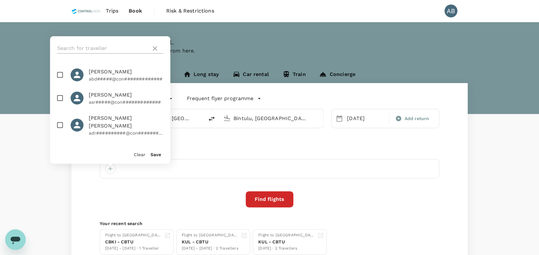
click at [99, 53] on input "text" at bounding box center [102, 48] width 91 height 10
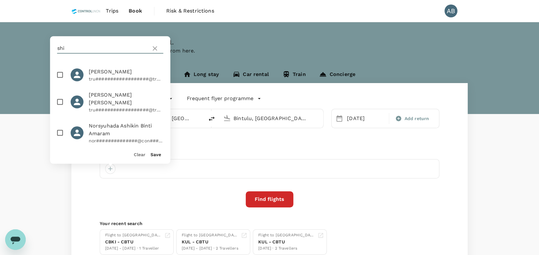
type input "shi lie"
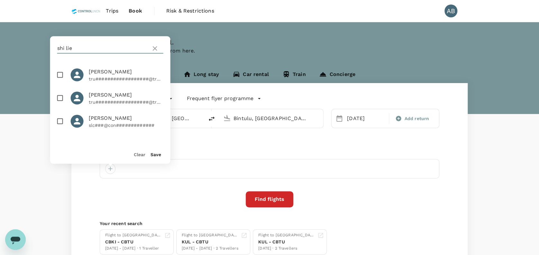
click at [57, 72] on input "checkbox" at bounding box center [60, 75] width 14 height 14
checkbox input "true"
click at [156, 154] on button "Save" at bounding box center [156, 154] width 11 height 5
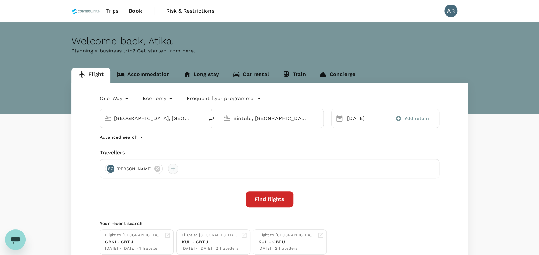
click at [168, 169] on div at bounding box center [173, 169] width 10 height 10
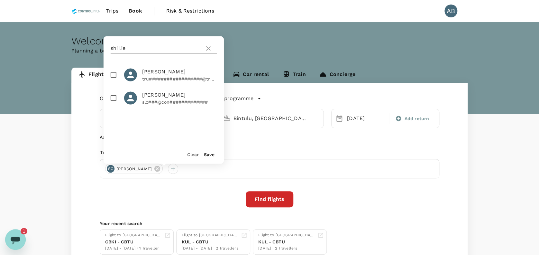
click at [140, 46] on input "shi lie" at bounding box center [156, 48] width 91 height 10
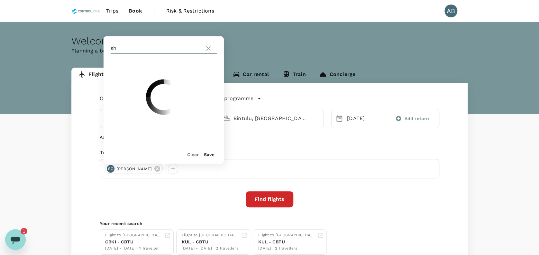
type input "s"
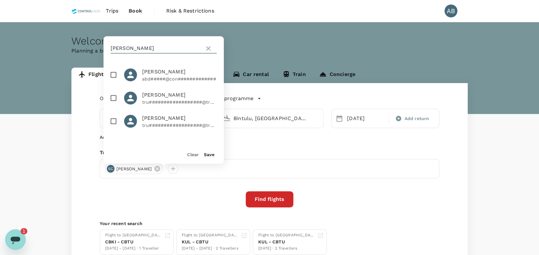
type input "hamid"
click at [112, 72] on input "checkbox" at bounding box center [114, 75] width 14 height 14
checkbox input "true"
click at [212, 155] on button "Save" at bounding box center [209, 154] width 11 height 5
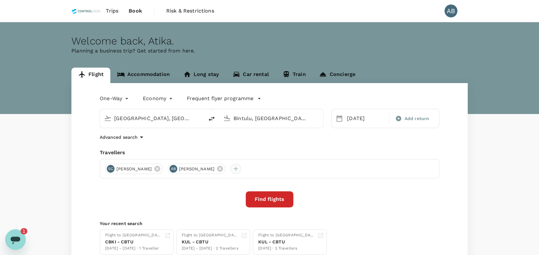
click at [241, 170] on div at bounding box center [236, 169] width 10 height 10
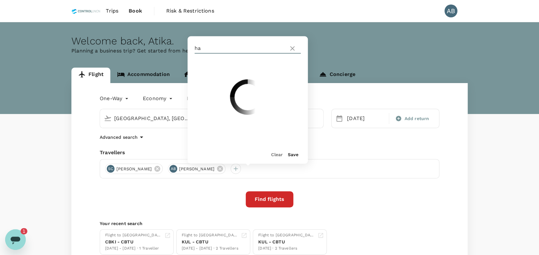
type input "h"
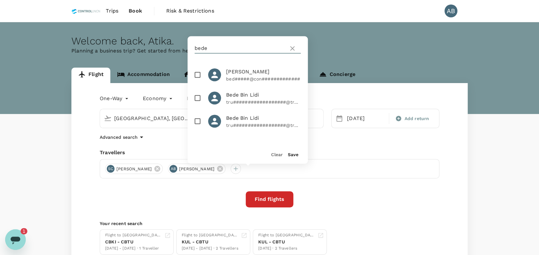
type input "bede"
click at [191, 72] on input "checkbox" at bounding box center [198, 75] width 14 height 14
checkbox input "true"
click at [297, 155] on button "Save" at bounding box center [293, 154] width 11 height 5
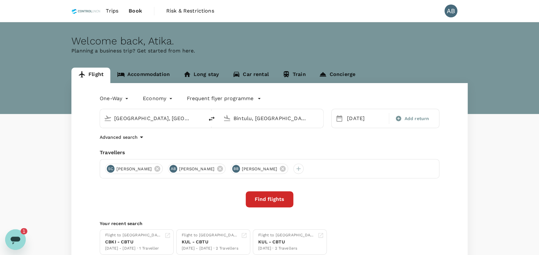
drag, startPoint x: 261, startPoint y: 144, endPoint x: 221, endPoint y: 143, distance: 39.6
click at [261, 143] on div "One-Way oneway Economy economy Frequent flyer programme Kota Kinabalu, Malaysia…" at bounding box center [269, 174] width 397 height 182
click at [368, 115] on div "07 Sep" at bounding box center [366, 118] width 43 height 13
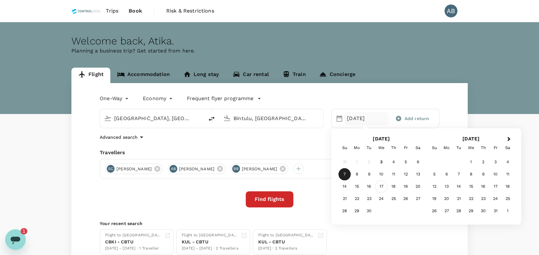
click at [382, 185] on div "17" at bounding box center [382, 187] width 12 height 12
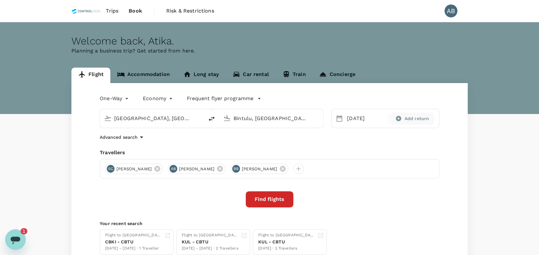
click at [410, 116] on span "Add return" at bounding box center [417, 118] width 25 height 7
type input "roundtrip"
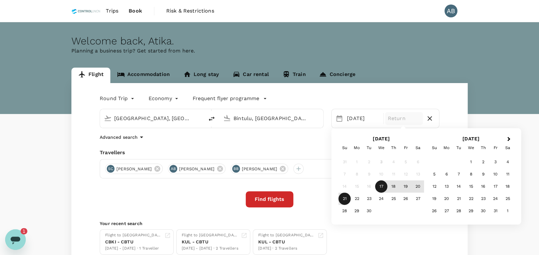
click at [345, 201] on div "21" at bounding box center [345, 199] width 12 height 12
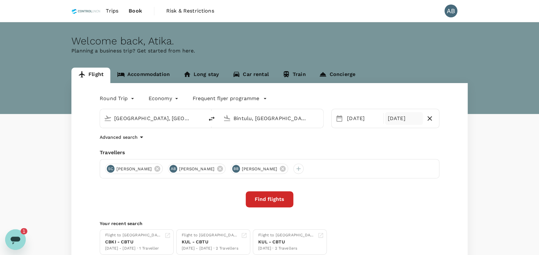
click at [318, 146] on div "Round Trip roundtrip Economy economy Frequent flyer programme Kota Kinabalu, Ma…" at bounding box center [269, 174] width 397 height 182
click at [286, 200] on button "Find flights" at bounding box center [270, 199] width 48 height 16
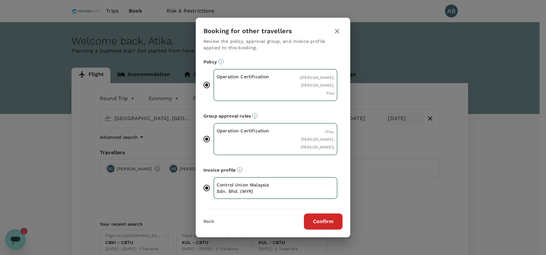
click at [326, 224] on button "Confirm" at bounding box center [323, 221] width 39 height 16
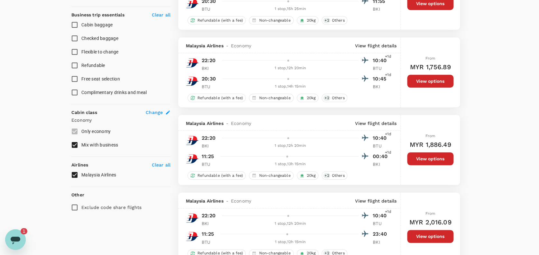
scroll to position [258, 0]
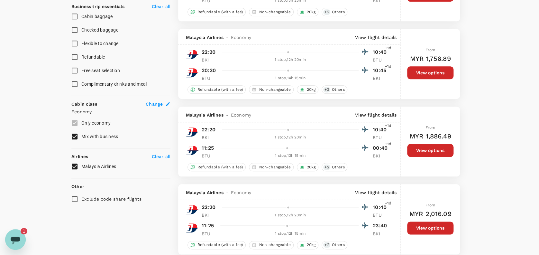
click at [165, 155] on p "Clear all" at bounding box center [161, 156] width 19 height 6
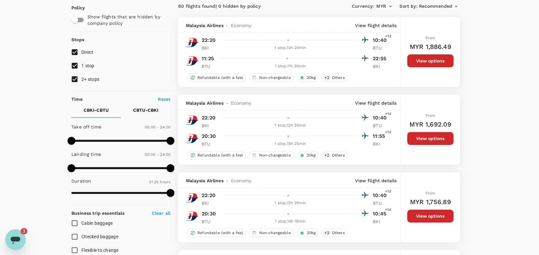
scroll to position [43, 0]
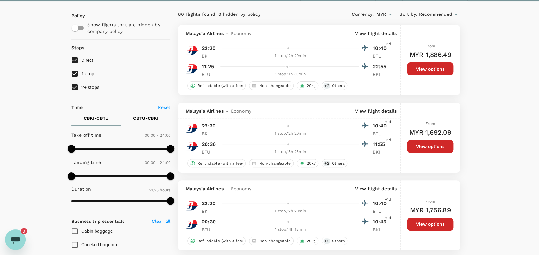
drag, startPoint x: 77, startPoint y: 85, endPoint x: 75, endPoint y: 80, distance: 5.9
click at [76, 85] on input "2+ stops" at bounding box center [75, 87] width 14 height 14
checkbox input "false"
click at [76, 72] on input "1 stop" at bounding box center [75, 74] width 14 height 14
checkbox input "false"
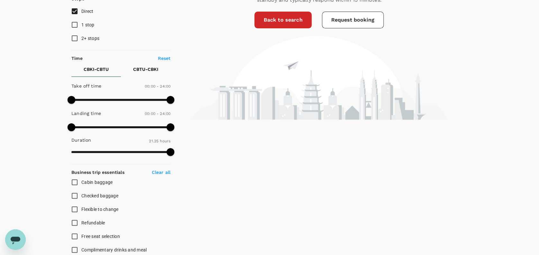
scroll to position [0, 0]
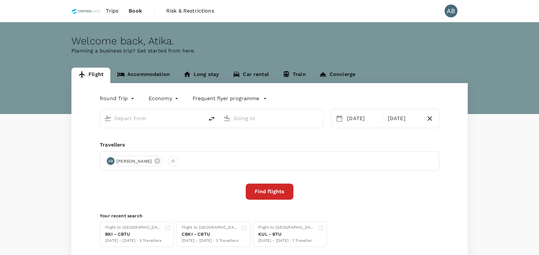
type input "Kuala Lumpur Intl ([GEOGRAPHIC_DATA])"
type input "Bintulu, [GEOGRAPHIC_DATA] (any)"
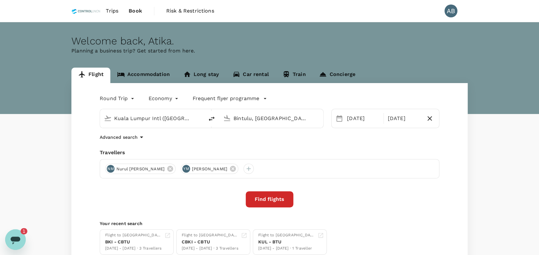
click at [21, 231] on div "1" at bounding box center [24, 231] width 7 height 6
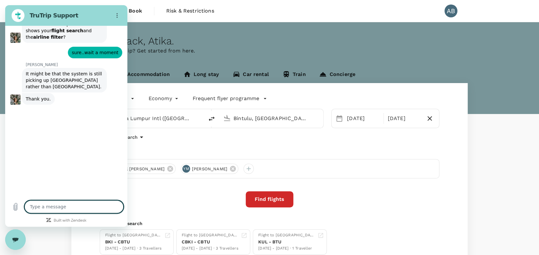
scroll to position [1165, 0]
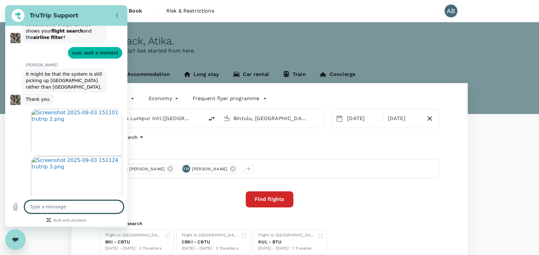
type textarea "x"
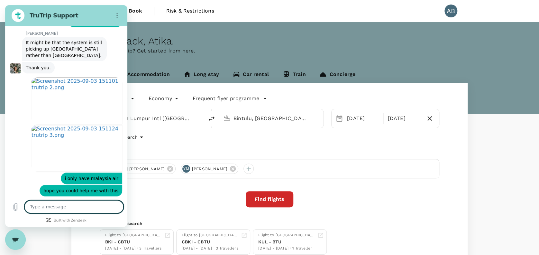
scroll to position [1196, 0]
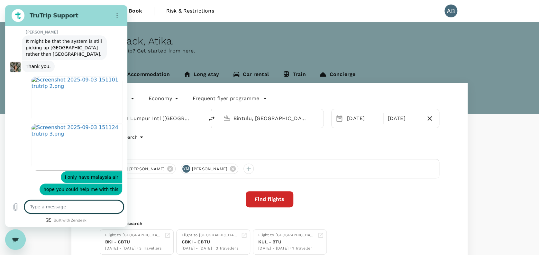
click at [49, 206] on textarea at bounding box center [73, 206] width 99 height 13
type textarea "h"
type textarea "x"
type textarea "he"
type textarea "x"
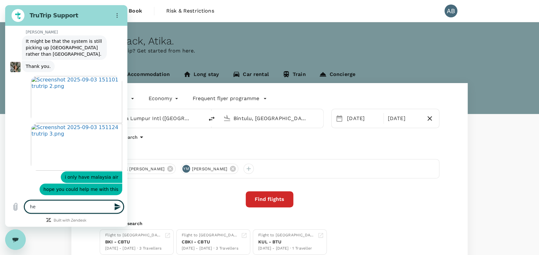
type textarea "hel"
type textarea "x"
type textarea "help"
type textarea "x"
type textarea "help"
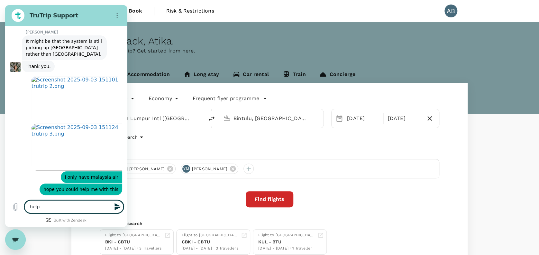
type textarea "x"
type textarea "help m"
type textarea "x"
type textarea "help me"
type textarea "x"
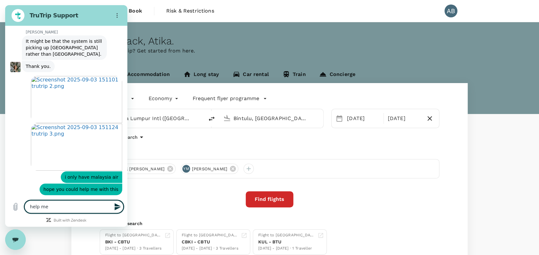
type textarea "help me"
type textarea "x"
type textarea "help me m"
type textarea "x"
type textarea "help me mo"
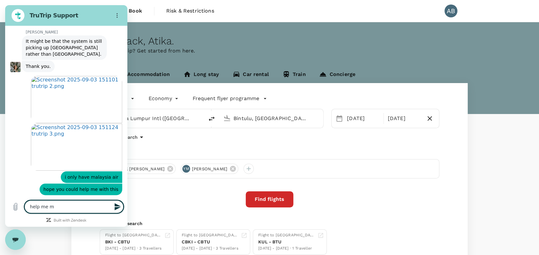
type textarea "x"
type textarea "help me mov"
type textarea "x"
type textarea "help me move"
type textarea "x"
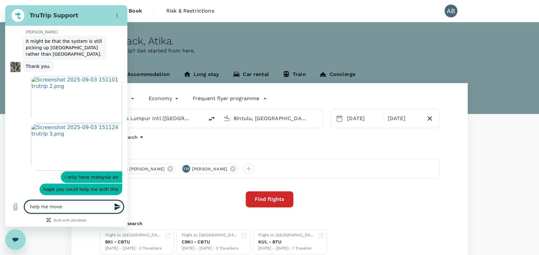
type textarea "help me move"
type textarea "x"
type textarea "help me move i"
type textarea "x"
type textarea "help me move it"
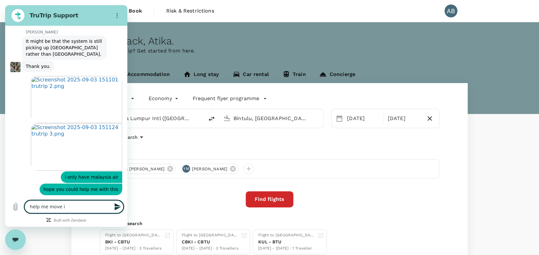
type textarea "x"
type textarea "help me move it"
type textarea "x"
type textarea "help me move it i"
type textarea "x"
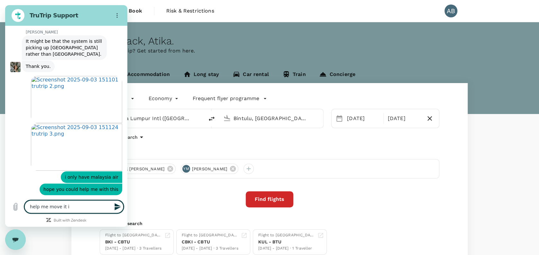
type textarea "help me move it in"
type textarea "x"
type textarea "help me move it in"
type textarea "x"
type textarea "help me move it in t"
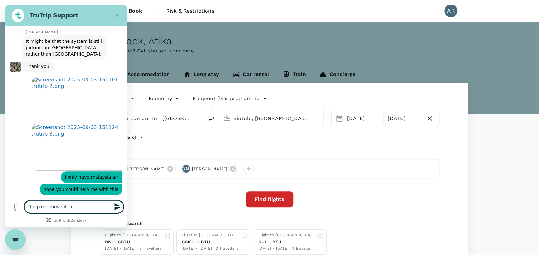
type textarea "x"
type textarea "help me move it in th"
type textarea "x"
type textarea "help me move it in the"
type textarea "x"
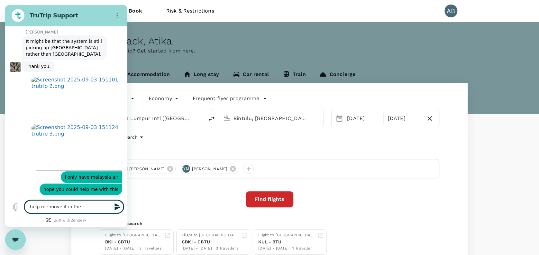
type textarea "help me move it in the"
type textarea "x"
type textarea "help me move it in the m"
type textarea "x"
type textarea "help me move it in the [GEOGRAPHIC_DATA]"
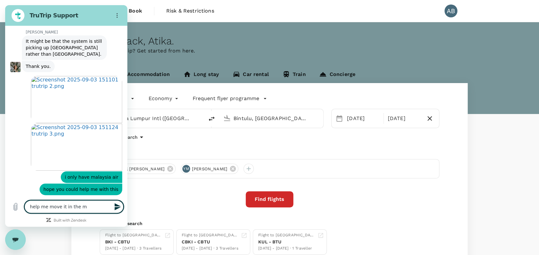
type textarea "x"
type textarea "help me move it in the mai"
type textarea "x"
type textarea "help me move it in the mail"
type textarea "x"
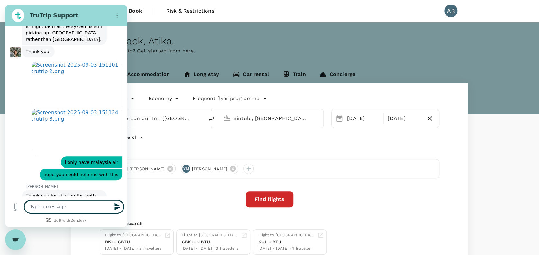
type textarea "x"
type textarea "w"
type textarea "x"
type textarea "wh"
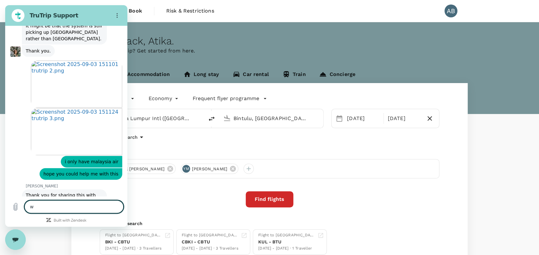
type textarea "x"
type textarea "whe"
type textarea "x"
type textarea "when"
type textarea "x"
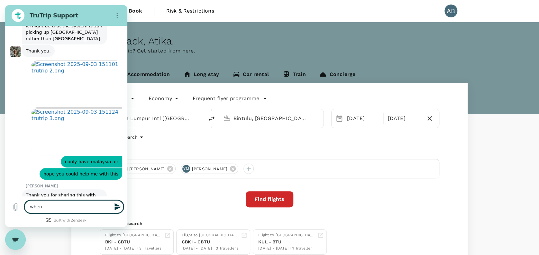
type textarea "when"
type textarea "x"
type textarea "when c"
type textarea "x"
type textarea "when ca"
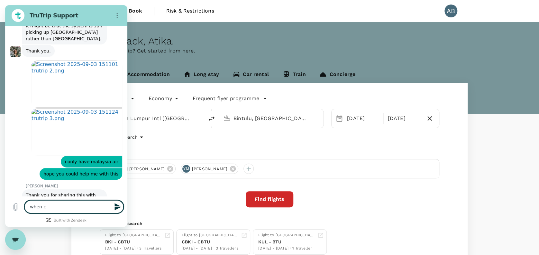
type textarea "x"
type textarea "when can"
type textarea "x"
type textarea "when can"
type textarea "x"
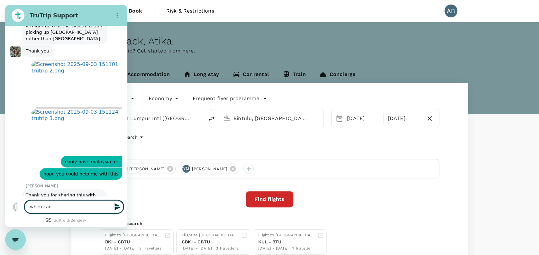
type textarea "when can t"
type textarea "x"
type textarea "when can th"
type textarea "x"
type textarea "when can thi"
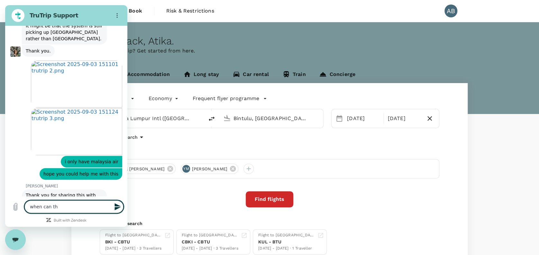
type textarea "x"
type textarea "when can this"
type textarea "x"
type textarea "when can this"
type textarea "x"
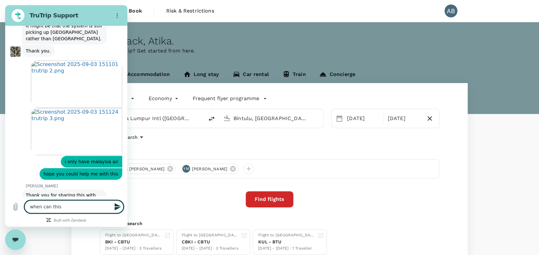
type textarea "when can this b"
type textarea "x"
type textarea "when can this be"
type textarea "x"
type textarea "when can this be"
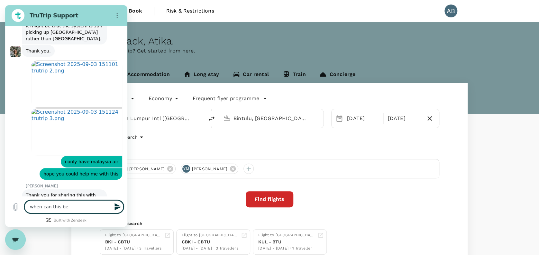
type textarea "x"
type textarea "when can this be s"
type textarea "x"
type textarea "when can this be se"
type textarea "x"
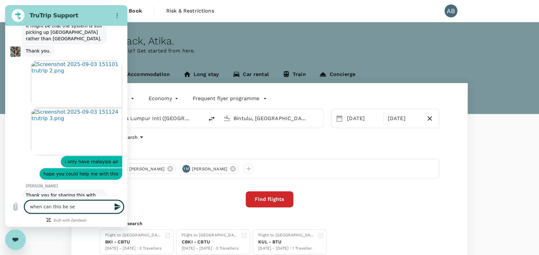
type textarea "when can this be set"
type textarea "x"
type textarea "when can this be sett"
type textarea "x"
type textarea "when can this be settl"
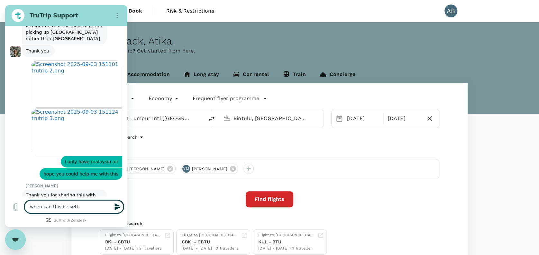
type textarea "x"
type textarea "when can this be settle"
type textarea "x"
type textarea "when can this be settle?"
type textarea "x"
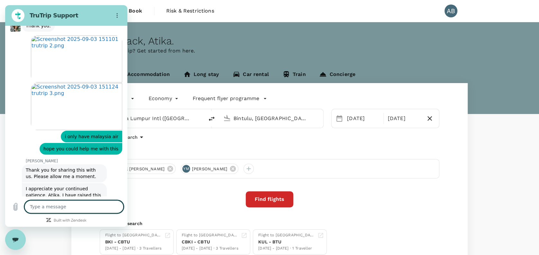
scroll to position [1236, 0]
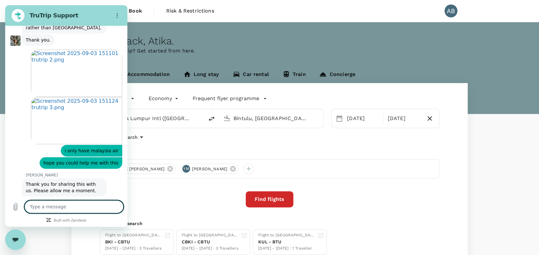
type textarea "x"
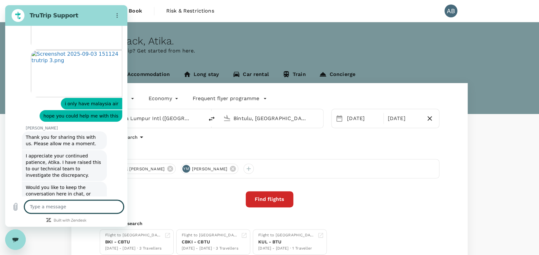
scroll to position [1271, 0]
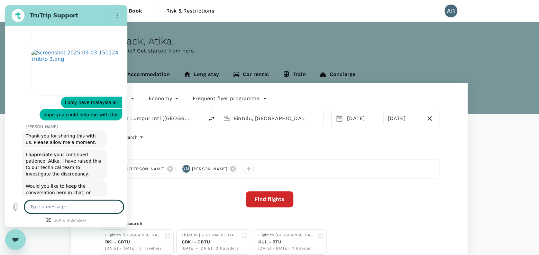
click at [49, 206] on textarea at bounding box center [73, 206] width 99 height 13
type textarea "y"
type textarea "x"
type textarea "ye"
type textarea "x"
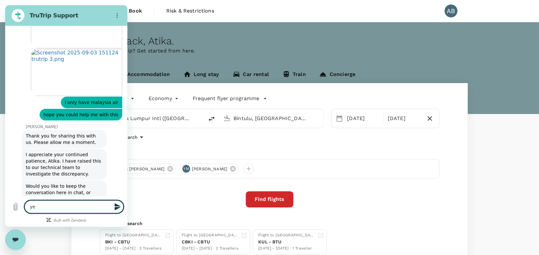
type textarea "yes"
type textarea "x"
type textarea "yes"
type textarea "x"
type textarea "yes p"
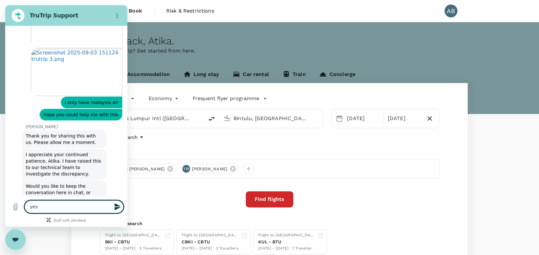
type textarea "x"
type textarea "yes pl"
type textarea "x"
type textarea "yes ple"
type textarea "x"
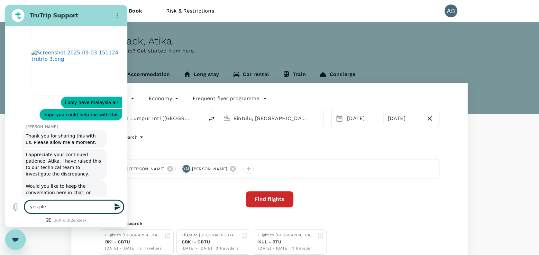
type textarea "yes plea"
type textarea "x"
type textarea "yes pleas"
type textarea "x"
type textarea "yes please"
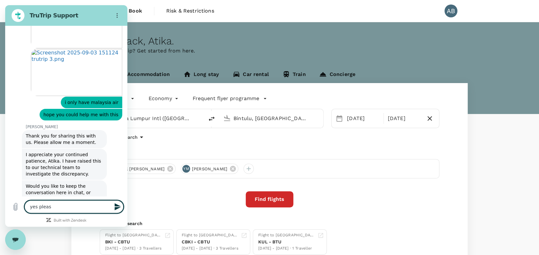
type textarea "x"
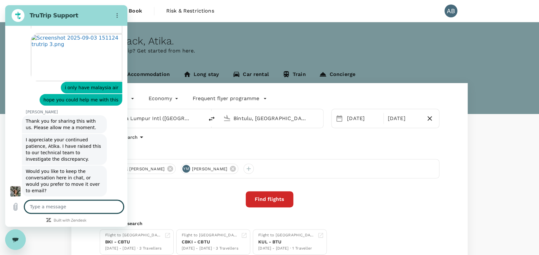
type textarea "x"
type textarea "i"
type textarea "x"
type textarea "i"
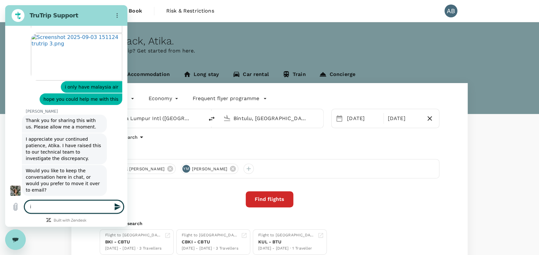
type textarea "x"
type textarea "i"
type textarea "x"
type textarea "if"
type textarea "x"
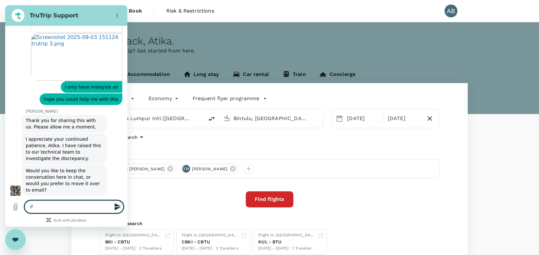
type textarea "if"
type textarea "x"
type textarea "if y"
type textarea "x"
type textarea "if yo"
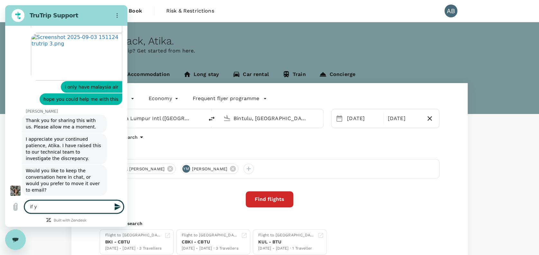
type textarea "x"
type textarea "if you"
type textarea "x"
type textarea "if you"
type textarea "x"
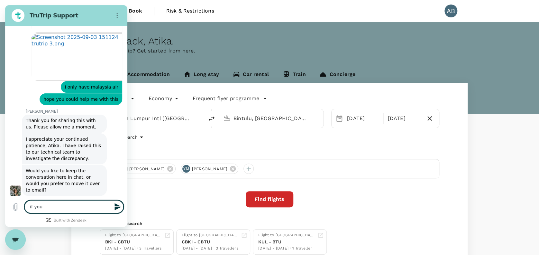
type textarea "if you c"
type textarea "x"
type textarea "if you co"
type textarea "x"
type textarea "if you cou"
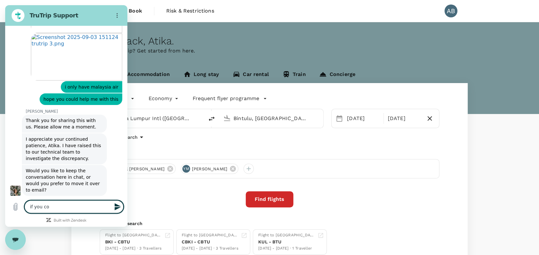
type textarea "x"
type textarea "if you coul"
type textarea "x"
type textarea "if you could"
type textarea "x"
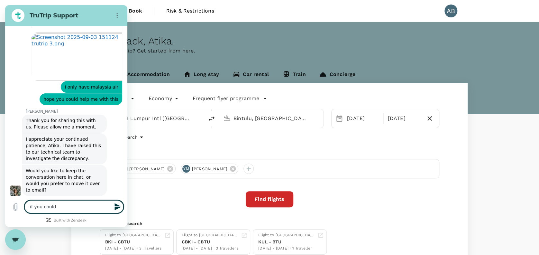
type textarea "if you could"
type textarea "x"
type textarea "if you could h"
type textarea "x"
type textarea "if you could he"
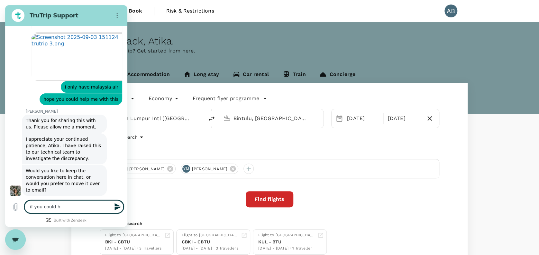
type textarea "x"
type textarea "if you could hel"
type textarea "x"
type textarea "if you could help"
type textarea "x"
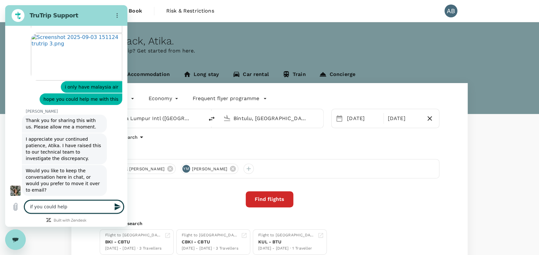
type textarea "if you could help"
type textarea "x"
type textarea "if you could help t"
type textarea "x"
type textarea "if you could help to"
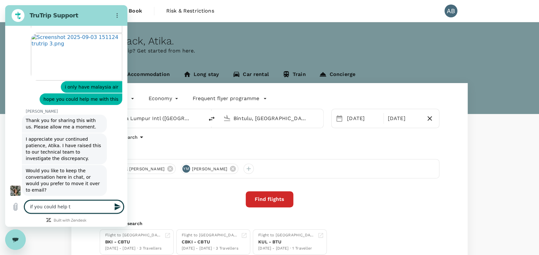
type textarea "x"
type textarea "if you could help to"
type textarea "x"
type textarea "if you could help to b"
type textarea "x"
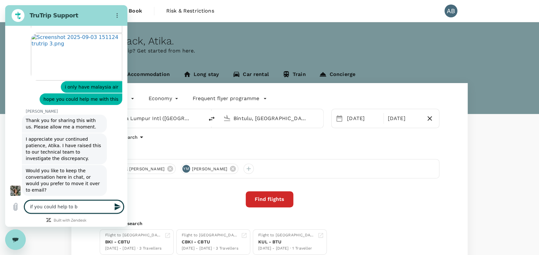
type textarea "if you could help to bo"
type textarea "x"
type textarea "if you could help to boo"
type textarea "x"
type textarea "if you could help to book"
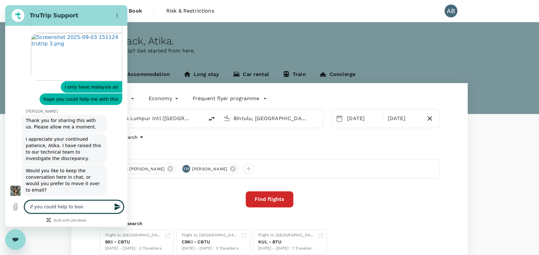
type textarea "x"
type textarea "if you could help to booki"
type textarea "x"
type textarea "if you could help to book"
type textarea "x"
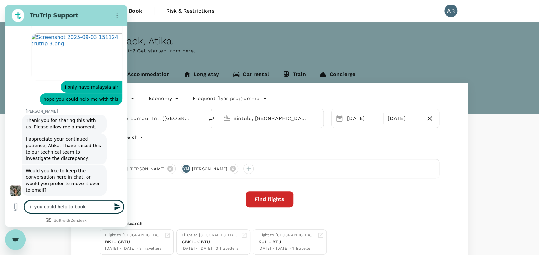
type textarea "if you could help to book"
type textarea "x"
type textarea "if you could help to book f"
type textarea "x"
type textarea "if you could help to book fo"
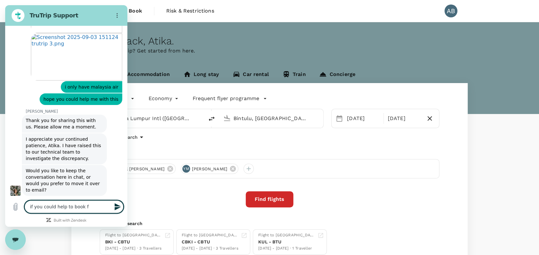
type textarea "x"
type textarea "if you could help to book for"
type textarea "x"
type textarea "if you could help to book for"
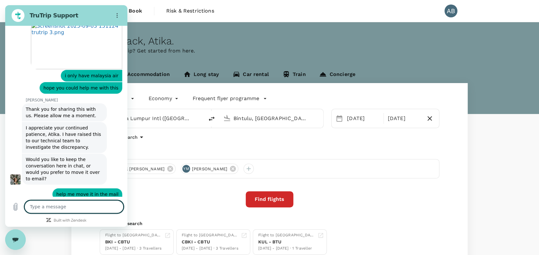
scroll to position [1298, 0]
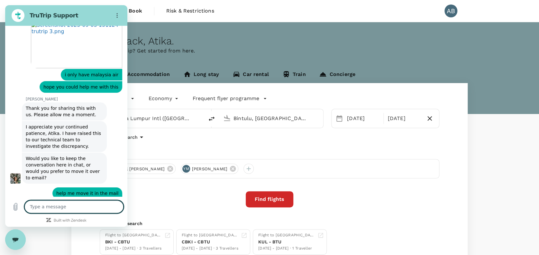
click at [49, 206] on textarea at bounding box center [73, 206] width 99 height 13
click at [352, 208] on div "Round Trip roundtrip Economy economy Frequent flyer programme Kuala Lumpur Intl…" at bounding box center [269, 174] width 397 height 182
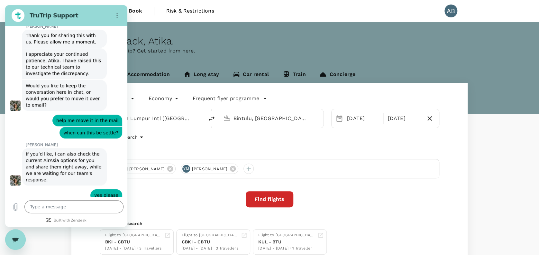
scroll to position [1328, 0]
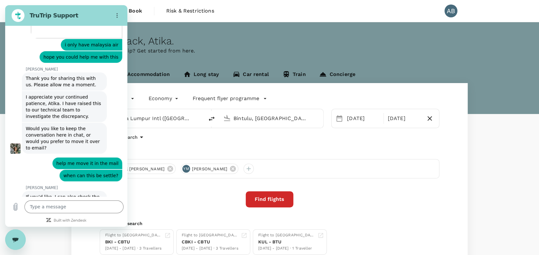
click at [344, 201] on div "Find flights" at bounding box center [270, 199] width 340 height 16
click at [423, 55] on div "Welcome back , Atika . Planning a business trip? Get started from here." at bounding box center [269, 68] width 539 height 92
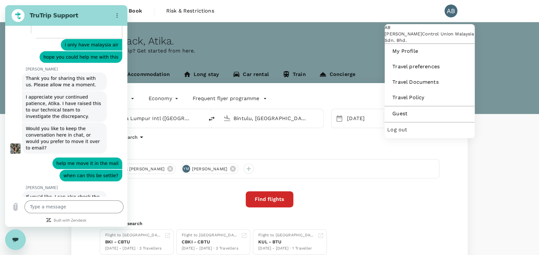
click at [452, 13] on div "AB" at bounding box center [451, 11] width 13 height 13
click at [452, 14] on div "AB" at bounding box center [451, 11] width 13 height 13
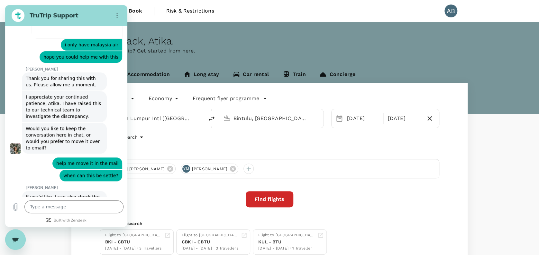
click at [452, 14] on div "AB" at bounding box center [451, 11] width 13 height 13
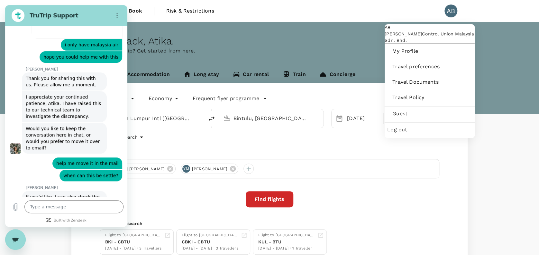
click at [406, 134] on span "Log out" at bounding box center [430, 130] width 85 height 8
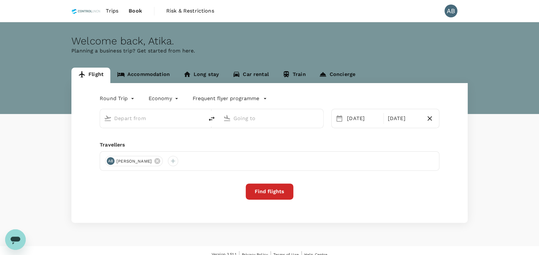
type input "Kuala Lumpur Intl ([GEOGRAPHIC_DATA])"
type input "Bintulu, [GEOGRAPHIC_DATA] (any)"
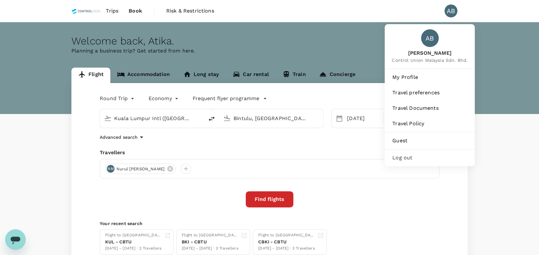
click at [448, 10] on div "AB" at bounding box center [451, 11] width 13 height 13
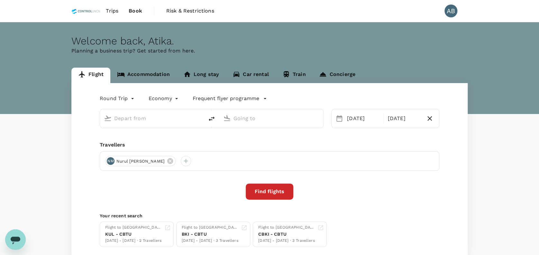
type input "Kuala Lumpur Intl ([GEOGRAPHIC_DATA])"
type input "Bintulu, [GEOGRAPHIC_DATA] (any)"
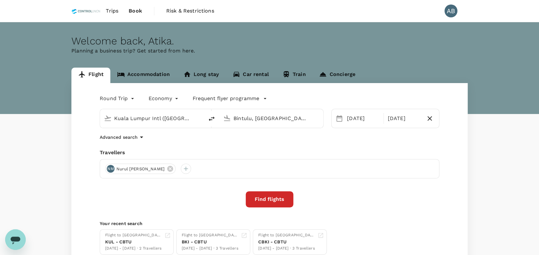
click at [454, 12] on div "AB" at bounding box center [451, 11] width 13 height 13
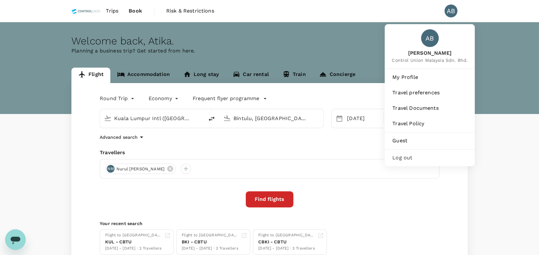
click at [409, 156] on span "Log out" at bounding box center [430, 158] width 75 height 8
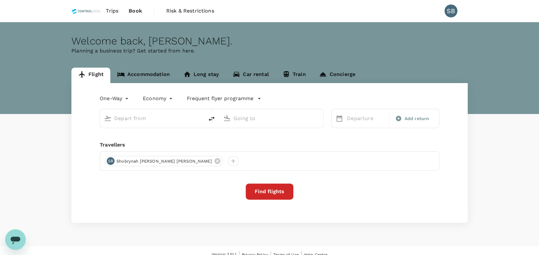
type input "roundtrip"
type input "Kuala Lumpur Intl ([GEOGRAPHIC_DATA])"
type input "Bintulu (BTU)"
